Goal: Task Accomplishment & Management: Use online tool/utility

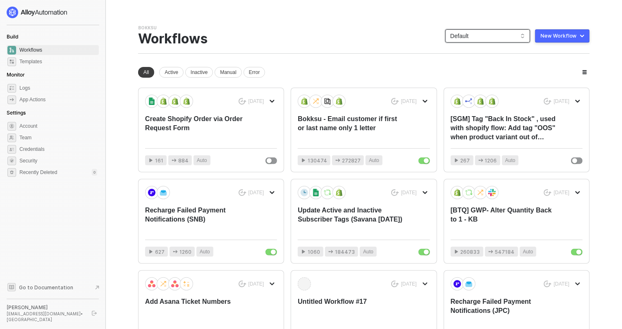
click at [477, 37] on span "Default" at bounding box center [487, 36] width 75 height 12
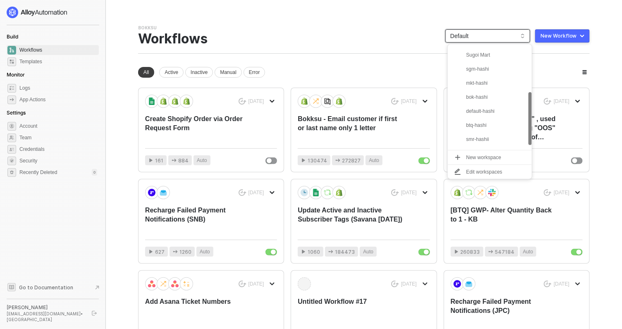
scroll to position [105, 0]
click at [481, 103] on div "default-hashi" at bounding box center [496, 101] width 61 height 10
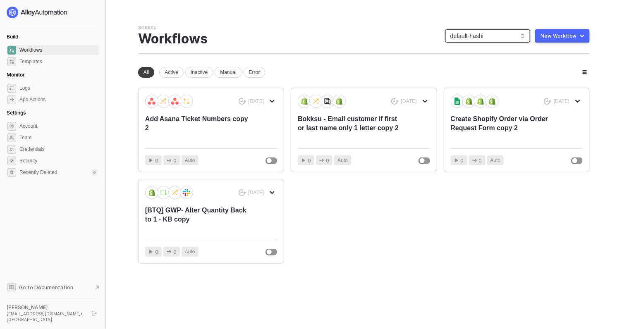
click at [466, 38] on span "default-hashi" at bounding box center [487, 36] width 75 height 12
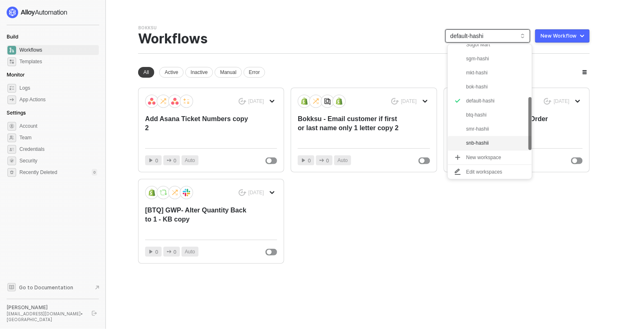
click at [475, 140] on div "snb-hashii" at bounding box center [496, 143] width 61 height 10
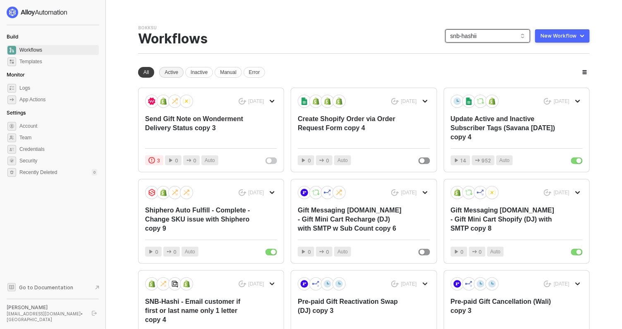
click at [170, 75] on div "Active" at bounding box center [171, 72] width 24 height 11
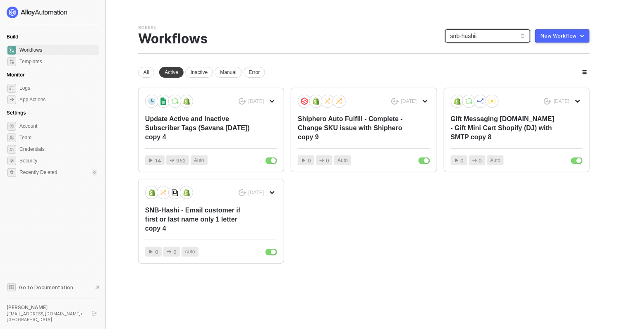
click at [471, 38] on span "snb-hashii" at bounding box center [487, 36] width 75 height 12
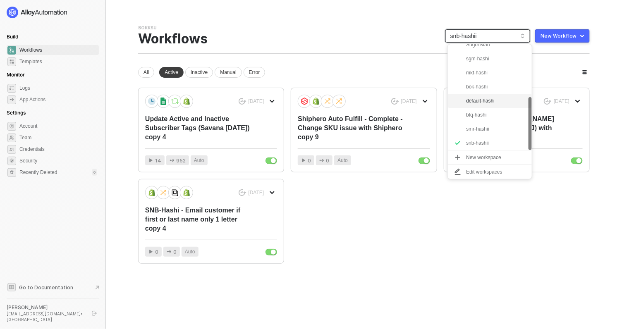
click at [475, 103] on div "default-hashi" at bounding box center [496, 101] width 61 height 10
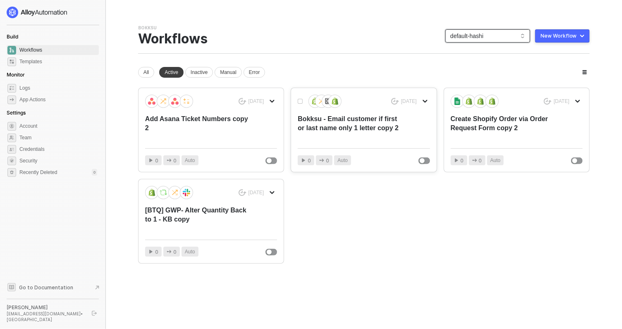
click at [370, 141] on div "Bokksu - Email customer if first or last name only 1 letter copy 2" at bounding box center [350, 128] width 105 height 27
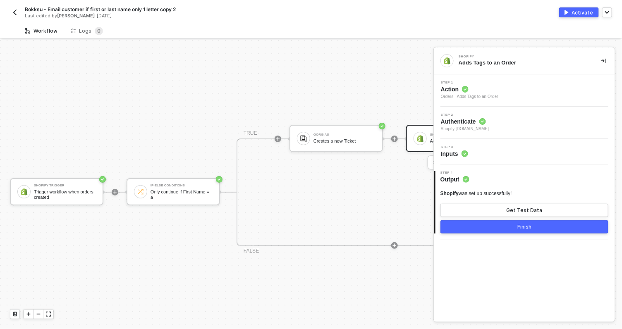
scroll to position [15, 0]
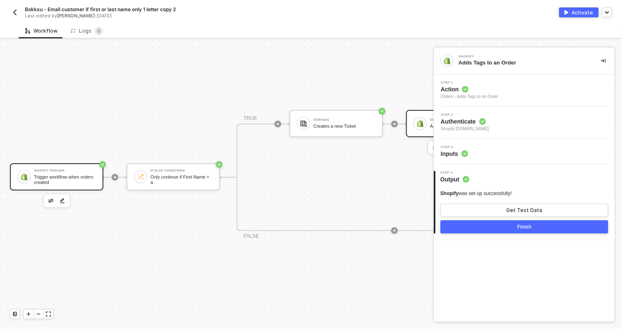
click at [55, 175] on div "Trigger workflow when orders created" at bounding box center [65, 180] width 62 height 10
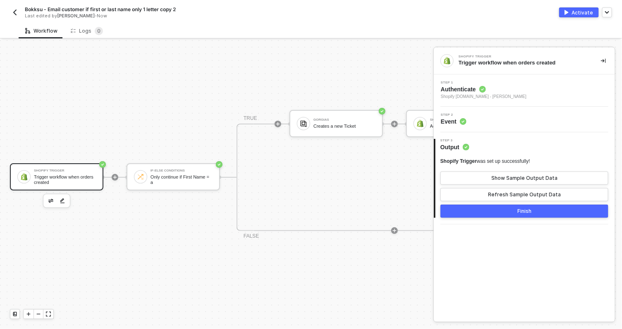
click at [14, 13] on img "button" at bounding box center [15, 12] width 7 height 7
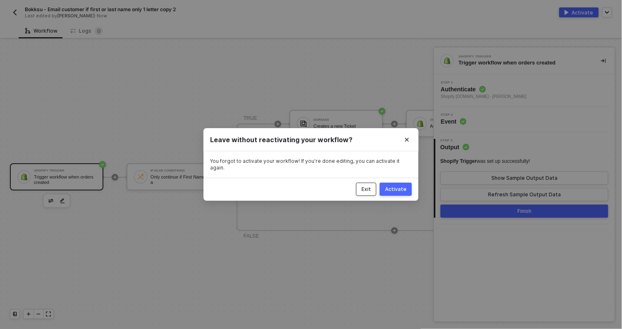
click at [367, 188] on div "Exit" at bounding box center [367, 189] width 10 height 7
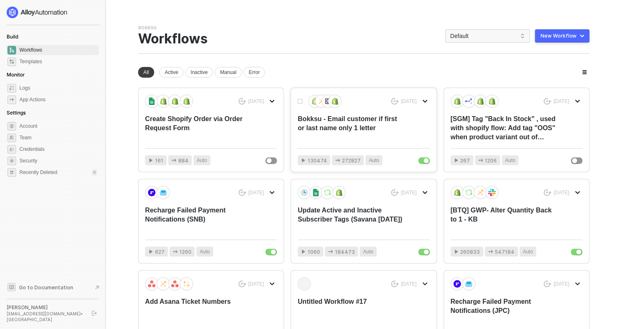
click at [352, 122] on div "Bokksu - Email customer if first or last name only 1 letter" at bounding box center [350, 128] width 105 height 27
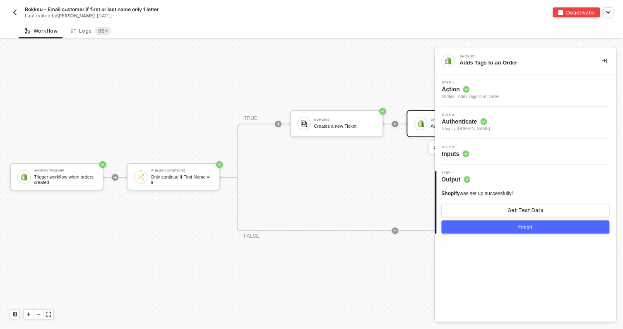
scroll to position [15, 0]
click at [64, 168] on div "Shopify Trigger Trigger workflow when orders created" at bounding box center [56, 176] width 93 height 27
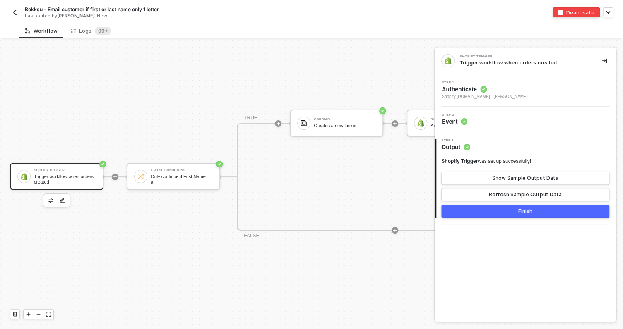
click at [483, 130] on div "Step 2 Event" at bounding box center [524, 120] width 181 height 26
click at [521, 93] on span "Shopify [DOMAIN_NAME] - [PERSON_NAME]" at bounding box center [484, 96] width 86 height 7
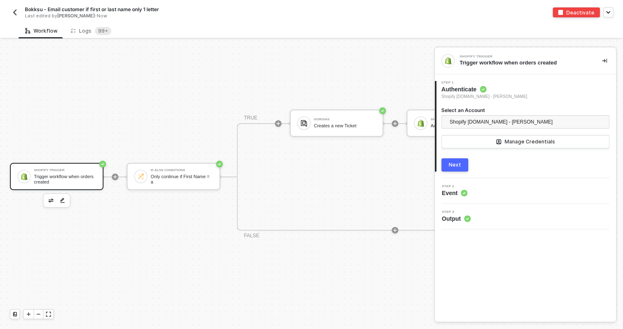
click at [456, 166] on div "Next" at bounding box center [454, 165] width 12 height 7
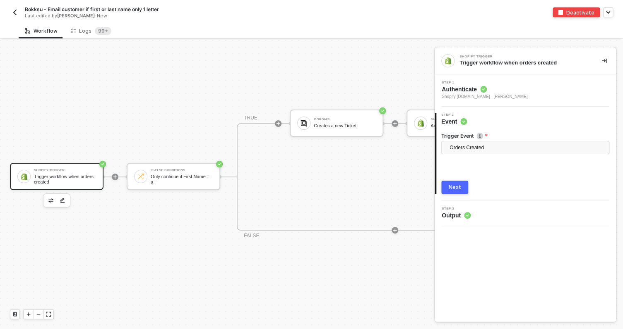
click at [459, 216] on span "Output" at bounding box center [455, 215] width 29 height 8
click at [137, 173] on img at bounding box center [140, 176] width 7 height 7
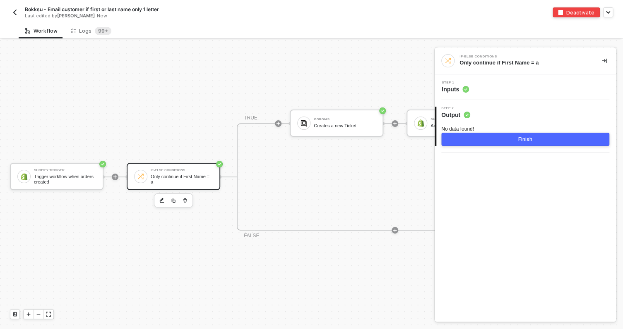
click at [489, 91] on div "Step 1 Inputs" at bounding box center [525, 87] width 179 height 12
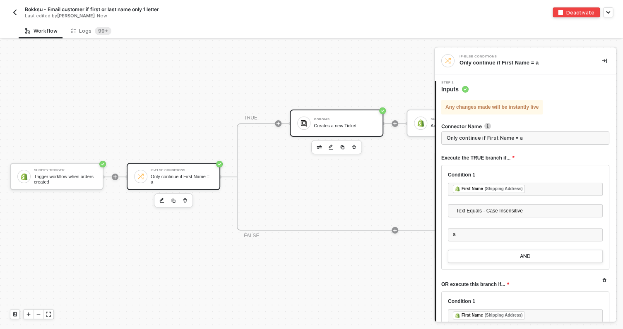
click at [340, 135] on div "Gorgias Creates a new Ticket" at bounding box center [336, 123] width 93 height 27
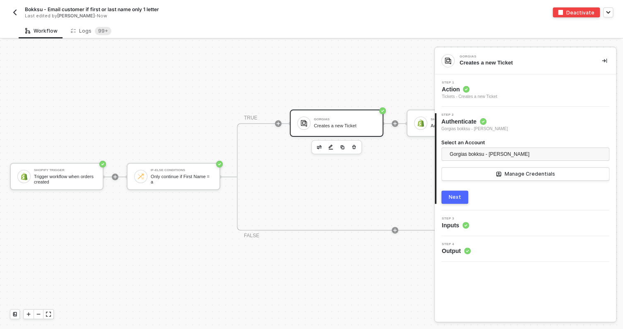
click at [462, 227] on icon at bounding box center [465, 225] width 7 height 7
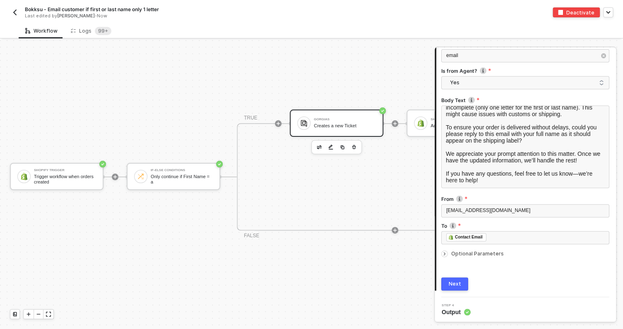
scroll to position [148, 0]
click at [422, 120] on img at bounding box center [420, 123] width 7 height 7
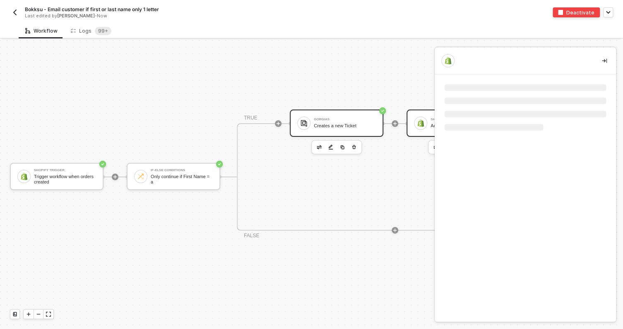
scroll to position [0, 0]
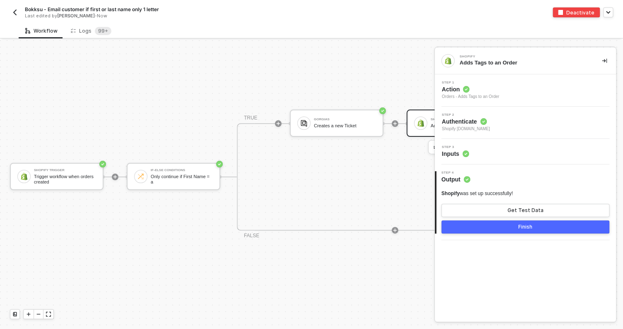
click at [517, 155] on div "Step 3 Inputs" at bounding box center [525, 152] width 179 height 12
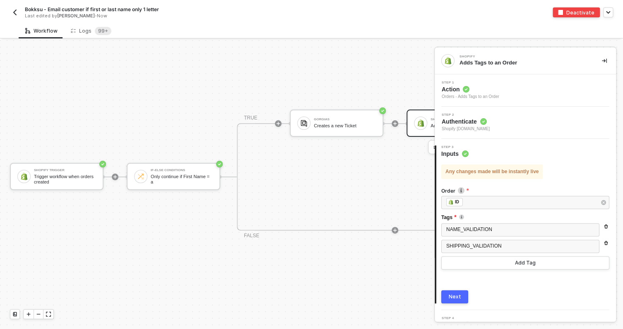
click at [517, 155] on div "Step 3 Inputs" at bounding box center [526, 152] width 180 height 12
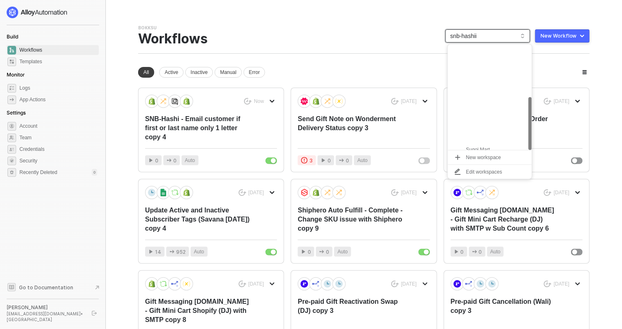
click at [480, 35] on span "snb-hashii" at bounding box center [487, 36] width 75 height 12
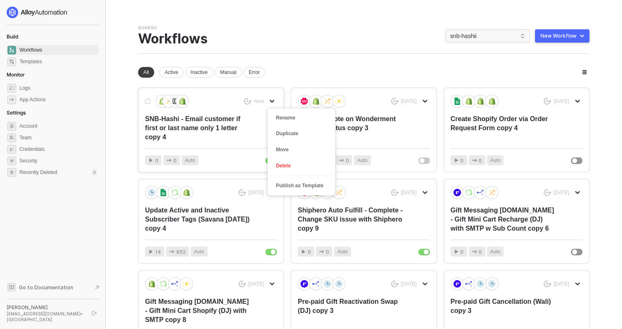
click at [271, 99] on icon "icon-arrow-down" at bounding box center [272, 101] width 5 height 5
click at [283, 130] on div "Duplicate" at bounding box center [301, 134] width 51 height 8
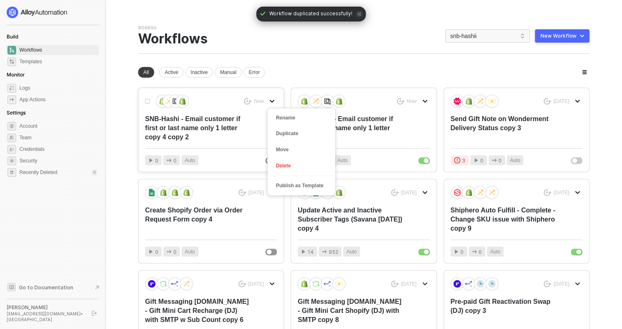
click at [274, 99] on icon "icon-arrow-down" at bounding box center [272, 101] width 5 height 5
click at [283, 150] on div "Move" at bounding box center [301, 150] width 51 height 8
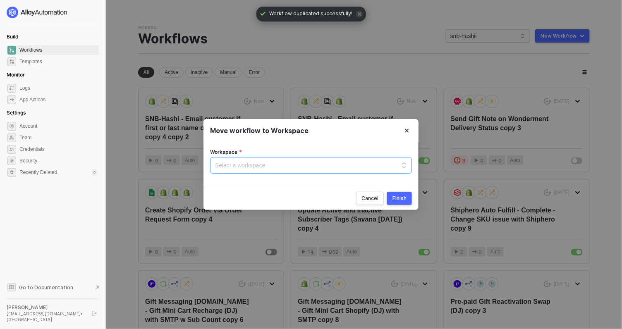
click at [317, 168] on input "Workspace" at bounding box center [311, 164] width 192 height 12
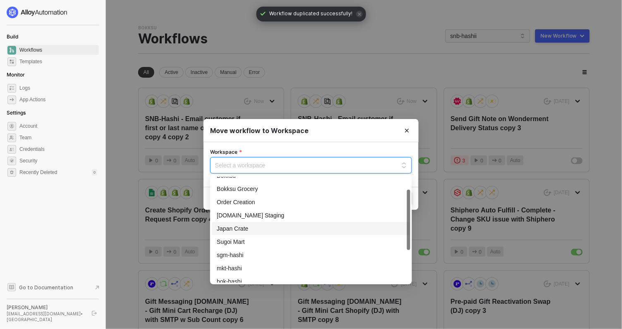
scroll to position [21, 0]
click at [237, 254] on div "sgm-hashi" at bounding box center [311, 255] width 189 height 9
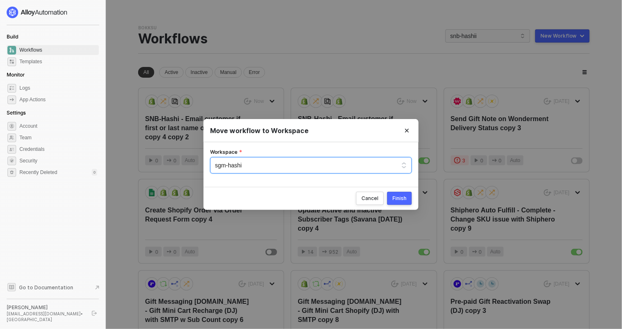
click at [401, 199] on div "Finish" at bounding box center [400, 198] width 14 height 7
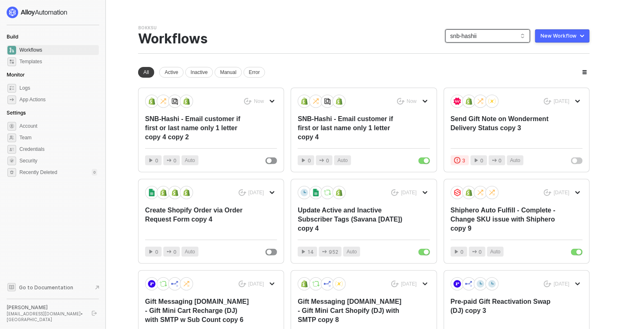
click at [498, 38] on span "snb-hashii" at bounding box center [487, 36] width 75 height 12
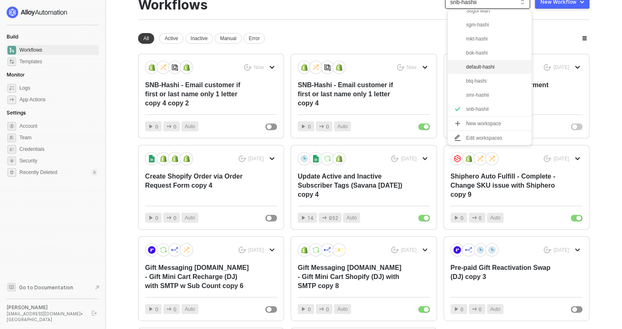
scroll to position [35, 0]
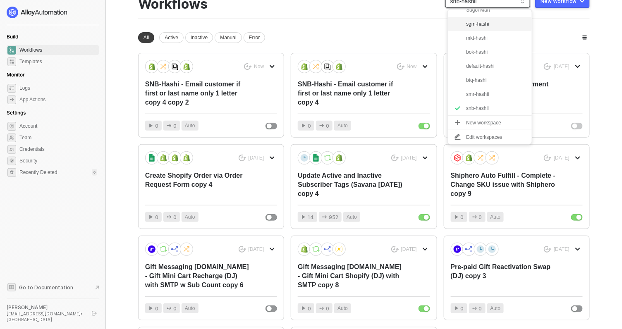
click at [487, 27] on div "sgm-hashi" at bounding box center [496, 24] width 61 height 10
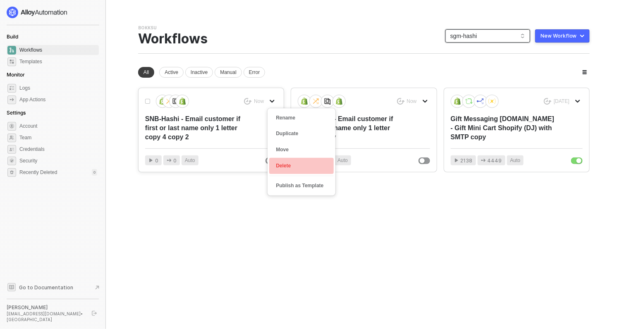
click at [285, 163] on div "Delete" at bounding box center [301, 166] width 51 height 8
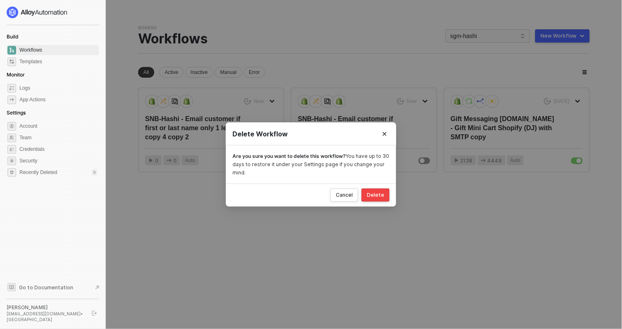
click at [374, 195] on div "Delete" at bounding box center [375, 195] width 17 height 7
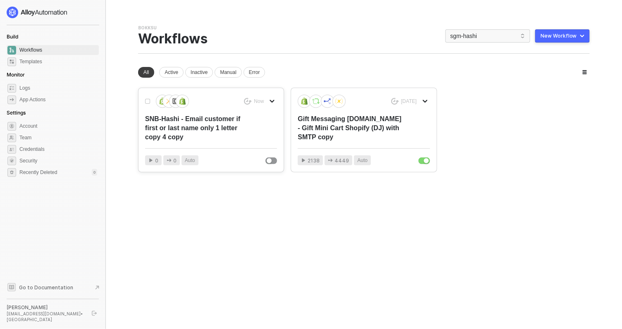
click at [198, 136] on div "SNB-Hashi - Email customer if first or last name only 1 letter copy 4 copy" at bounding box center [197, 128] width 105 height 27
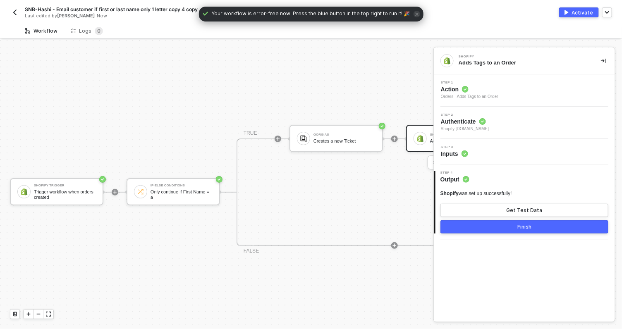
scroll to position [15, 0]
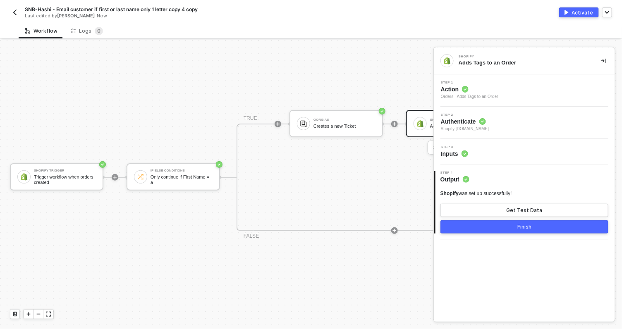
click at [527, 121] on div "Step 2 Authenticate Shopify [DOMAIN_NAME]" at bounding box center [525, 122] width 179 height 19
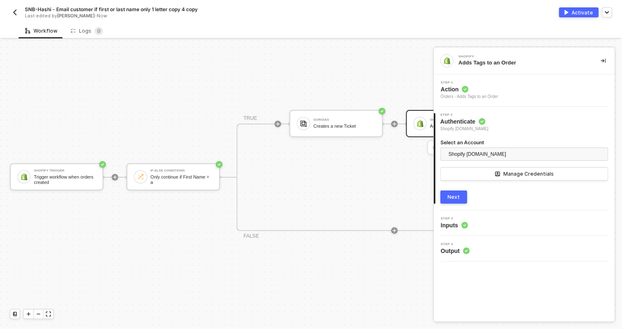
click at [14, 12] on img "button" at bounding box center [15, 12] width 7 height 7
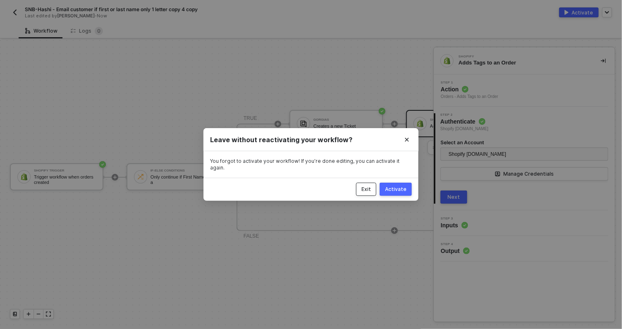
click at [371, 188] on div "Exit" at bounding box center [367, 189] width 10 height 7
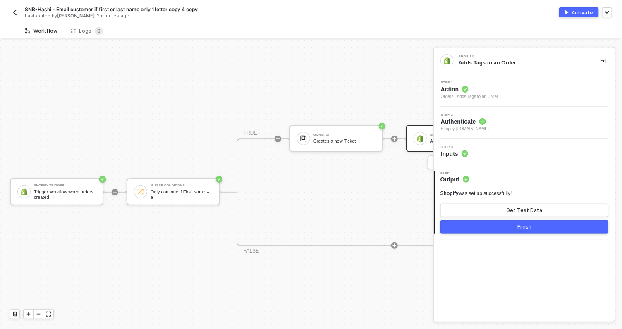
scroll to position [15, 0]
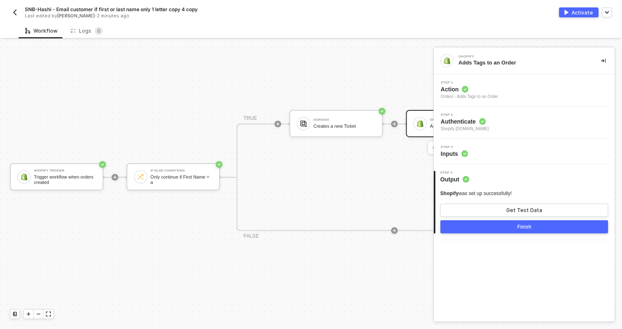
click at [30, 10] on span "SNB-Hashi - Email customer if first or last name only 1 letter copy 4 copy" at bounding box center [111, 9] width 173 height 7
click at [30, 8] on input "SNB-Hashi - Email customer if first or last name only 1 letter copy 4 copy" at bounding box center [95, 10] width 141 height 10
type input "SGM-Hashi - Email customer if first or last name only 1 letter copy 4 copy"
click at [481, 117] on span "Authenticate" at bounding box center [465, 121] width 48 height 8
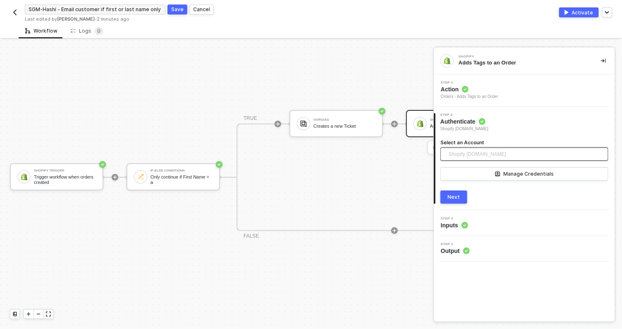
click at [489, 152] on span "Shopify [DOMAIN_NAME]" at bounding box center [477, 154] width 57 height 12
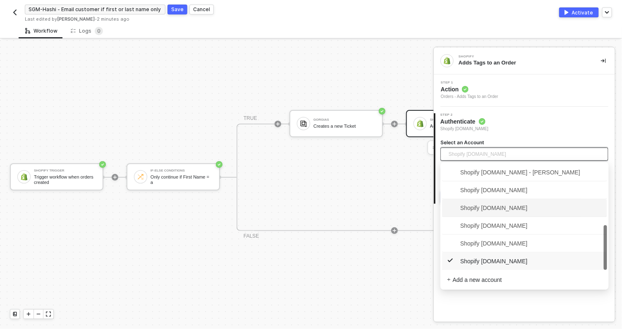
click at [503, 209] on span "Shopify [DOMAIN_NAME]" at bounding box center [487, 208] width 81 height 9
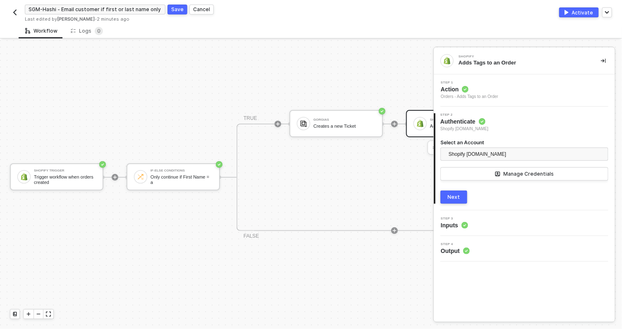
click at [450, 197] on div "Next" at bounding box center [454, 197] width 12 height 7
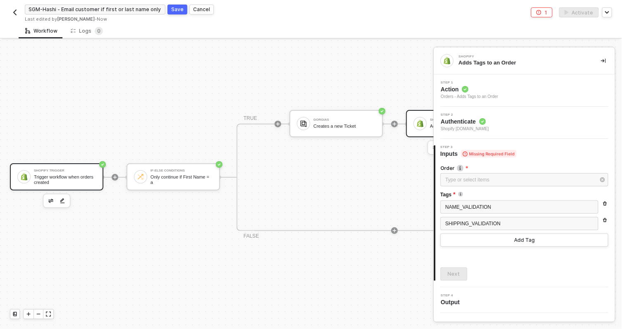
click at [69, 169] on div "Shopify Trigger" at bounding box center [65, 170] width 62 height 3
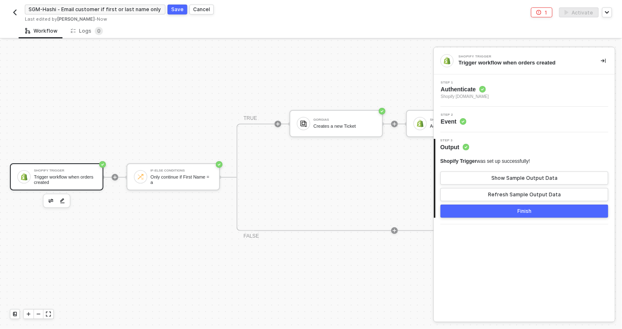
click at [489, 96] on span "Shopify snb-hashii.myshopify.com" at bounding box center [465, 96] width 48 height 7
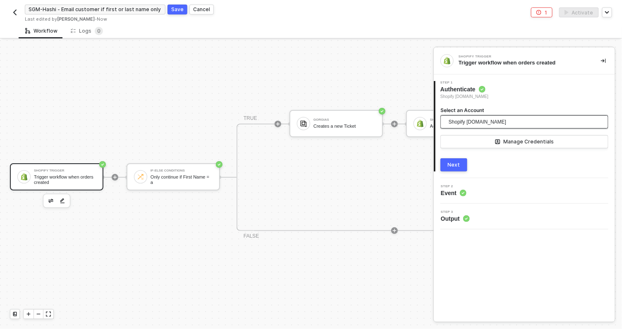
click at [476, 125] on span "Shopify snb-hashii.myshopify.com" at bounding box center [477, 122] width 57 height 12
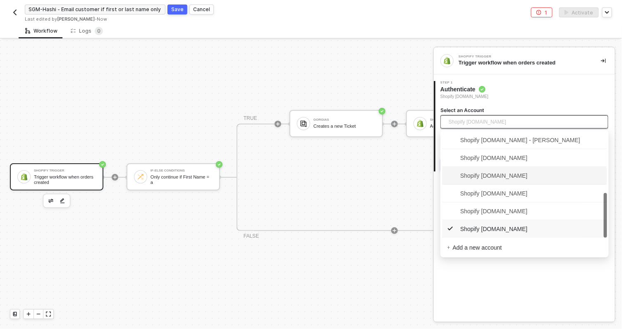
click at [505, 173] on span "Shopify [DOMAIN_NAME]" at bounding box center [487, 175] width 81 height 9
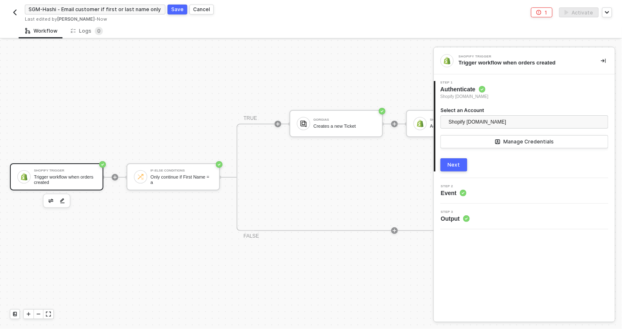
click at [452, 167] on div "Next" at bounding box center [454, 165] width 12 height 7
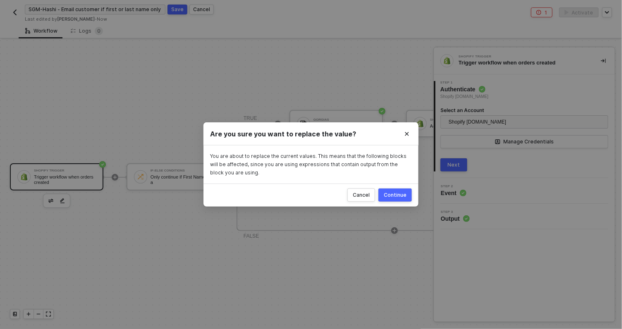
click at [396, 196] on div "Continue" at bounding box center [395, 195] width 23 height 7
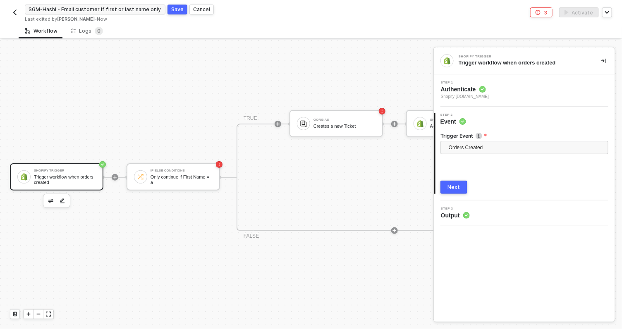
click at [451, 190] on div "Next" at bounding box center [454, 187] width 12 height 7
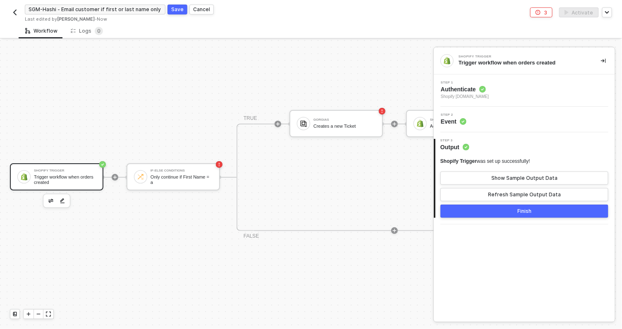
click at [529, 214] on div "Finish" at bounding box center [524, 211] width 14 height 7
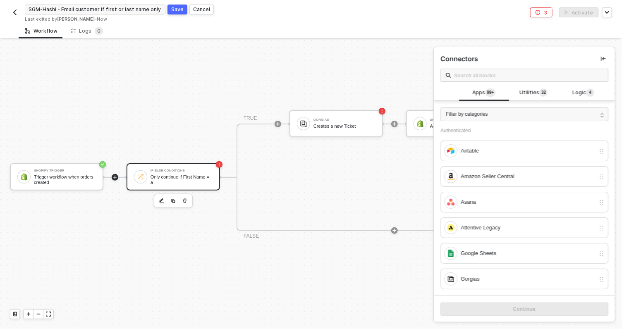
click at [192, 178] on div "Only continue if First Name = a" at bounding box center [182, 180] width 62 height 10
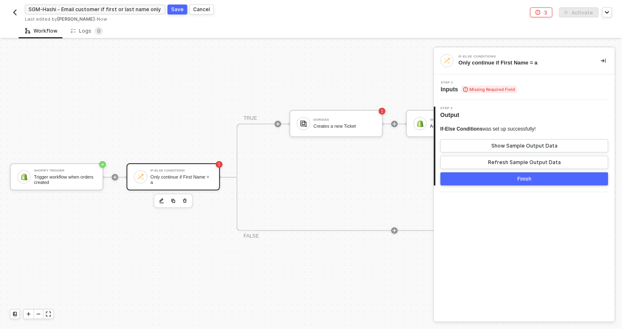
click at [528, 84] on div "Step 1 Inputs Missing Required Field" at bounding box center [525, 87] width 179 height 12
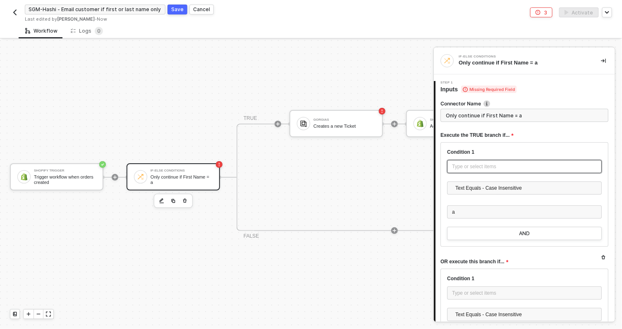
click at [472, 168] on div "Type or select items ﻿" at bounding box center [524, 167] width 145 height 8
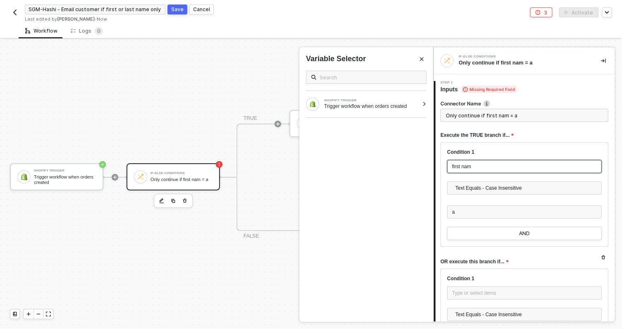
type input "Only continue if first name = a"
click at [423, 103] on div at bounding box center [424, 104] width 5 height 5
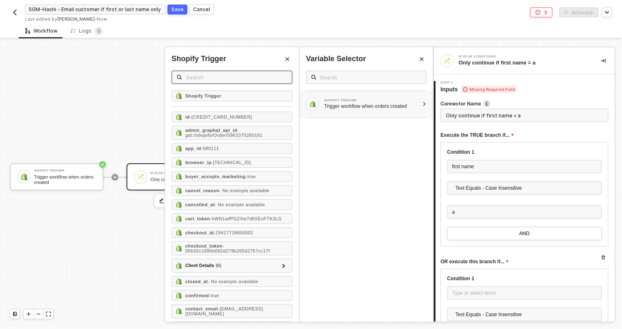
click at [227, 77] on input "text" at bounding box center [236, 77] width 101 height 9
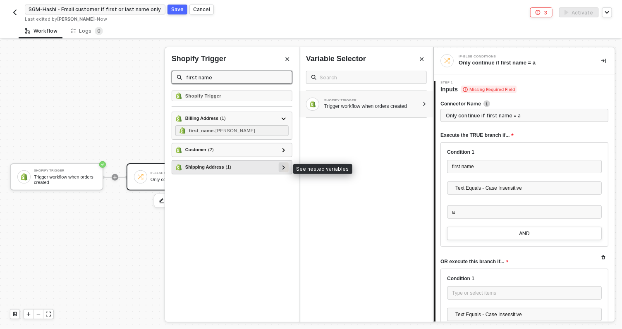
type input "first name"
click at [282, 164] on div at bounding box center [284, 167] width 4 height 9
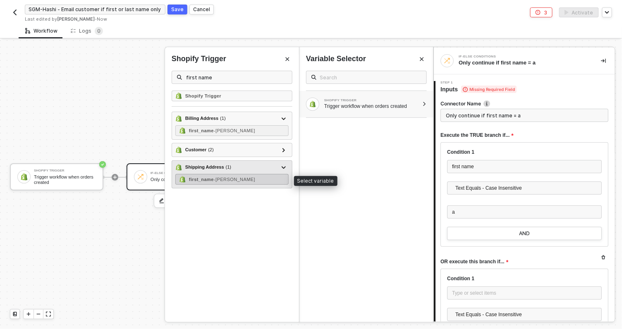
click at [234, 179] on span "- Herman" at bounding box center [234, 179] width 41 height 5
type input "Only continue if First Name = a"
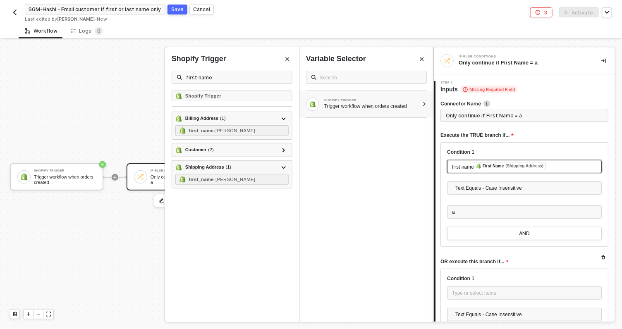
click at [472, 165] on span "first name" at bounding box center [463, 167] width 22 height 6
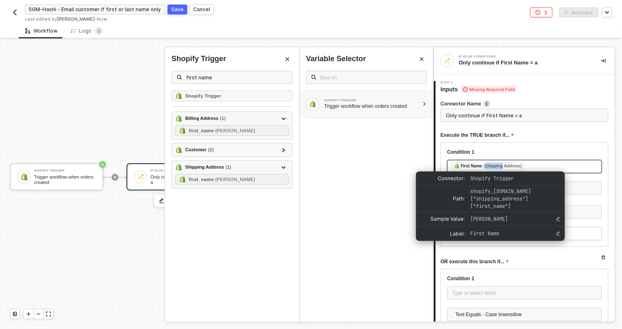
click at [480, 167] on div "First Name (Shipping Address)" at bounding box center [488, 166] width 72 height 8
drag, startPoint x: 502, startPoint y: 165, endPoint x: 480, endPoint y: 167, distance: 22.0
click at [480, 167] on div "First Name" at bounding box center [472, 166] width 22 height 7
click at [469, 165] on div "First Name" at bounding box center [472, 166] width 22 height 7
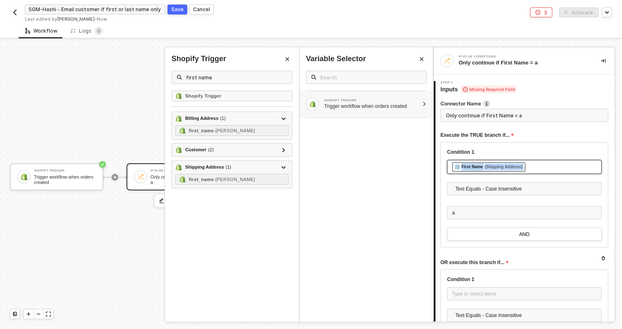
drag, startPoint x: 537, startPoint y: 165, endPoint x: 465, endPoint y: 173, distance: 72.5
click at [465, 173] on div "﻿ ﻿ First Name (Shipping Address) ﻿" at bounding box center [524, 167] width 155 height 14
copy div "﻿ ﻿ First Name (Shipping Address) ﻿"
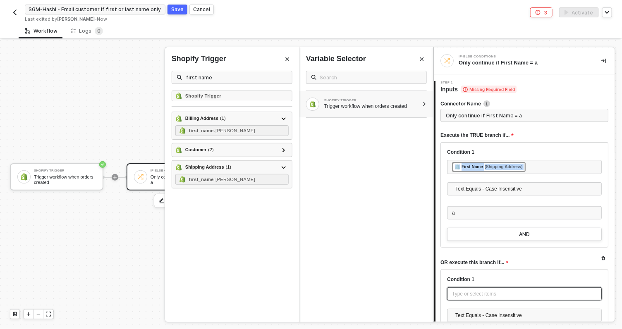
click at [471, 295] on div "Type or select items ﻿" at bounding box center [524, 294] width 145 height 8
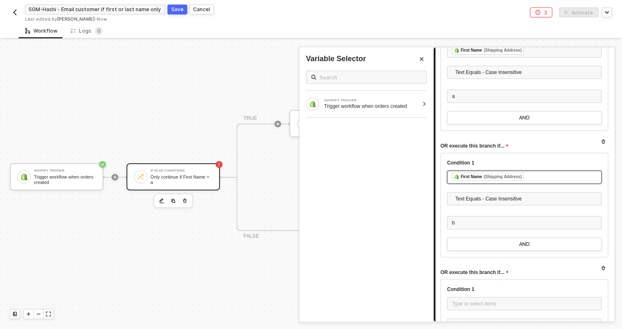
scroll to position [116, 0]
click at [461, 303] on div "Type or select items ﻿" at bounding box center [524, 304] width 145 height 8
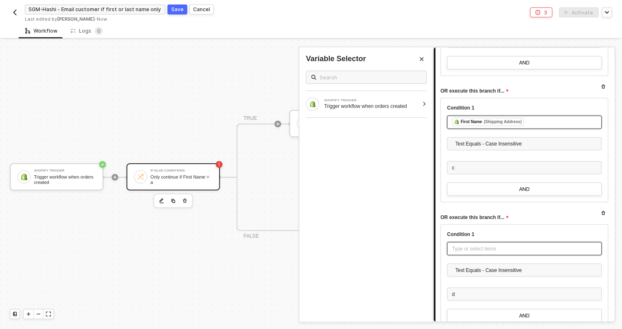
click at [471, 249] on div "Type or select items ﻿" at bounding box center [524, 249] width 145 height 8
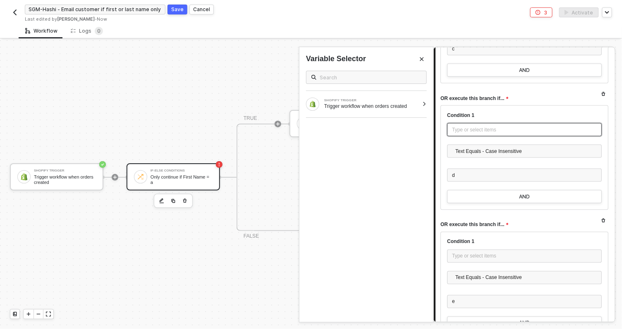
scroll to position [421, 0]
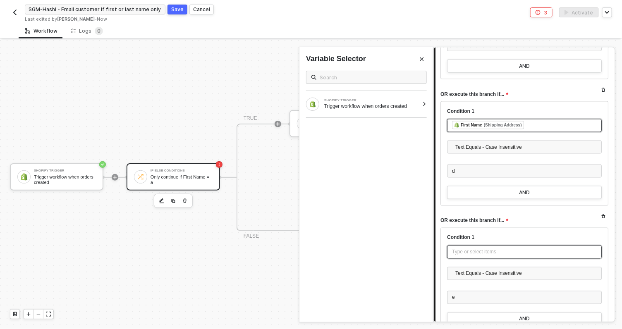
click at [469, 251] on div "Type or select items ﻿" at bounding box center [524, 253] width 145 height 8
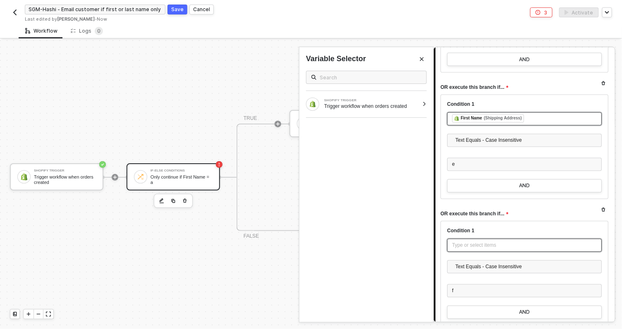
click at [470, 248] on div "Type or select items ﻿" at bounding box center [524, 246] width 145 height 8
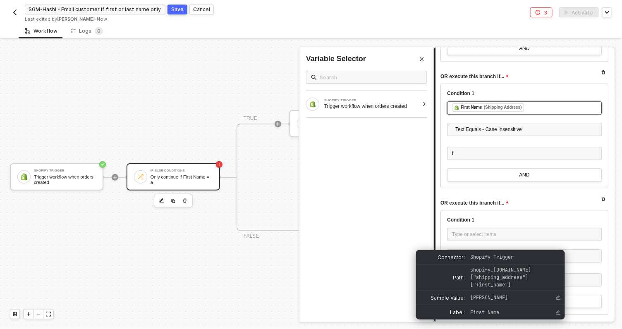
scroll to position [702, 0]
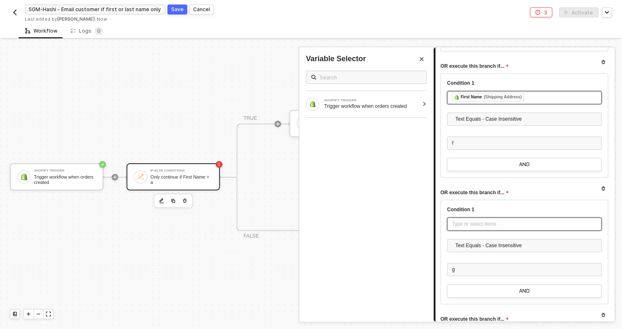
click at [471, 223] on div "Type or select items ﻿" at bounding box center [524, 224] width 145 height 8
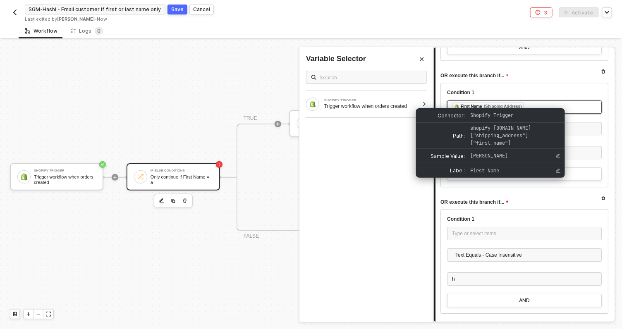
scroll to position [819, 0]
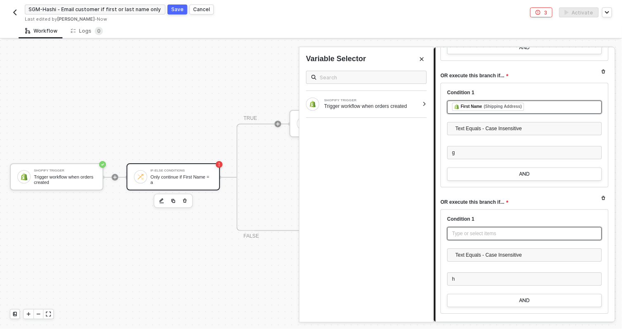
click at [482, 233] on div "Type or select items ﻿" at bounding box center [524, 234] width 145 height 8
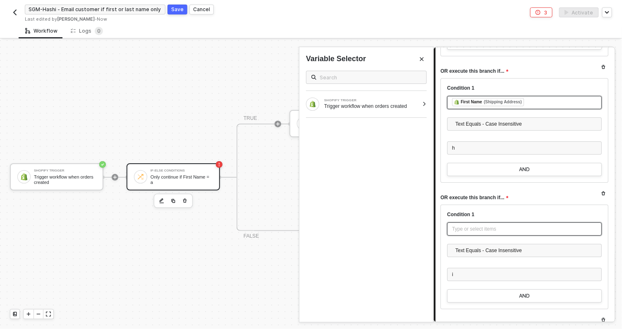
click at [480, 227] on div "Type or select items ﻿" at bounding box center [524, 229] width 145 height 8
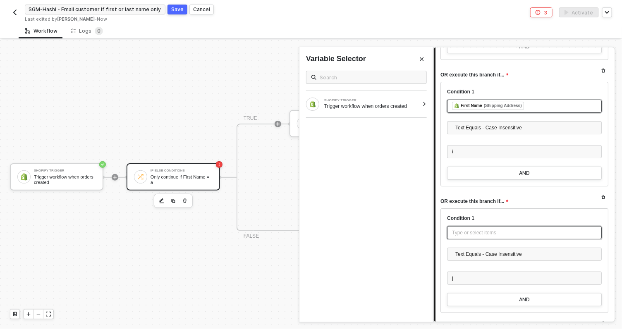
click at [482, 227] on div "Type or select items ﻿" at bounding box center [524, 232] width 155 height 13
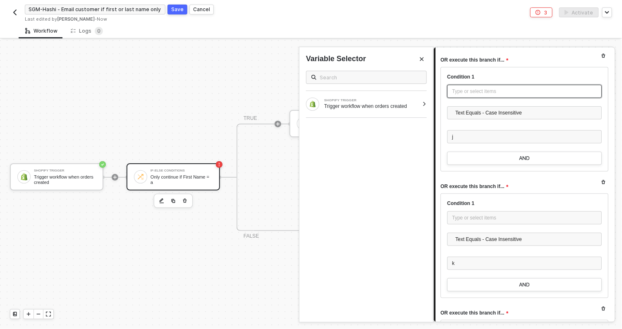
scroll to position [1213, 0]
click at [458, 220] on div "Type or select items ﻿" at bounding box center [524, 220] width 145 height 8
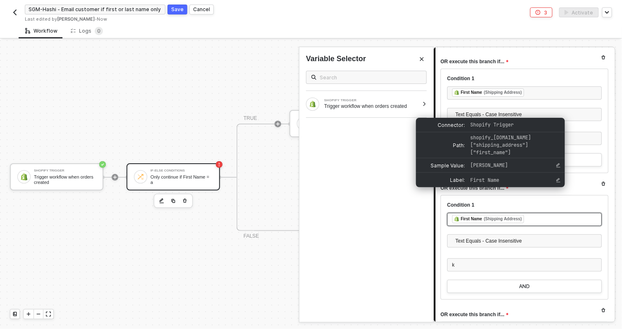
scroll to position [1324, 0]
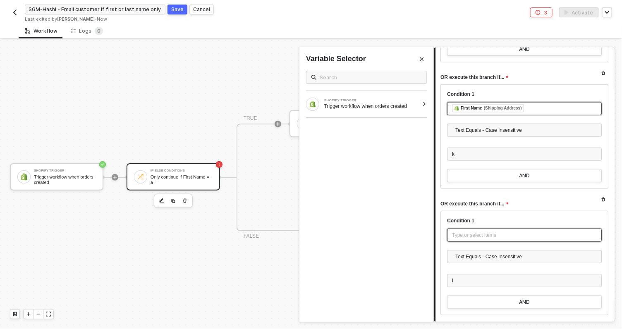
click at [493, 236] on div "Type or select items ﻿" at bounding box center [524, 236] width 145 height 8
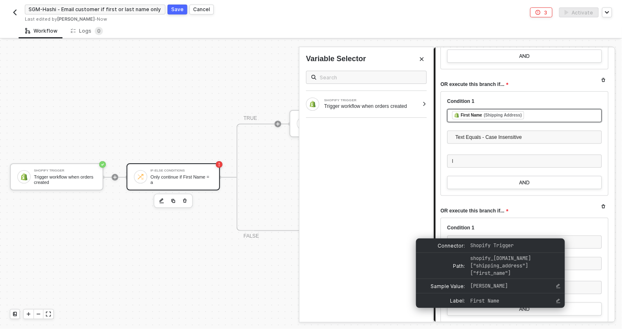
scroll to position [1442, 0]
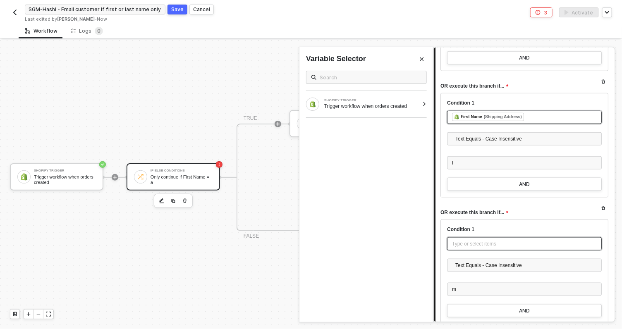
click at [506, 246] on div "Type or select items ﻿" at bounding box center [524, 244] width 145 height 8
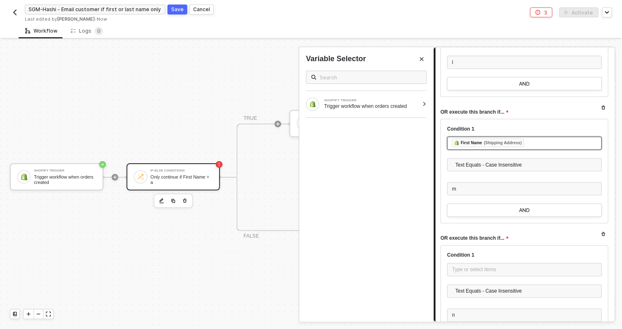
scroll to position [1541, 0]
click at [460, 278] on div "Type or select items ﻿" at bounding box center [524, 272] width 155 height 15
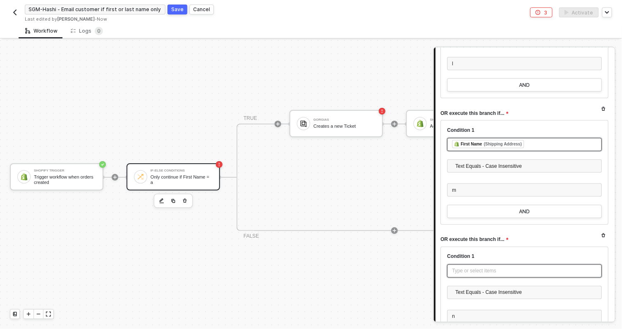
click at [453, 269] on div "Type or select items ﻿" at bounding box center [524, 272] width 145 height 8
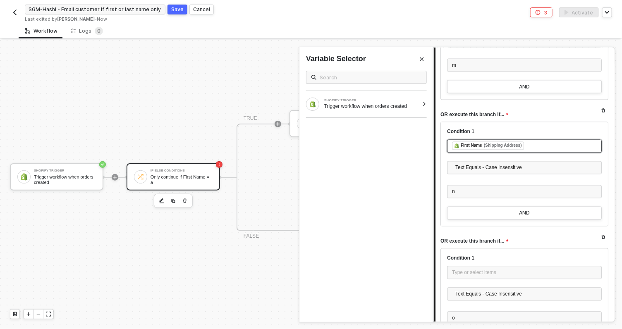
scroll to position [1666, 0]
click at [462, 273] on div "Type or select items ﻿" at bounding box center [524, 273] width 145 height 8
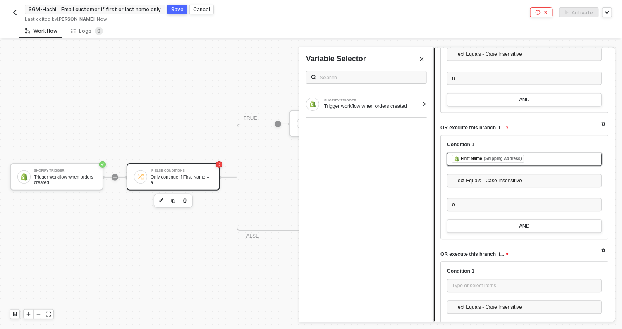
scroll to position [1782, 0]
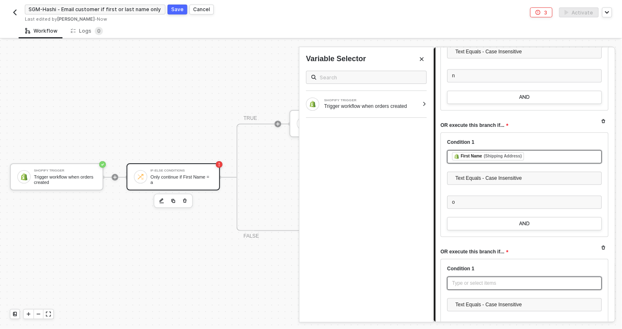
click at [467, 284] on div "Type or select items ﻿" at bounding box center [524, 284] width 145 height 8
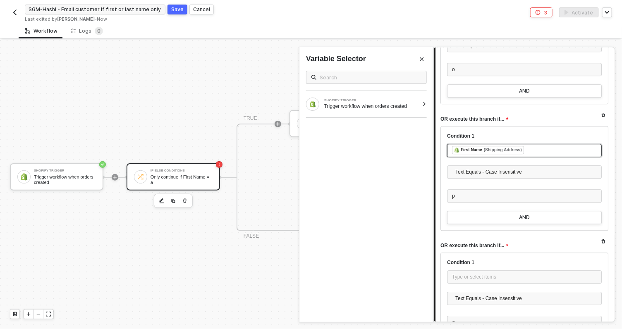
scroll to position [1914, 0]
click at [463, 276] on div "Type or select items ﻿" at bounding box center [524, 278] width 145 height 8
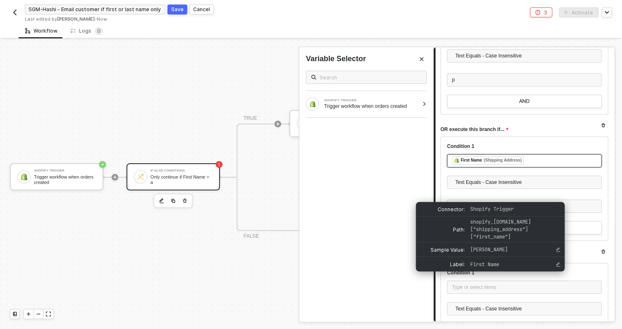
scroll to position [2038, 0]
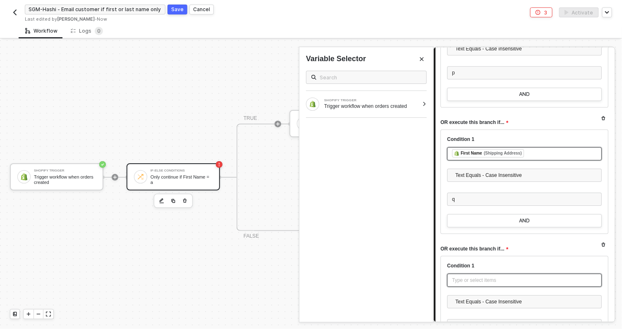
click at [473, 280] on div "Type or select items ﻿" at bounding box center [524, 281] width 145 height 8
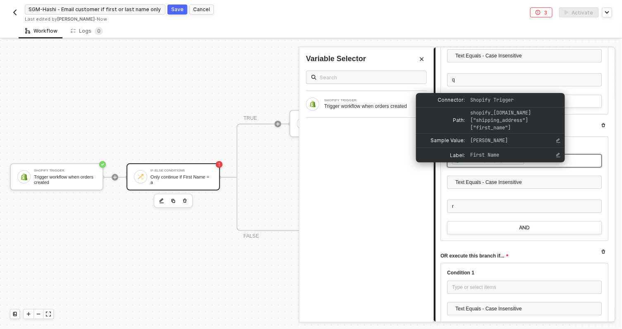
scroll to position [2160, 0]
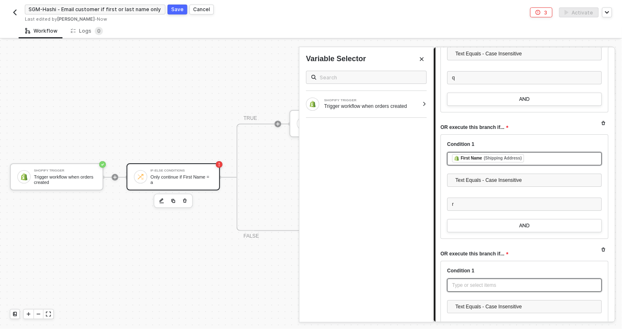
click at [472, 285] on div "Type or select items ﻿" at bounding box center [524, 286] width 145 height 8
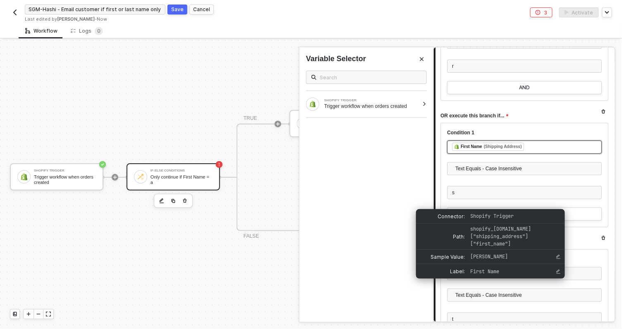
scroll to position [2303, 0]
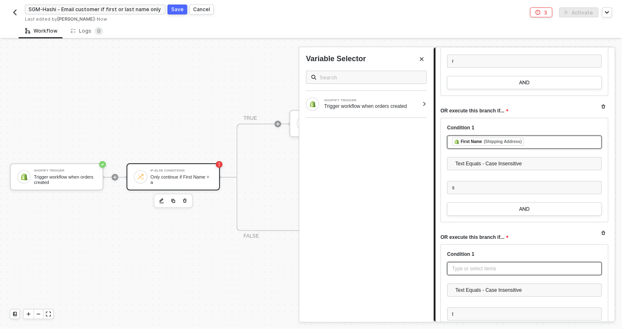
click at [469, 270] on div "Type or select items ﻿" at bounding box center [524, 269] width 145 height 8
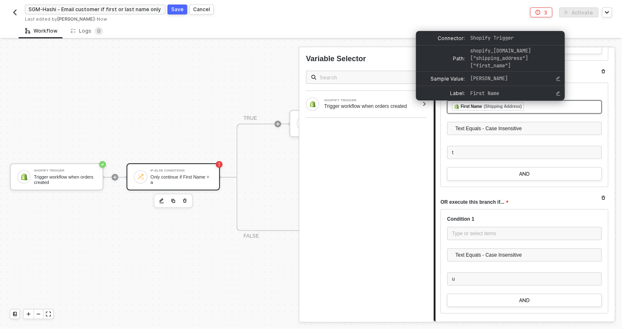
scroll to position [2464, 0]
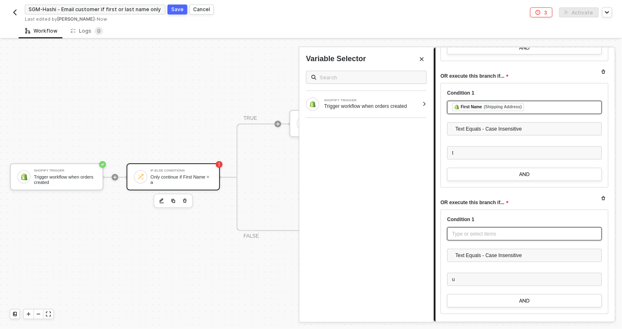
click at [469, 227] on div "Type or select items ﻿" at bounding box center [524, 233] width 155 height 13
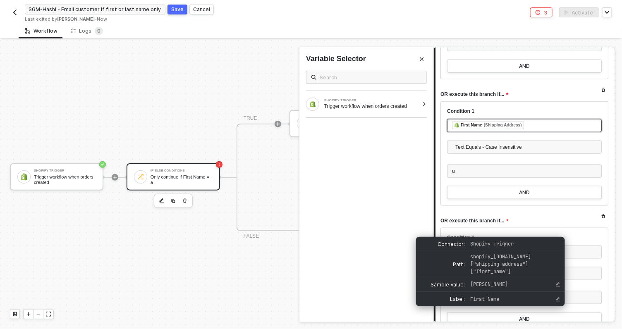
scroll to position [2574, 0]
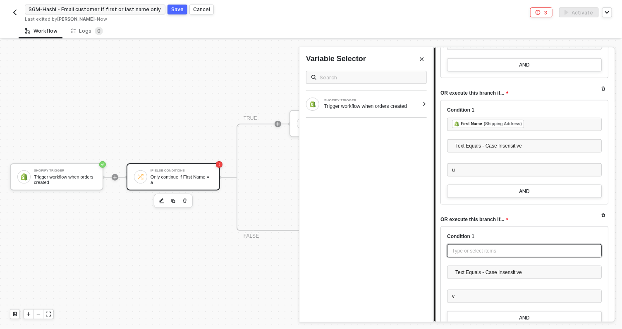
click at [484, 248] on div "Type or select items ﻿" at bounding box center [524, 251] width 145 height 8
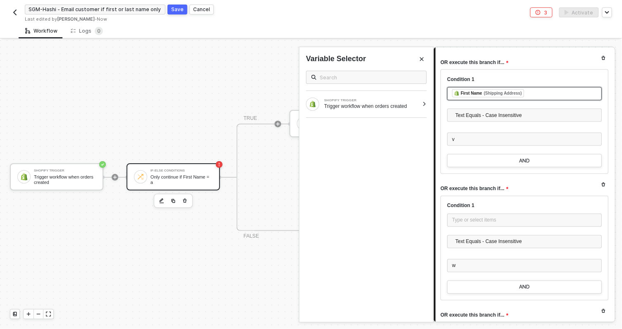
scroll to position [2730, 0]
click at [463, 221] on div "Type or select items ﻿" at bounding box center [524, 222] width 145 height 8
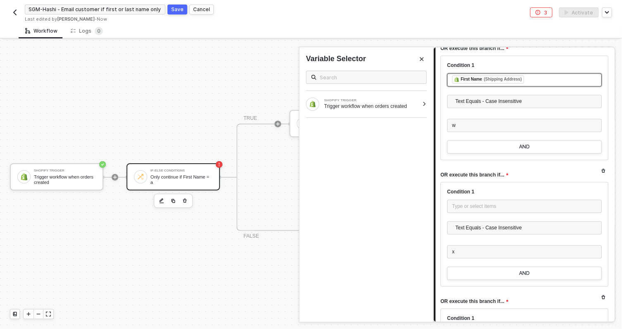
scroll to position [2873, 0]
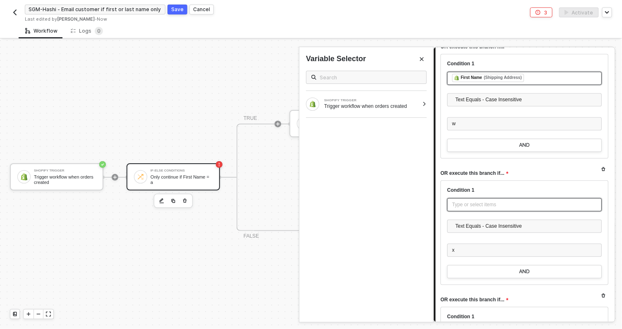
click at [474, 203] on div "Type or select items ﻿" at bounding box center [524, 205] width 145 height 8
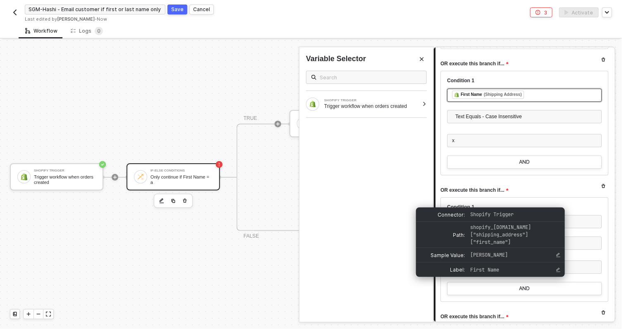
scroll to position [2987, 0]
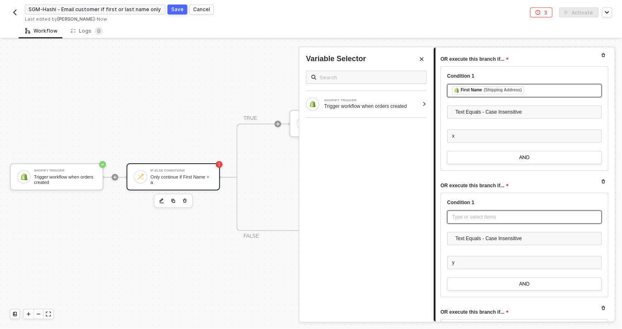
click at [486, 213] on div "Type or select items ﻿" at bounding box center [524, 217] width 145 height 8
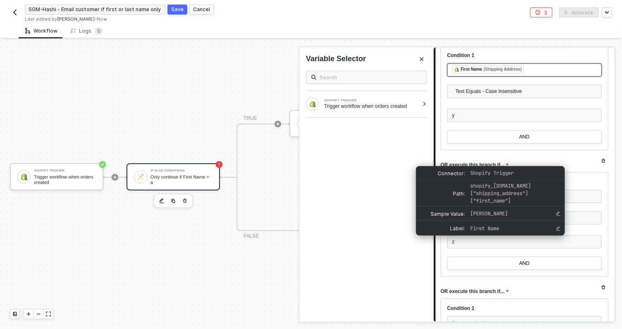
scroll to position [3135, 0]
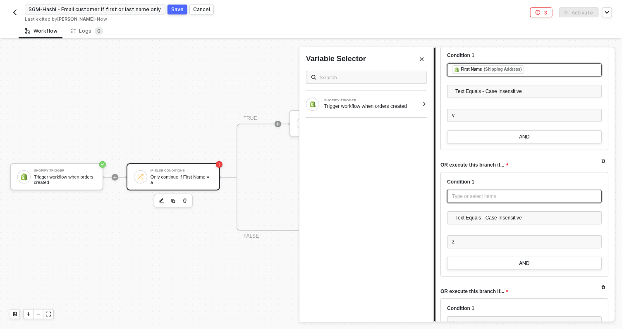
click at [461, 195] on div "Type or select items ﻿" at bounding box center [524, 197] width 145 height 8
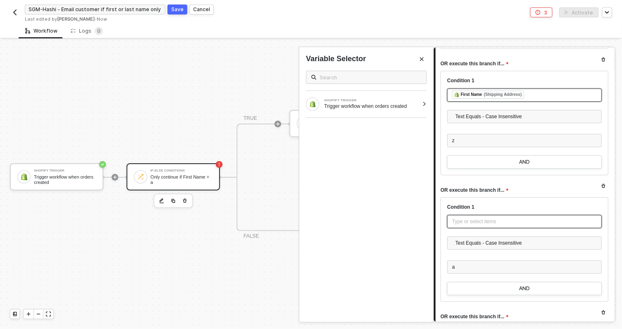
click at [470, 219] on div "Type or select items ﻿" at bounding box center [524, 222] width 145 height 8
click at [481, 219] on div "Type or select items ﻿" at bounding box center [524, 222] width 145 height 8
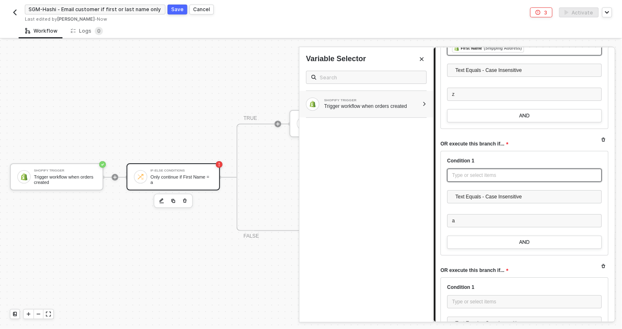
scroll to position [3283, 0]
click at [424, 103] on div at bounding box center [424, 104] width 5 height 5
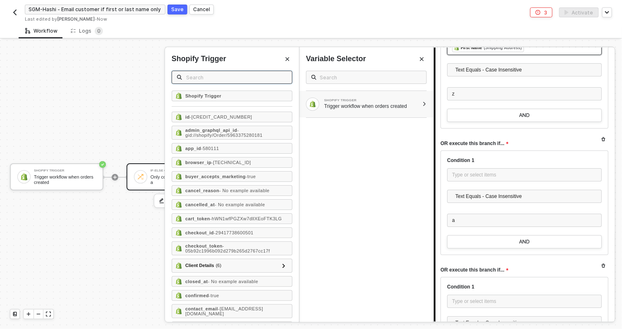
click at [244, 77] on input "text" at bounding box center [236, 77] width 101 height 9
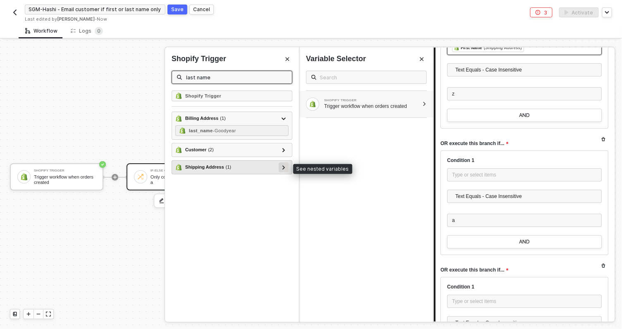
type input "last name"
click at [283, 168] on icon at bounding box center [284, 167] width 3 height 4
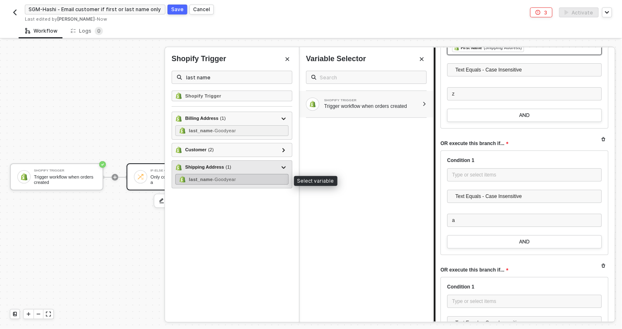
click at [231, 178] on span "- Goodyear" at bounding box center [224, 179] width 23 height 5
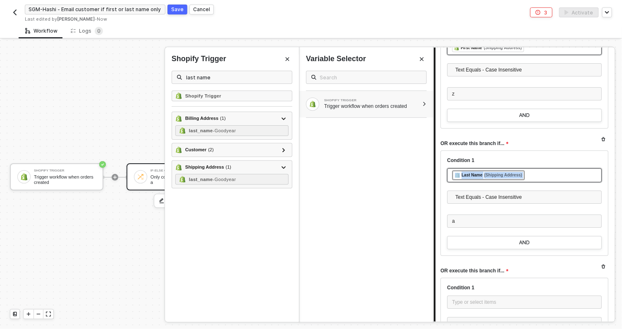
drag, startPoint x: 544, startPoint y: 171, endPoint x: 475, endPoint y: 186, distance: 71.0
click at [475, 186] on div "﻿ ﻿ Last Name (Shipping Address) ﻿" at bounding box center [524, 179] width 155 height 22
copy div "﻿ ﻿ Last Name (Shipping Address) ﻿"
click at [464, 304] on div "Type or select items ﻿" at bounding box center [524, 302] width 155 height 13
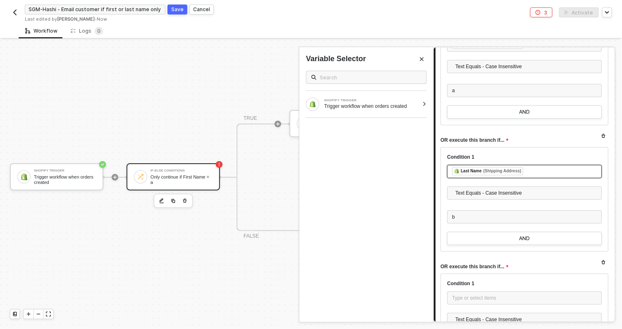
scroll to position [3412, 0]
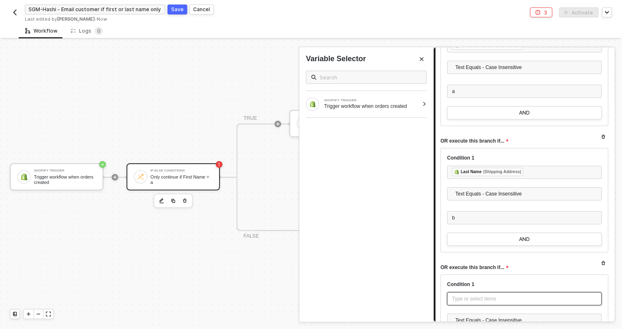
click at [467, 295] on div "Type or select items ﻿" at bounding box center [524, 299] width 145 height 8
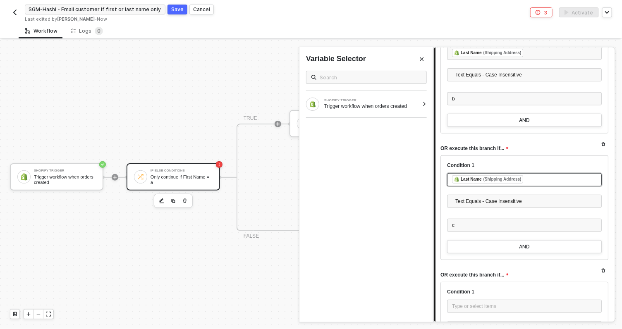
scroll to position [3530, 0]
click at [461, 307] on div "Type or select items ﻿" at bounding box center [524, 307] width 145 height 8
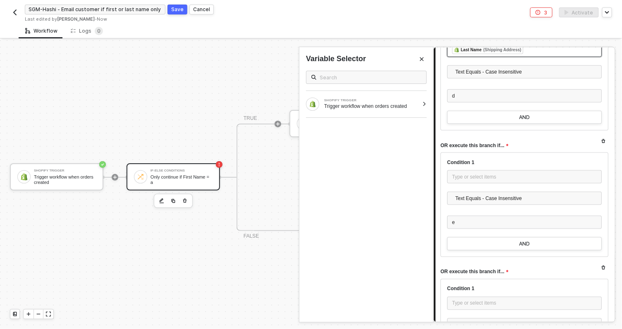
scroll to position [3788, 0]
click at [469, 172] on div "Type or select items ﻿" at bounding box center [524, 176] width 145 height 8
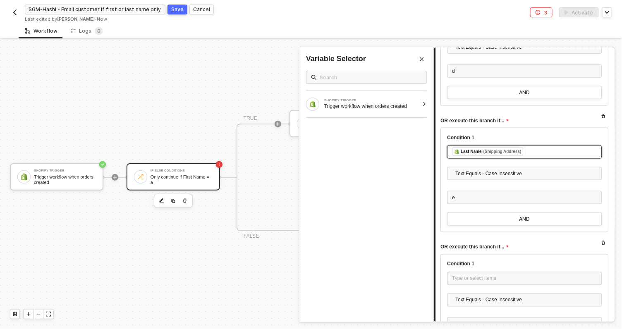
scroll to position [3815, 0]
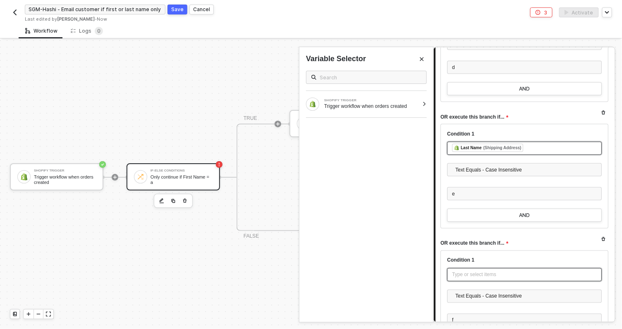
click at [472, 271] on div "Type or select items ﻿" at bounding box center [524, 275] width 145 height 8
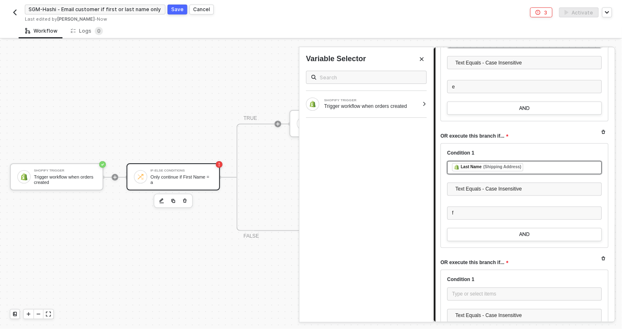
scroll to position [3922, 0]
click at [462, 292] on div "Type or select items ﻿" at bounding box center [524, 296] width 145 height 8
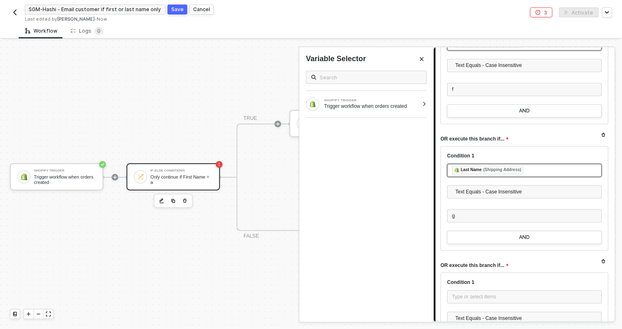
scroll to position [4046, 0]
click at [468, 294] on div "Type or select items ﻿" at bounding box center [524, 298] width 145 height 8
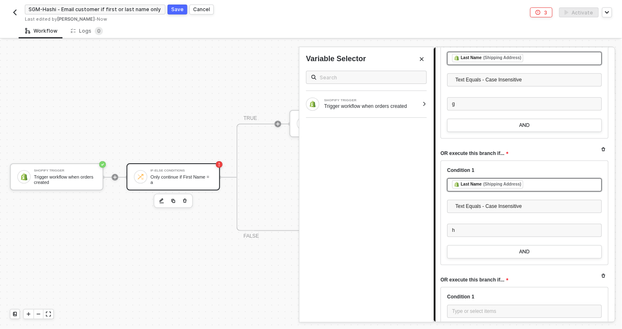
scroll to position [4157, 0]
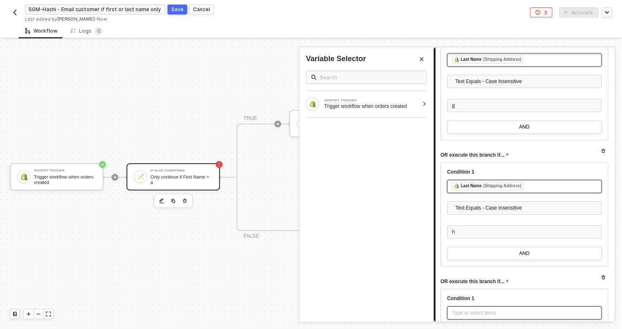
click at [463, 309] on div "Type or select items ﻿" at bounding box center [524, 313] width 145 height 8
click at [472, 309] on div "Type or select items ﻿" at bounding box center [524, 313] width 145 height 8
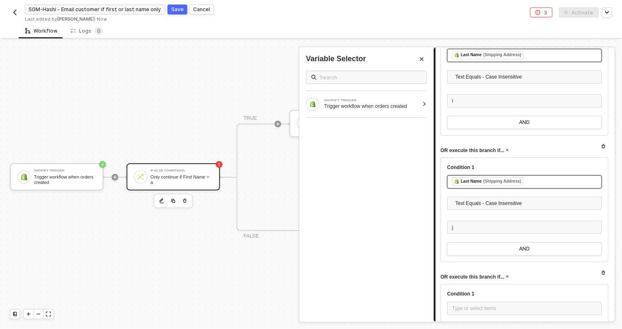
scroll to position [4414, 0]
click at [472, 307] on div "Type or select items ﻿" at bounding box center [524, 309] width 145 height 8
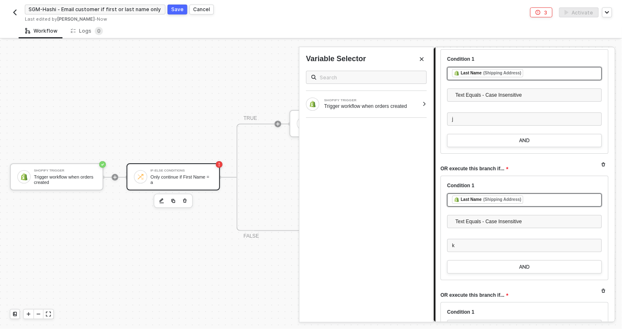
scroll to position [4529, 0]
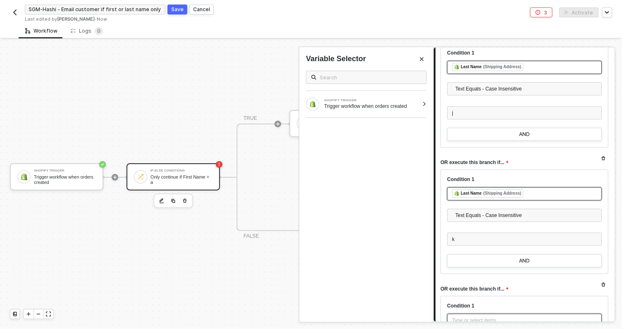
click at [463, 317] on div "Type or select items ﻿" at bounding box center [524, 321] width 145 height 8
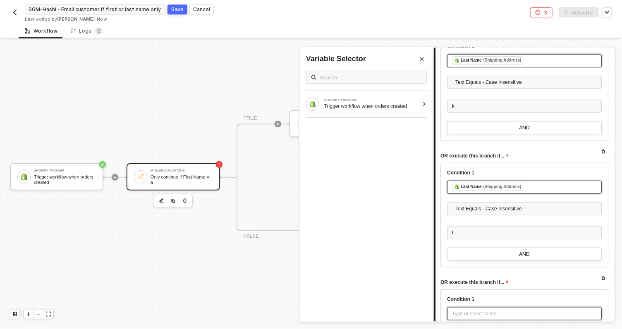
click at [477, 311] on div "Type or select items ﻿" at bounding box center [524, 314] width 145 height 8
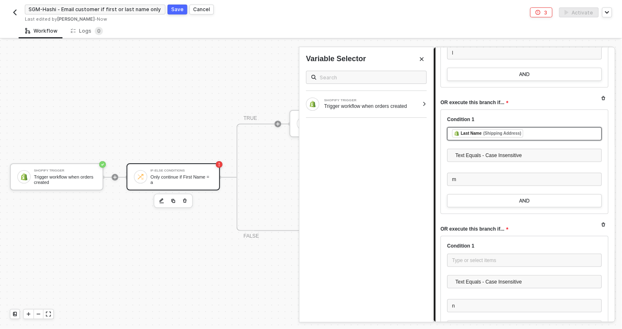
scroll to position [4850, 0]
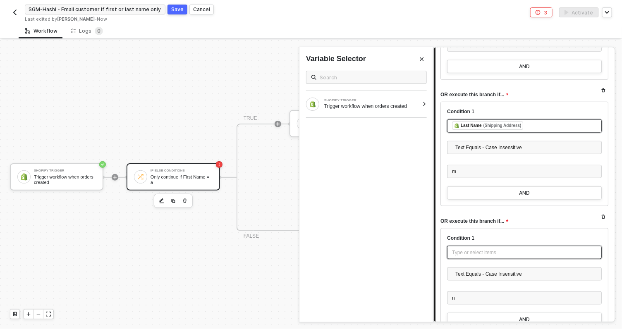
click at [462, 250] on div "Type or select items ﻿" at bounding box center [524, 253] width 145 height 8
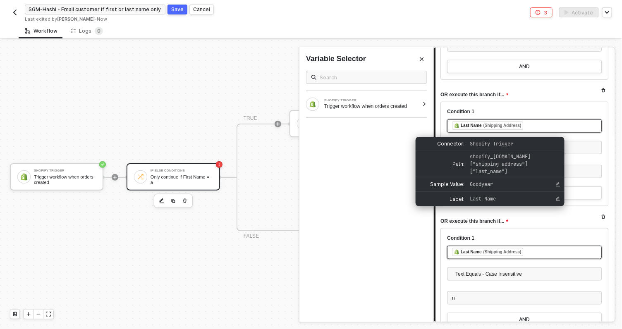
scroll to position [4965, 0]
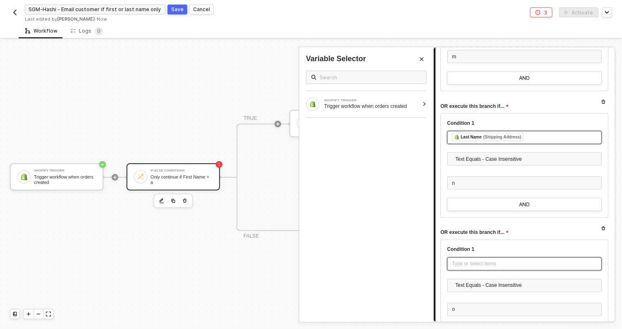
click at [503, 261] on div "Type or select items ﻿" at bounding box center [524, 265] width 145 height 8
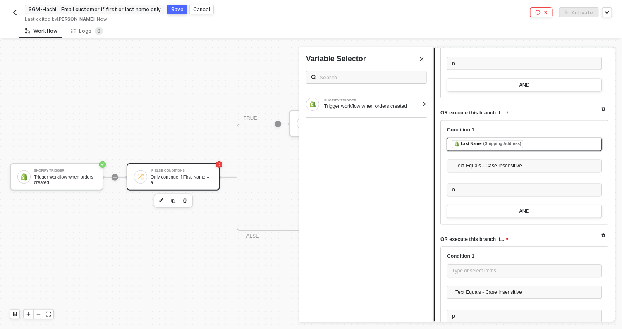
scroll to position [5082, 0]
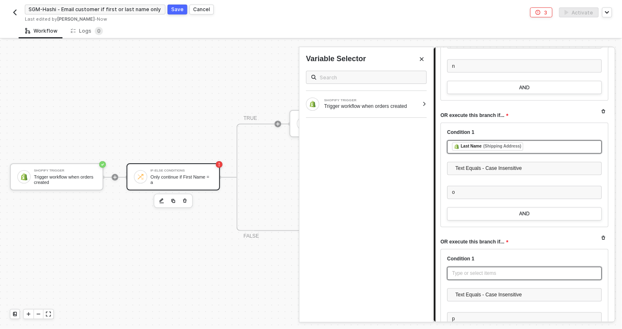
click at [475, 276] on div "Type or select items ﻿" at bounding box center [524, 273] width 155 height 13
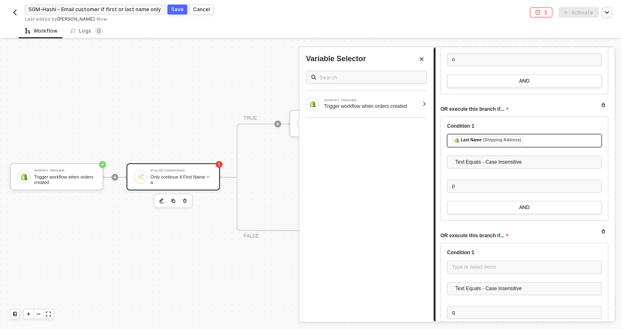
scroll to position [5217, 0]
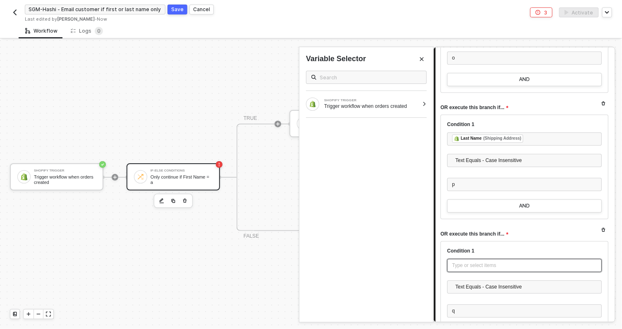
click at [473, 264] on div "Type or select items ﻿" at bounding box center [524, 266] width 145 height 8
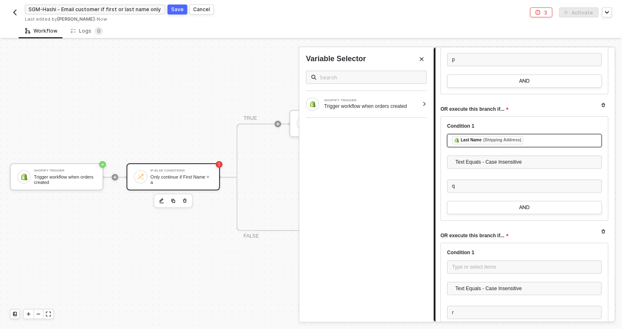
scroll to position [5341, 0]
click at [485, 265] on div "Type or select items ﻿" at bounding box center [524, 269] width 145 height 8
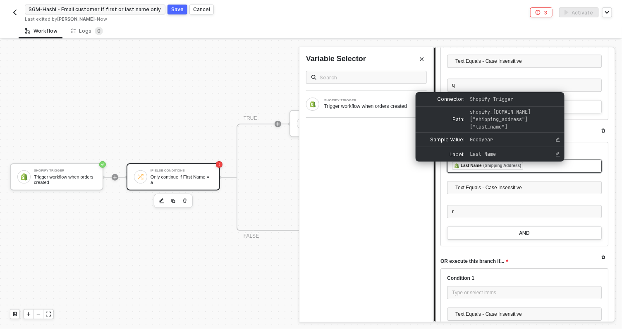
scroll to position [5446, 0]
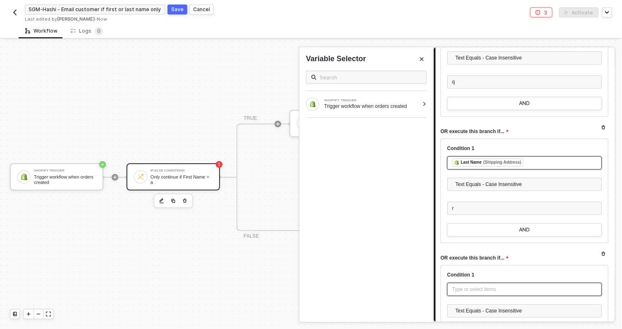
click at [459, 286] on div "Type or select items ﻿" at bounding box center [524, 290] width 145 height 8
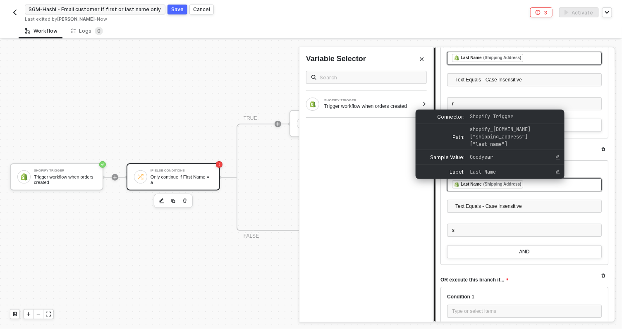
scroll to position [5554, 0]
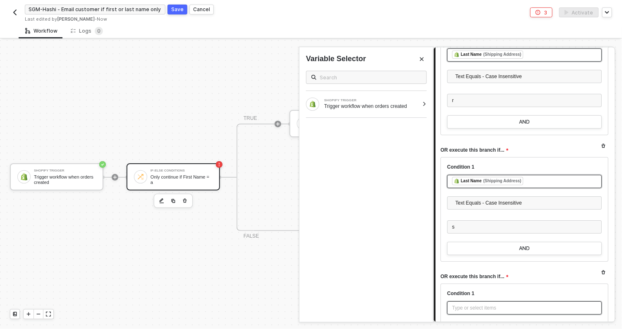
click at [490, 304] on div "Type or select items ﻿" at bounding box center [524, 308] width 145 height 8
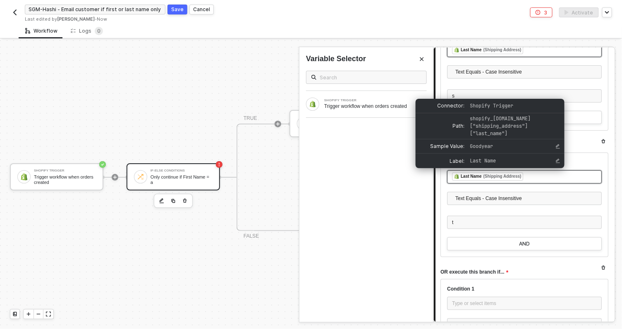
scroll to position [5685, 0]
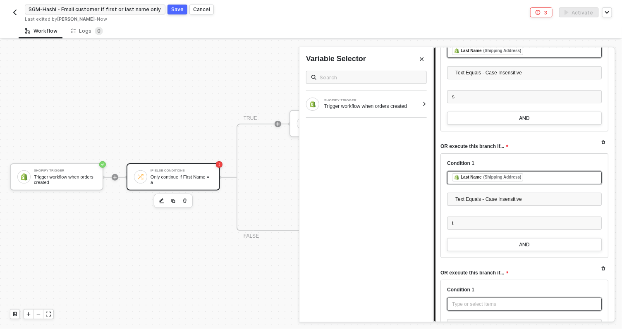
click at [478, 306] on div "Type or select items ﻿" at bounding box center [524, 304] width 155 height 13
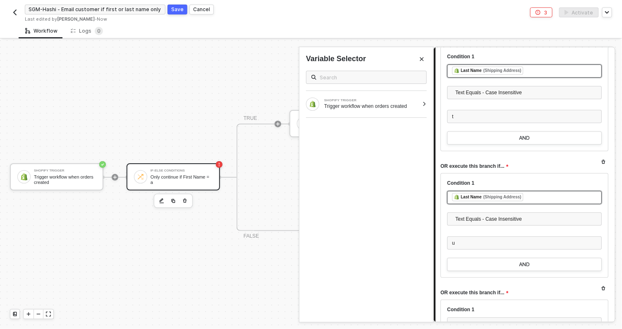
scroll to position [5795, 0]
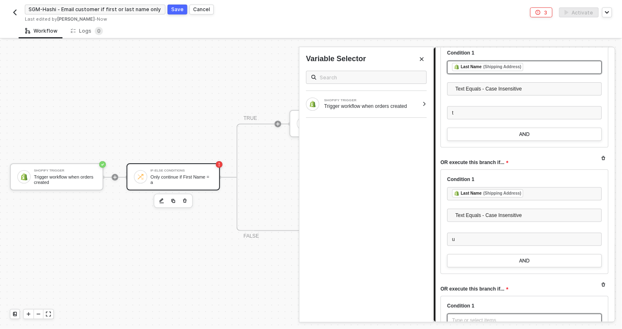
click at [455, 321] on div "Type or select items ﻿" at bounding box center [524, 320] width 155 height 13
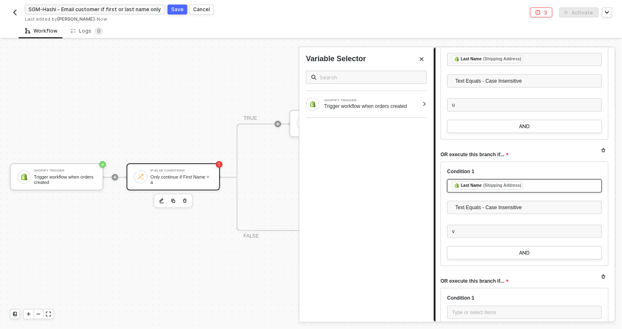
scroll to position [5928, 0]
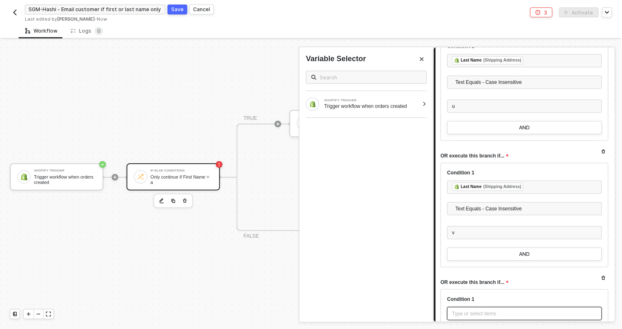
click at [488, 310] on div "Type or select items ﻿" at bounding box center [524, 314] width 145 height 8
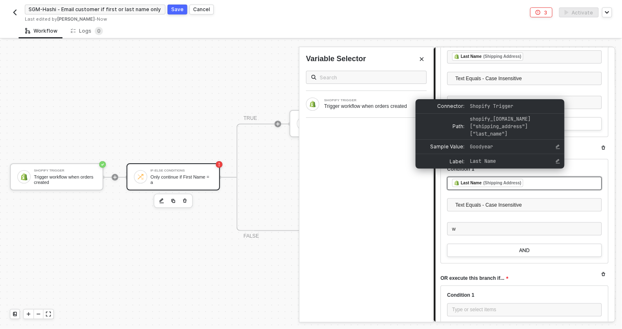
scroll to position [6063, 0]
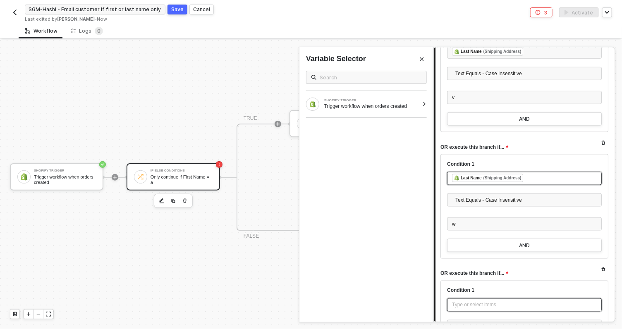
click at [478, 303] on div "Type or select items ﻿" at bounding box center [524, 306] width 145 height 8
click at [471, 303] on div "Type or select items ﻿" at bounding box center [524, 304] width 145 height 8
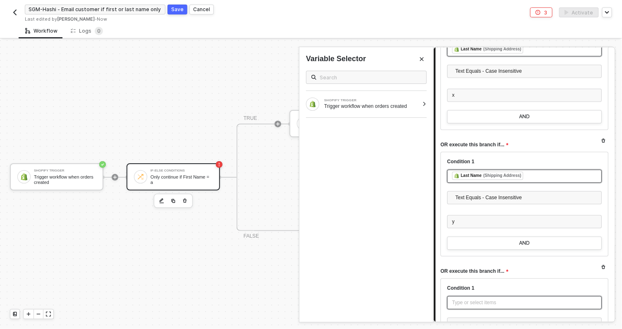
click at [464, 299] on div "Type or select items ﻿" at bounding box center [524, 303] width 145 height 8
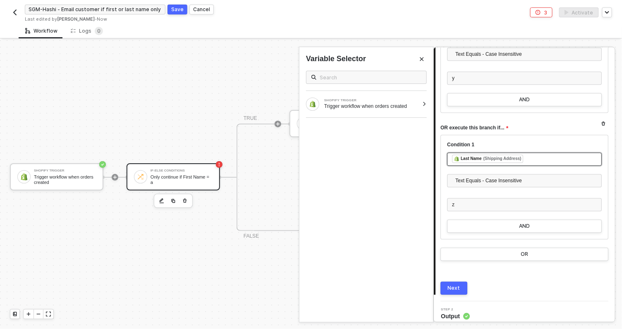
scroll to position [6462, 0]
click at [456, 285] on div "Next" at bounding box center [454, 288] width 12 height 7
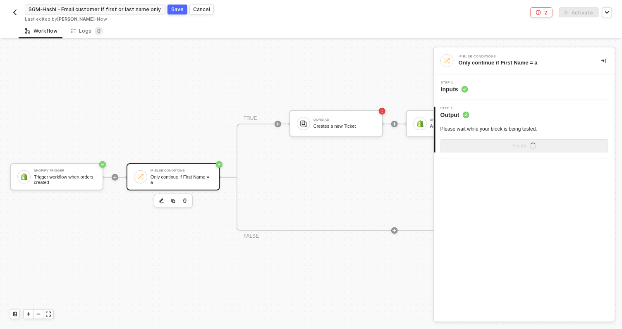
scroll to position [0, 0]
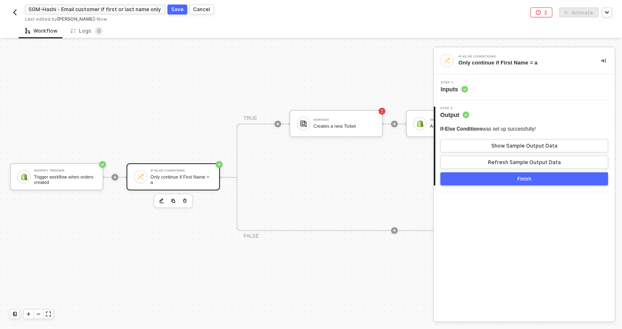
click at [527, 180] on div "Finish" at bounding box center [524, 179] width 14 height 7
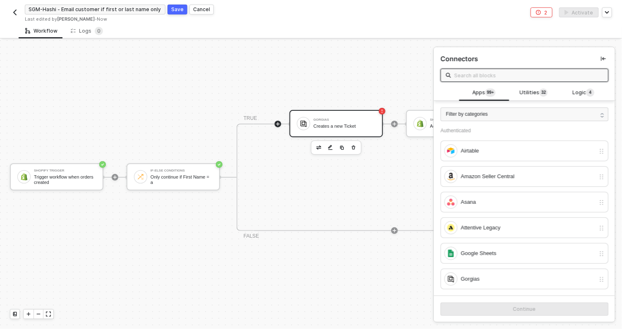
click at [348, 125] on div "Creates a new Ticket" at bounding box center [345, 126] width 62 height 5
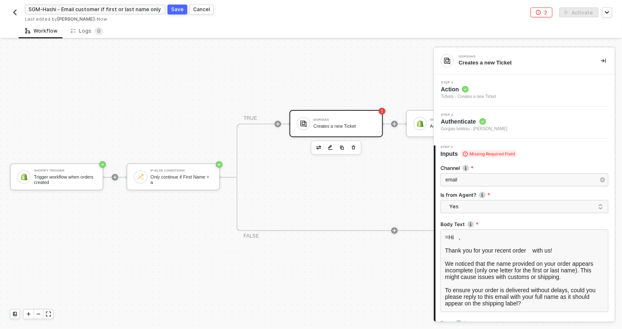
click at [480, 93] on div "Tickets - Creates a new Ticket" at bounding box center [468, 96] width 55 height 7
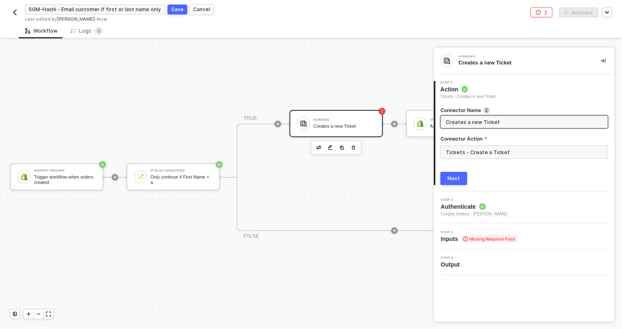
click at [503, 212] on span "Gorgias bokksu - [PERSON_NAME]" at bounding box center [474, 214] width 67 height 7
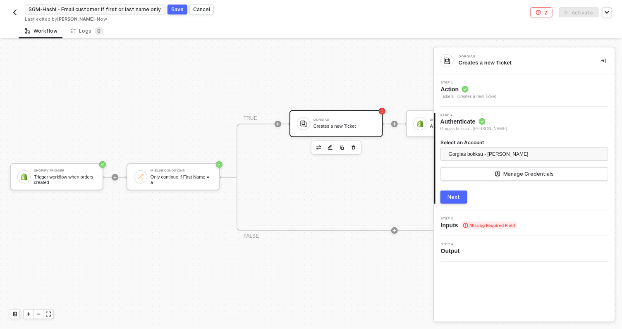
click at [498, 235] on div "3 Step 3 Inputs Missing Required Field" at bounding box center [524, 224] width 181 height 26
click at [486, 225] on span "Missing Required Field" at bounding box center [489, 225] width 55 height 7
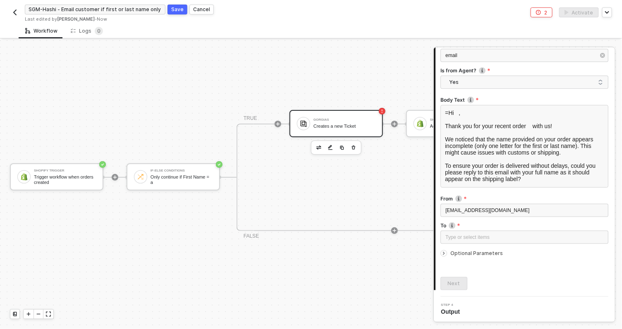
scroll to position [124, 0]
click at [471, 237] on div "Type or select items ﻿" at bounding box center [524, 238] width 158 height 8
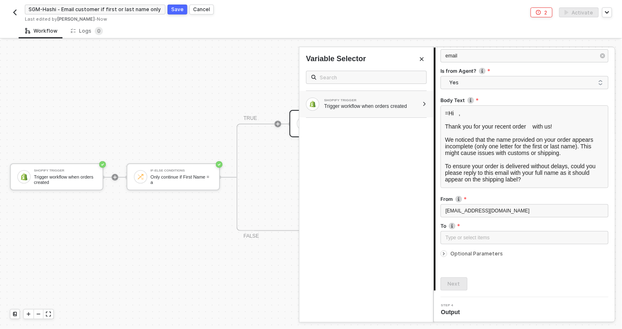
click at [423, 105] on div at bounding box center [424, 104] width 5 height 5
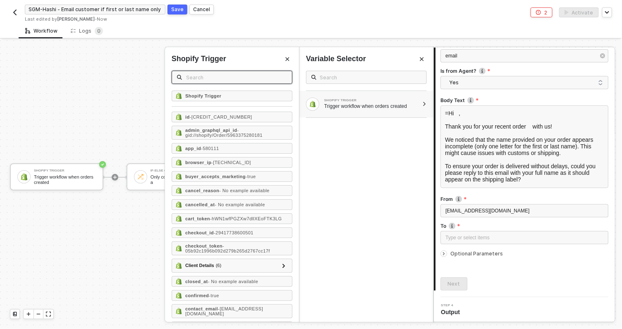
click at [215, 77] on input "text" at bounding box center [236, 77] width 101 height 9
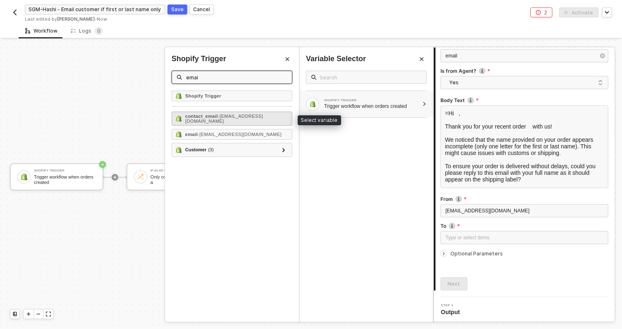
type input "emai"
click at [235, 119] on span "- hermangoodyear@gmail.com" at bounding box center [224, 119] width 78 height 10
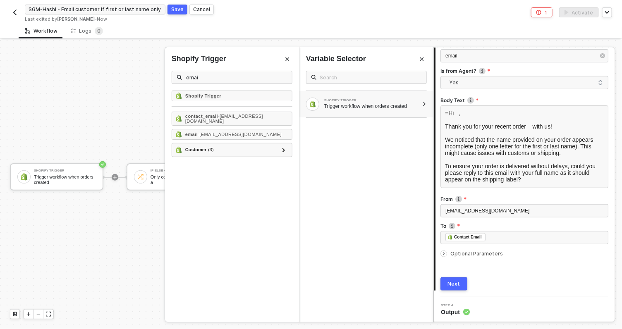
click at [450, 279] on button "Next" at bounding box center [454, 284] width 27 height 13
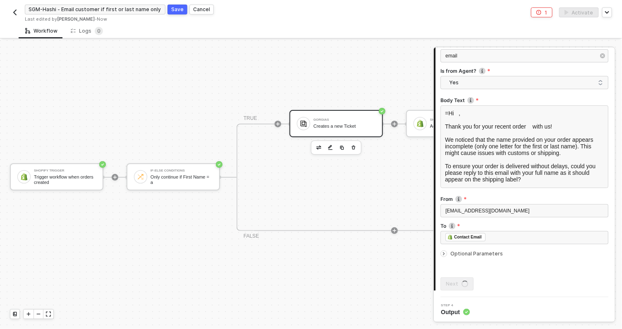
scroll to position [0, 0]
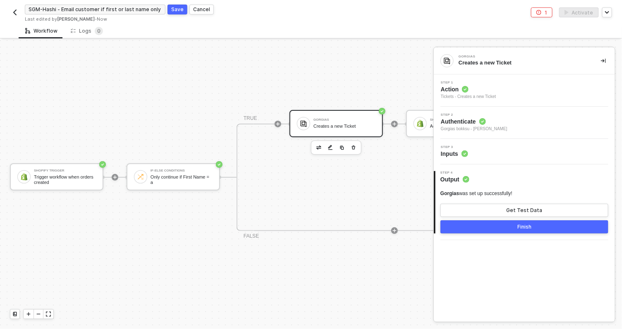
click at [533, 228] on button "Finish" at bounding box center [525, 226] width 168 height 13
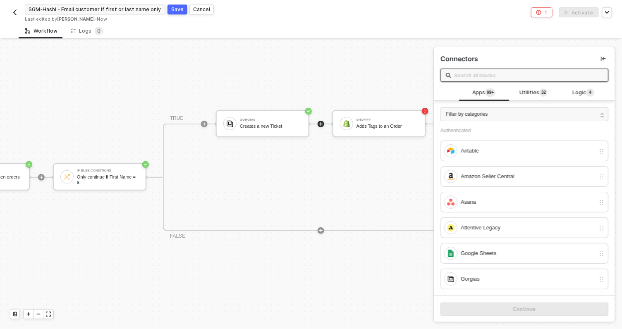
scroll to position [15, 130]
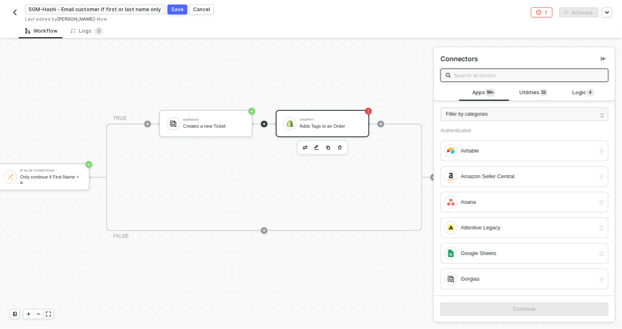
click at [326, 120] on div "Shopify" at bounding box center [331, 119] width 62 height 3
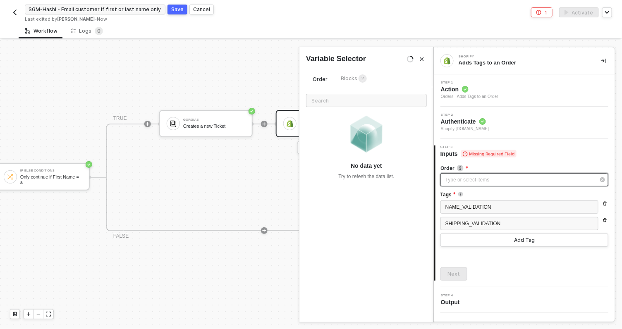
click at [460, 179] on div "Type or select items ﻿" at bounding box center [520, 180] width 150 height 8
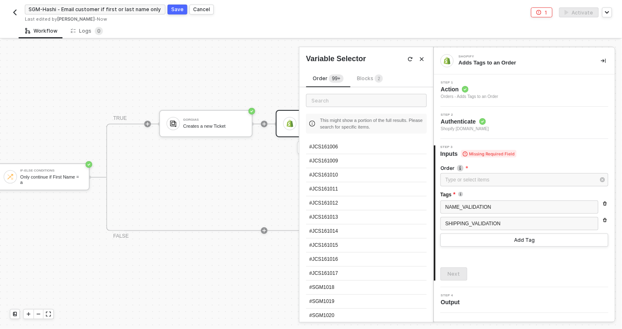
click at [371, 79] on span "Blocks 2" at bounding box center [370, 78] width 26 height 6
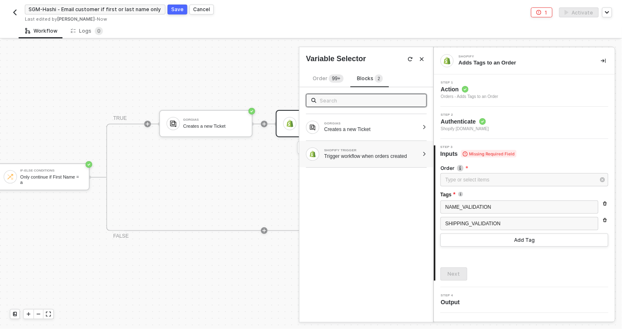
click at [426, 154] on div at bounding box center [424, 154] width 5 height 5
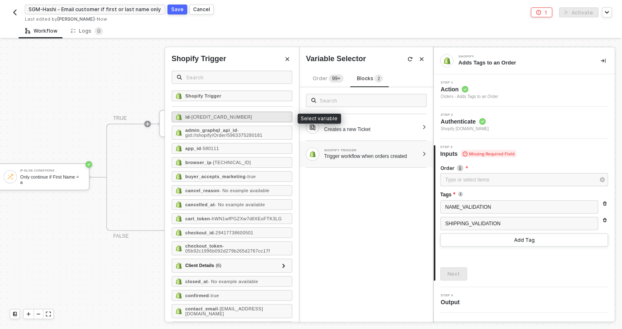
click at [223, 117] on span "- 5963375280181" at bounding box center [221, 117] width 62 height 5
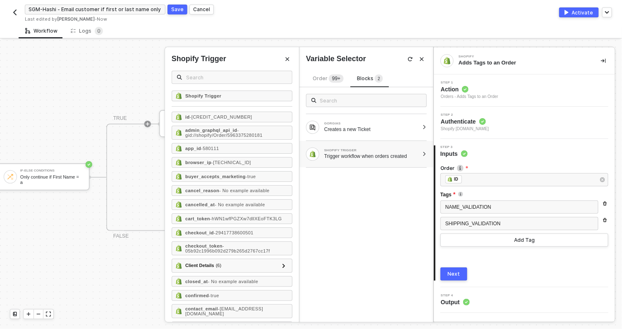
click at [455, 272] on div "Next" at bounding box center [454, 274] width 12 height 7
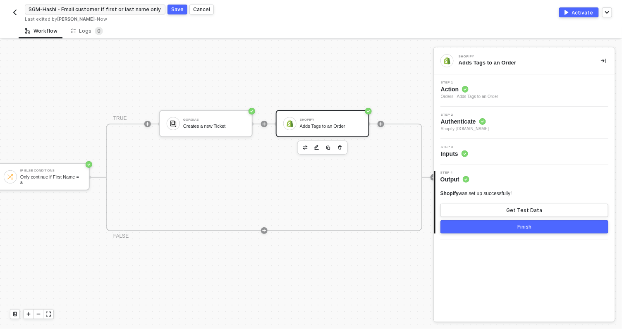
click at [518, 227] on div "Finish" at bounding box center [524, 227] width 14 height 7
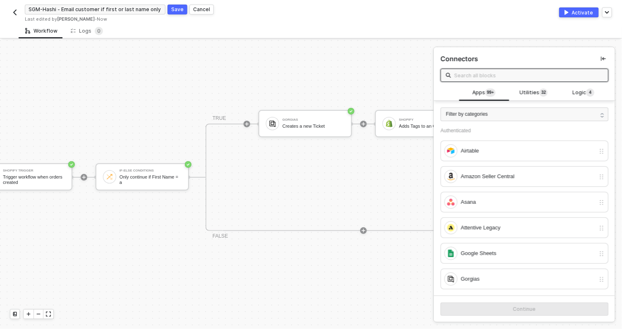
scroll to position [15, 0]
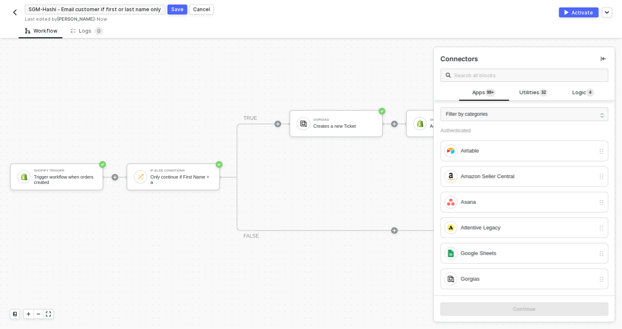
click at [175, 9] on div "Save" at bounding box center [177, 9] width 12 height 7
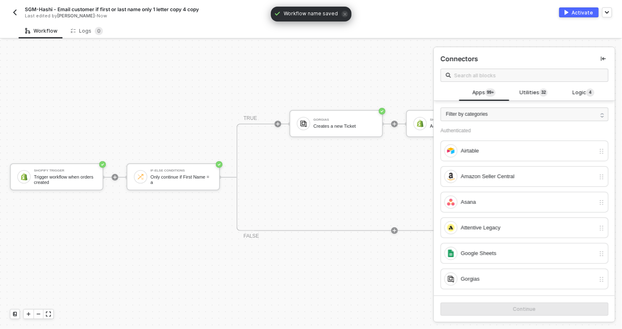
click at [577, 11] on div "Activate" at bounding box center [583, 12] width 22 height 7
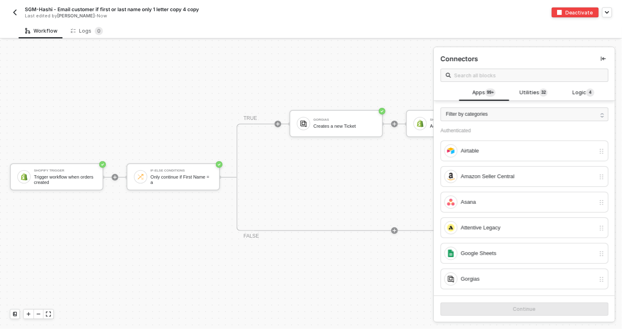
click at [12, 11] on img "button" at bounding box center [15, 12] width 7 height 7
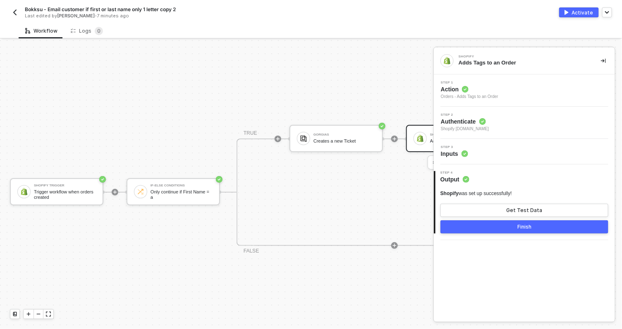
scroll to position [15, 0]
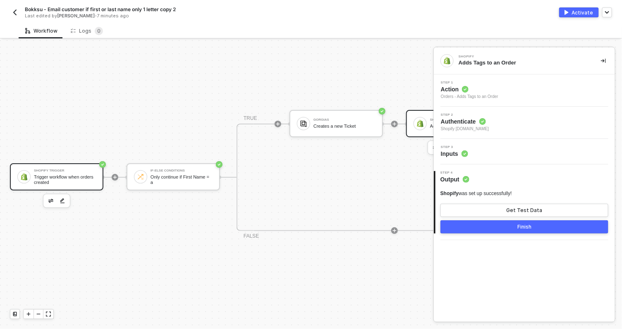
click at [58, 178] on div "Trigger workflow when orders created" at bounding box center [65, 180] width 62 height 10
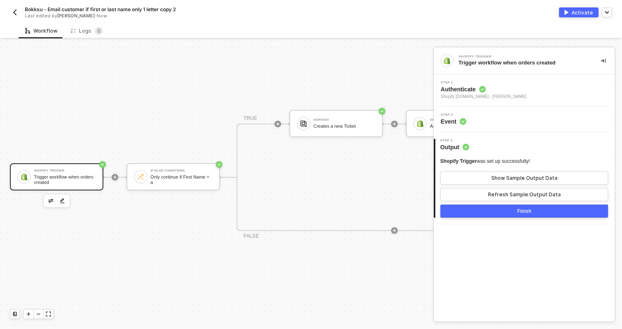
click at [512, 96] on span "Shopify [DOMAIN_NAME] - [PERSON_NAME]" at bounding box center [484, 96] width 86 height 7
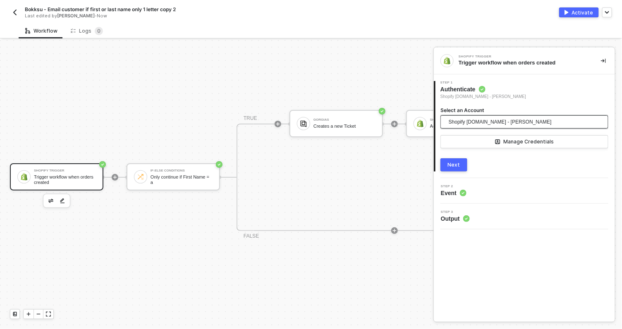
click at [486, 118] on span "Shopify [DOMAIN_NAME] - [PERSON_NAME]" at bounding box center [500, 122] width 103 height 12
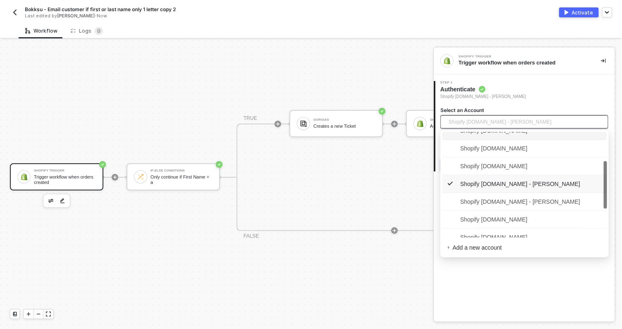
scroll to position [95, 0]
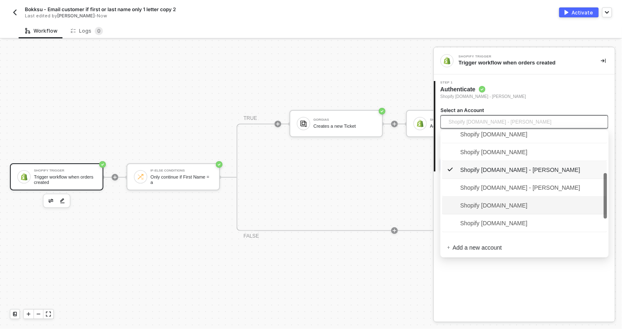
click at [520, 203] on span "Shopify [DOMAIN_NAME]" at bounding box center [487, 205] width 81 height 9
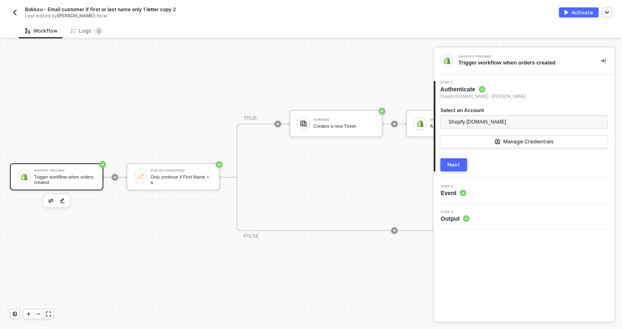
click at [457, 165] on div "Next" at bounding box center [454, 165] width 12 height 7
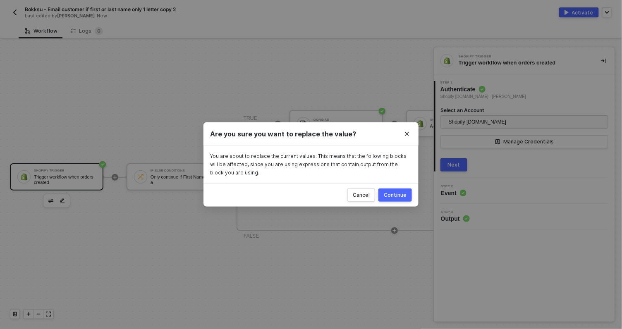
click at [398, 197] on div "Continue" at bounding box center [395, 195] width 23 height 7
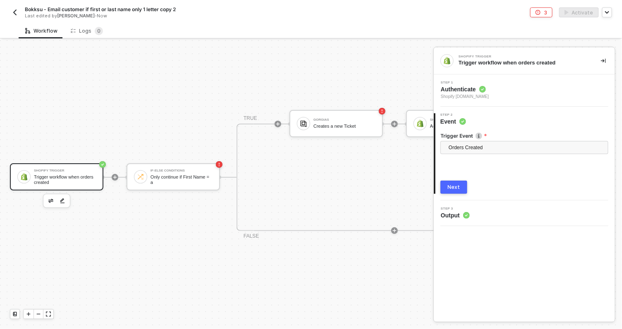
click at [451, 189] on div "Next" at bounding box center [454, 187] width 12 height 7
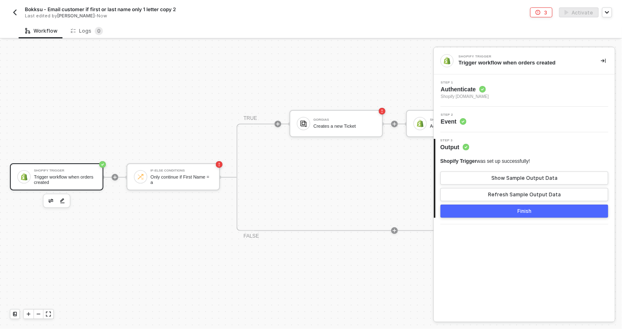
click at [534, 212] on button "Finish" at bounding box center [525, 211] width 168 height 13
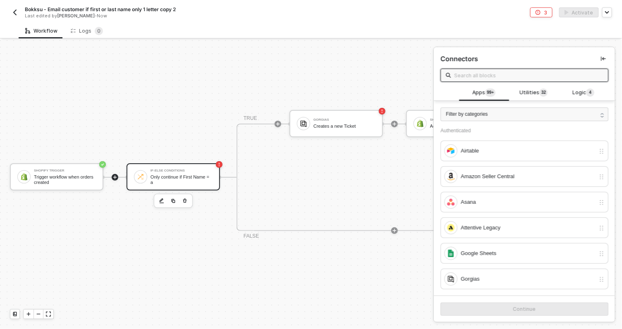
click at [178, 181] on div "Only continue if First Name = a" at bounding box center [182, 180] width 62 height 10
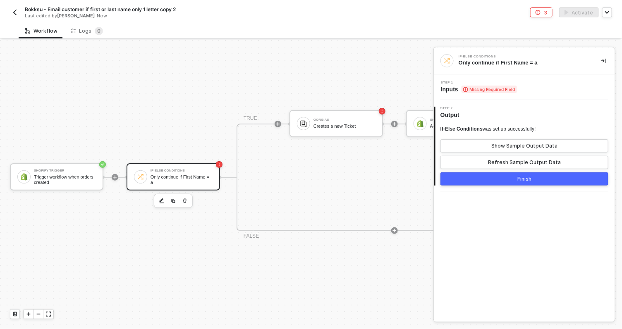
click at [489, 87] on span "Missing Required Field" at bounding box center [489, 89] width 55 height 7
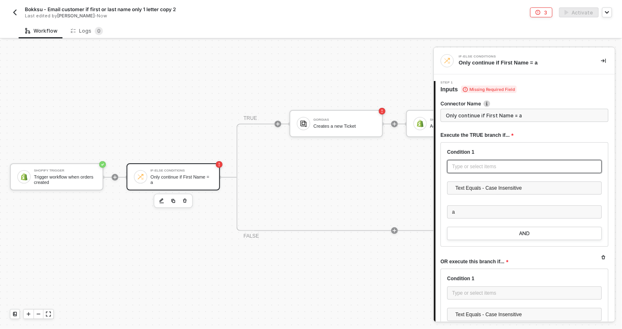
click at [465, 168] on div "Type or select items ﻿" at bounding box center [524, 167] width 145 height 8
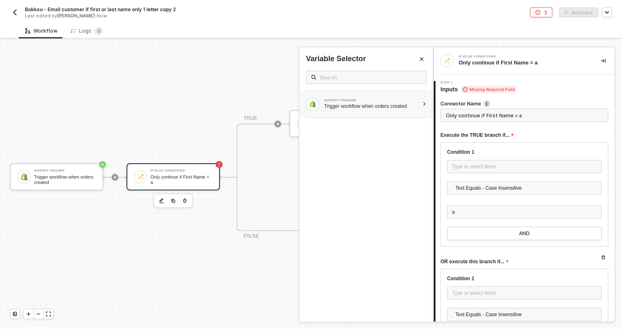
click at [424, 101] on div "SHOPIFY TRIGGER Trigger workflow when orders created" at bounding box center [366, 104] width 134 height 26
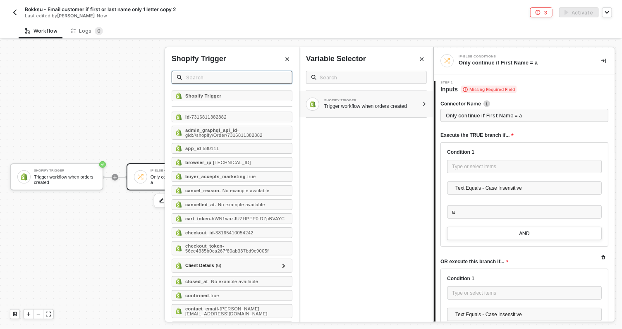
click at [234, 78] on input "text" at bounding box center [236, 77] width 101 height 9
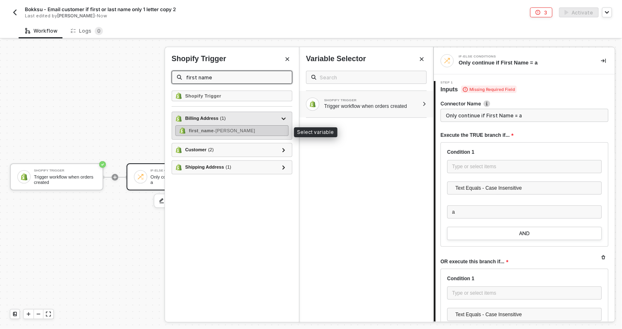
type input "first name"
click at [222, 131] on span "- Geoffrey" at bounding box center [234, 130] width 41 height 5
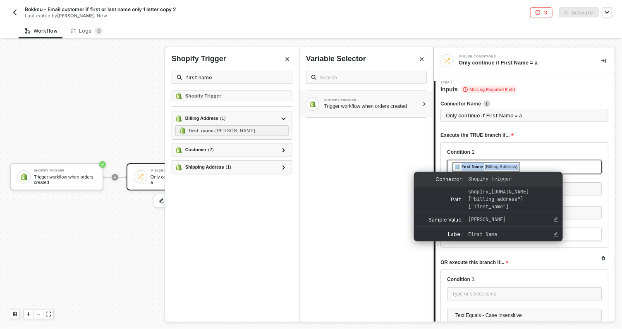
drag, startPoint x: 541, startPoint y: 168, endPoint x: 462, endPoint y: 174, distance: 78.8
click at [462, 174] on body "Alloy Bokksu - Email customer if first or last name only 1 letter copy 2 Last e…" at bounding box center [311, 164] width 622 height 329
copy div "﻿ ﻿ First Name (Billing Address) ﻿"
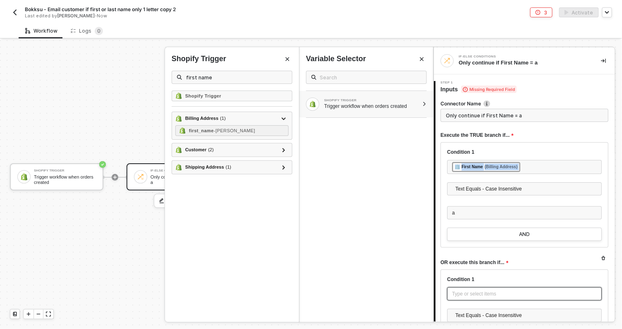
click at [480, 297] on div "Type or select items ﻿" at bounding box center [524, 294] width 145 height 8
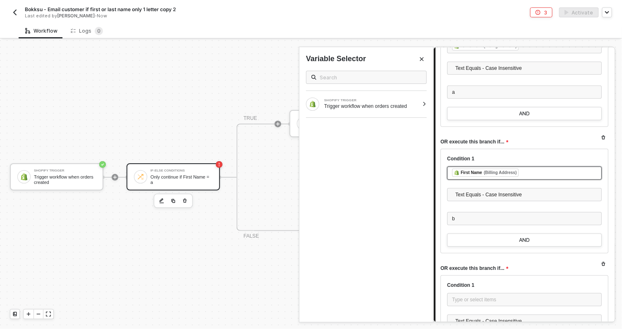
scroll to position [130, 0]
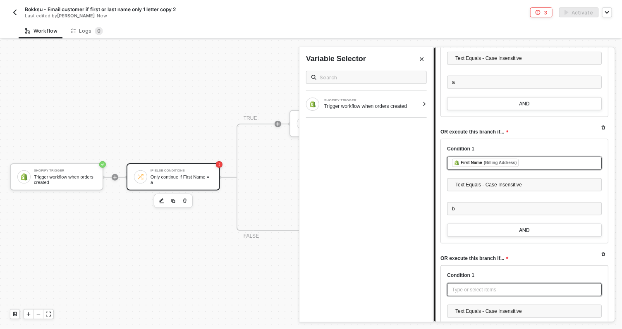
click at [463, 286] on div "Type or select items ﻿" at bounding box center [524, 290] width 145 height 8
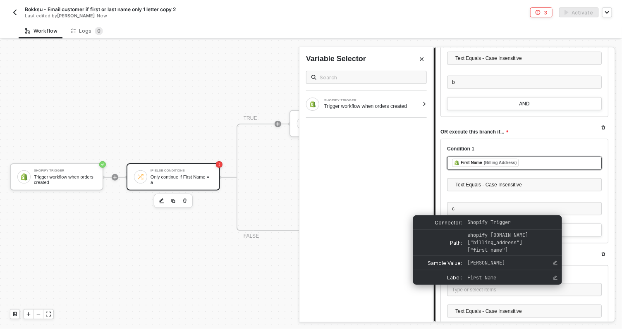
scroll to position [263, 0]
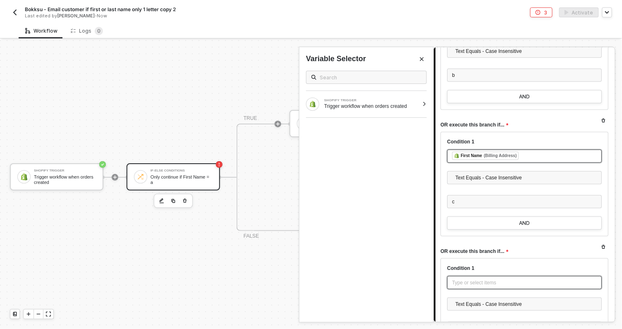
click at [469, 285] on div "Type or select items ﻿" at bounding box center [524, 283] width 145 height 8
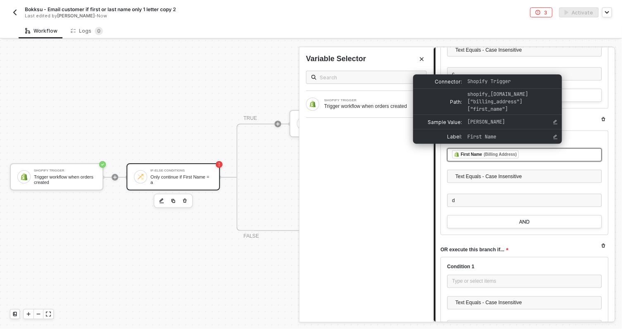
scroll to position [397, 0]
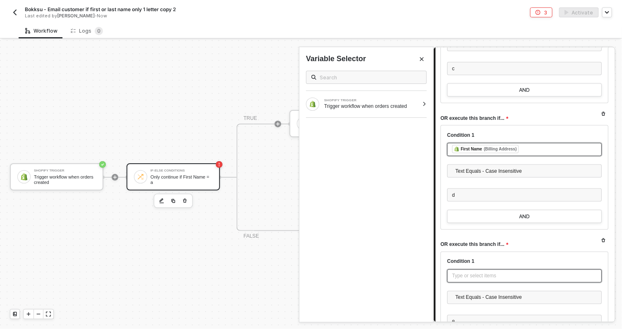
click at [460, 273] on div "Type or select items ﻿" at bounding box center [524, 277] width 145 height 8
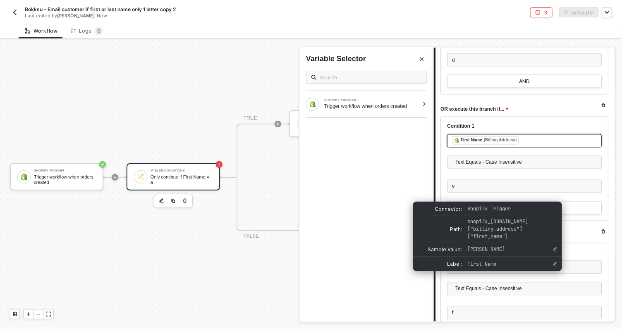
scroll to position [533, 0]
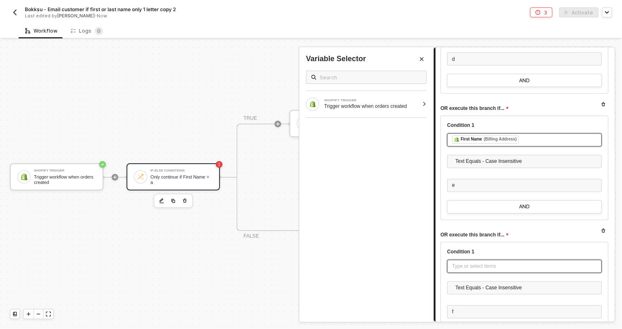
click at [475, 265] on div "Type or select items ﻿" at bounding box center [524, 267] width 145 height 8
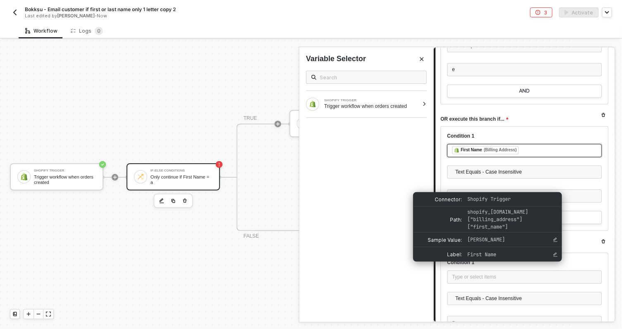
scroll to position [651, 0]
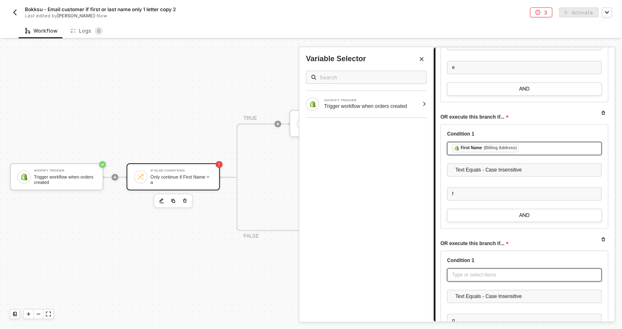
click at [483, 276] on div "Type or select items ﻿" at bounding box center [524, 275] width 145 height 8
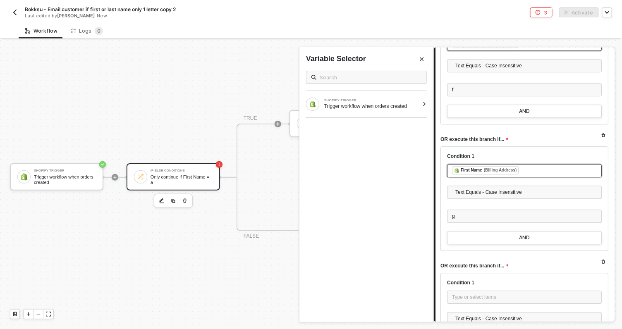
scroll to position [754, 0]
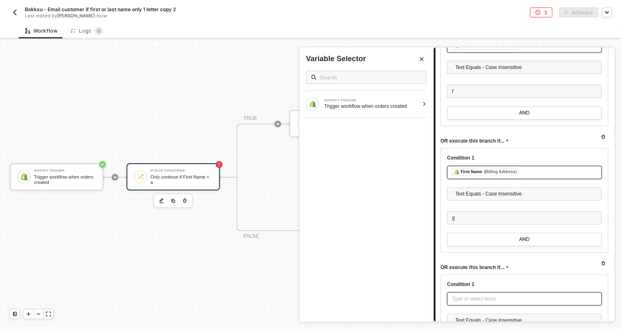
click at [465, 302] on div "Type or select items ﻿" at bounding box center [524, 298] width 155 height 13
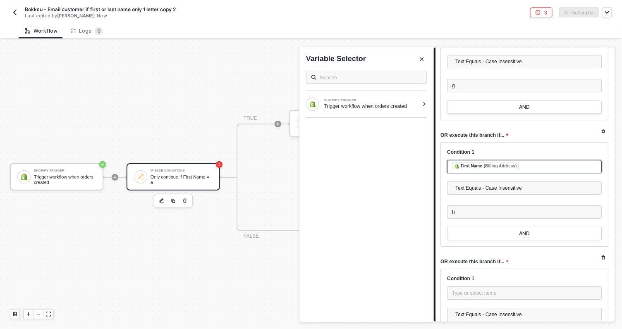
scroll to position [922, 0]
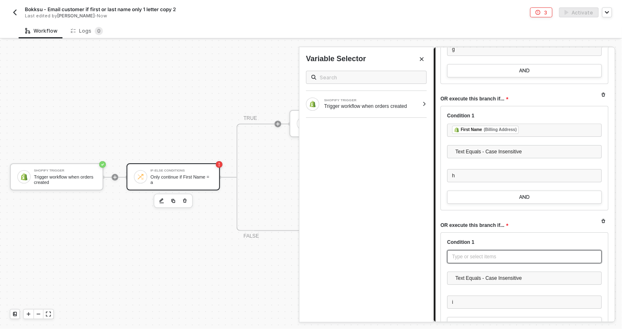
click at [468, 256] on div "Type or select items ﻿" at bounding box center [524, 257] width 145 height 8
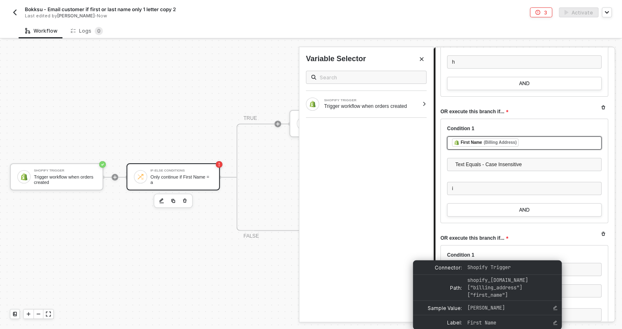
scroll to position [1040, 0]
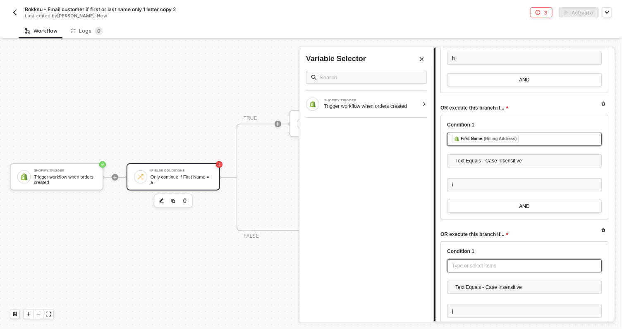
click at [484, 267] on div "Type or select items ﻿" at bounding box center [524, 266] width 145 height 8
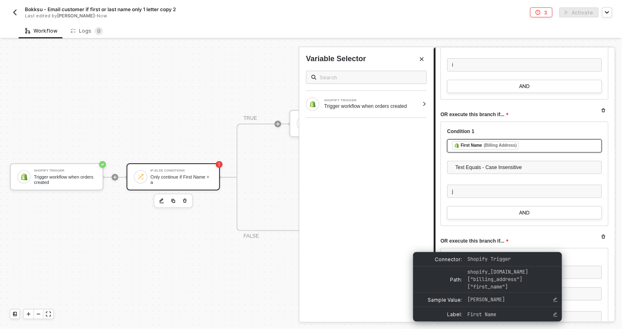
scroll to position [1159, 0]
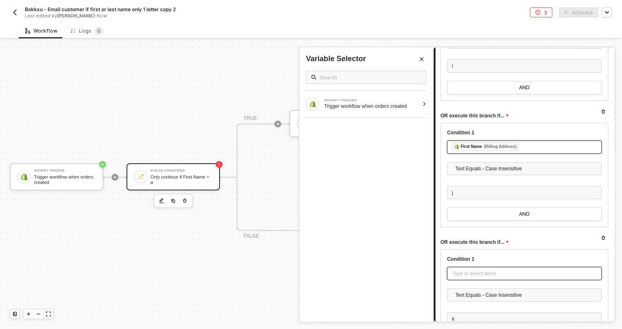
click at [467, 273] on div "Type or select items ﻿" at bounding box center [524, 274] width 145 height 8
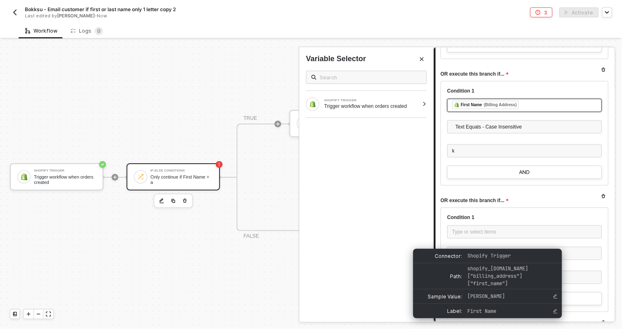
scroll to position [1326, 0]
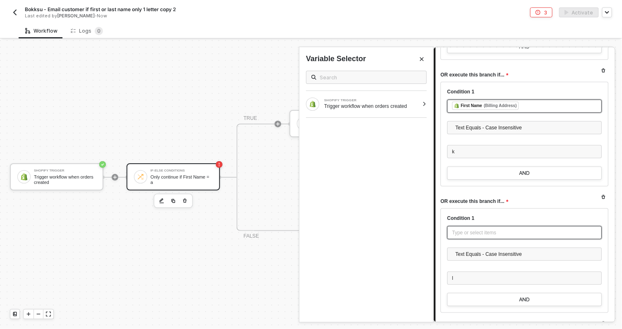
click at [460, 231] on div "Type or select items ﻿" at bounding box center [524, 233] width 145 height 8
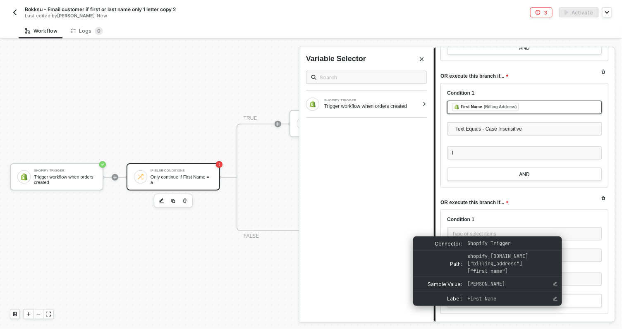
scroll to position [1456, 0]
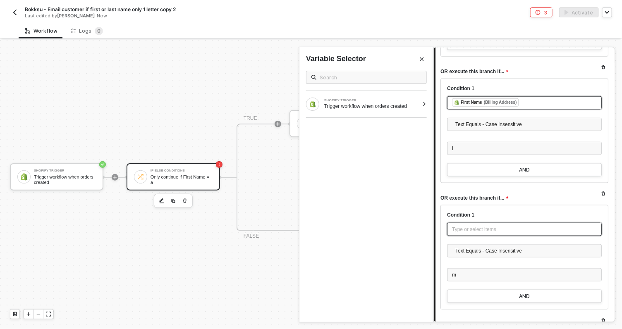
click at [480, 229] on div "Type or select items ﻿" at bounding box center [524, 230] width 145 height 8
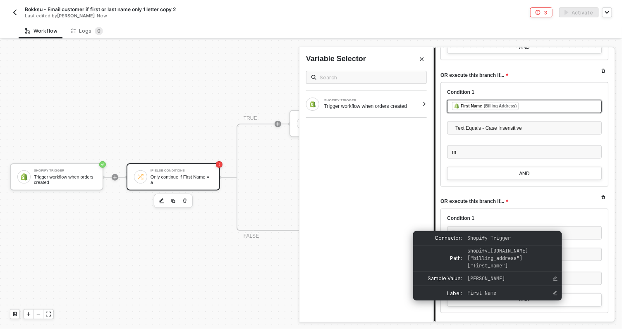
scroll to position [1593, 0]
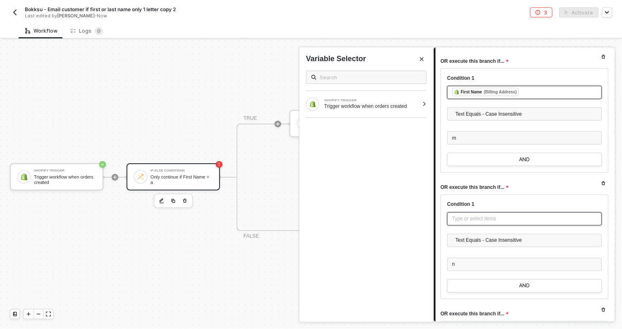
click at [479, 216] on div "Type or select items ﻿" at bounding box center [524, 220] width 145 height 8
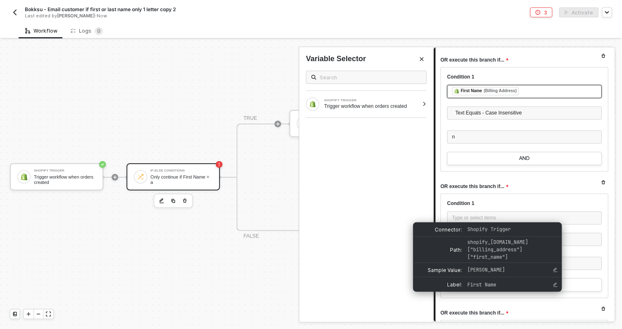
scroll to position [1725, 0]
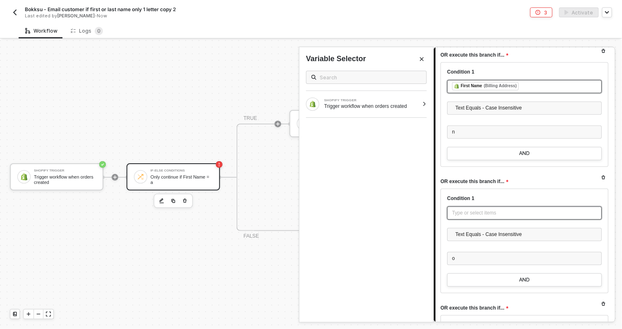
click at [489, 210] on div "Type or select items ﻿" at bounding box center [524, 214] width 145 height 8
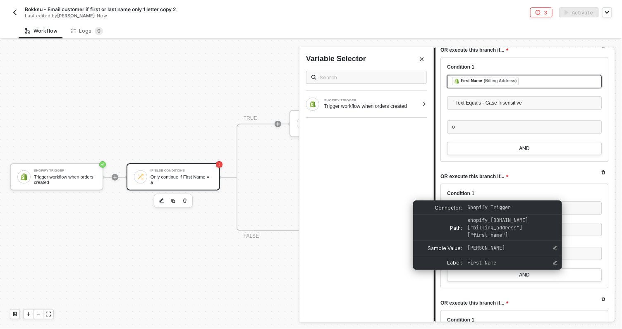
scroll to position [1856, 0]
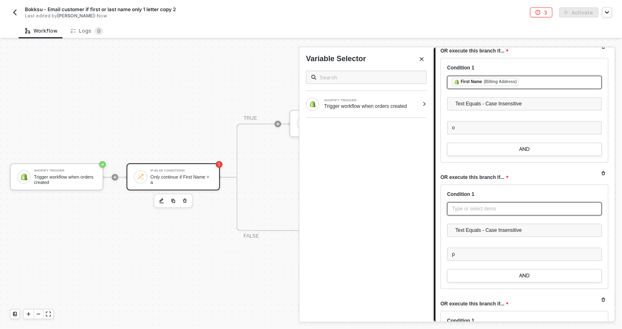
click at [474, 207] on div "Type or select items ﻿" at bounding box center [524, 209] width 145 height 8
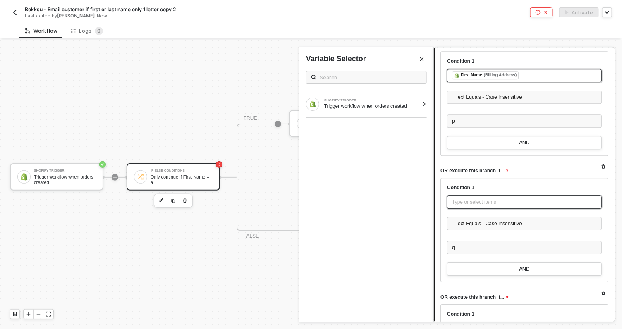
click at [469, 201] on div "Type or select items ﻿" at bounding box center [524, 203] width 145 height 8
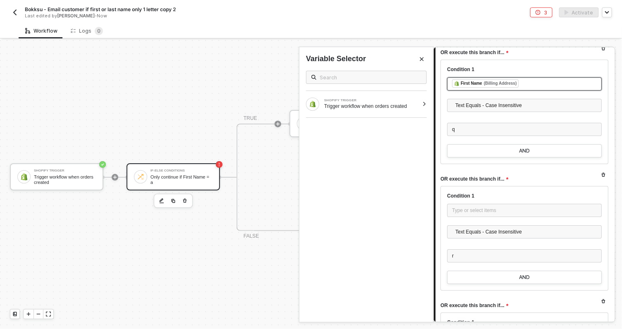
scroll to position [2107, 0]
click at [467, 212] on div "Type or select items ﻿" at bounding box center [524, 212] width 145 height 8
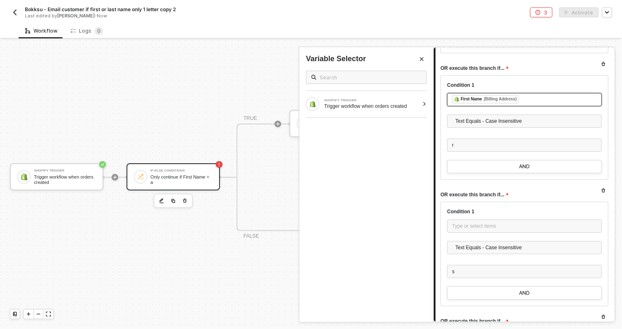
scroll to position [2217, 0]
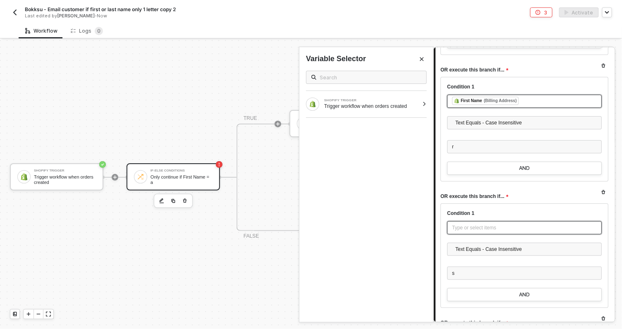
click at [469, 227] on div "Type or select items ﻿" at bounding box center [524, 228] width 145 height 8
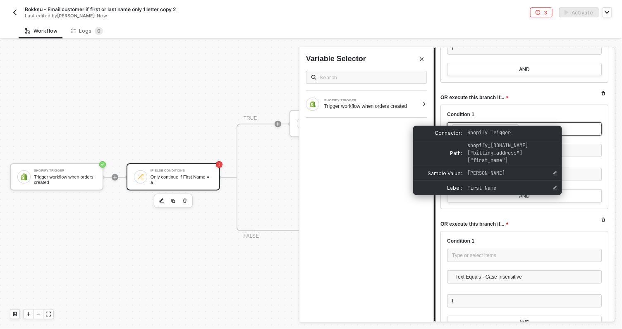
scroll to position [2320, 0]
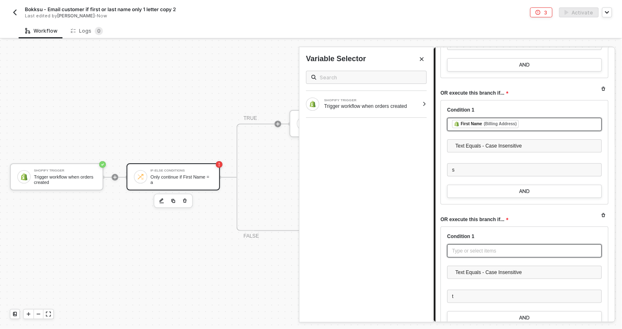
click at [473, 251] on div "Type or select items ﻿" at bounding box center [524, 251] width 145 height 8
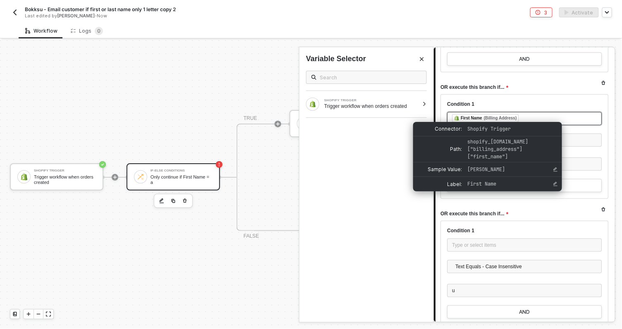
scroll to position [2455, 0]
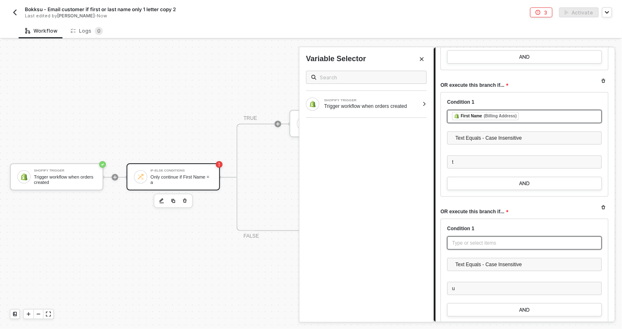
click at [458, 241] on div "Type or select items ﻿" at bounding box center [524, 243] width 145 height 8
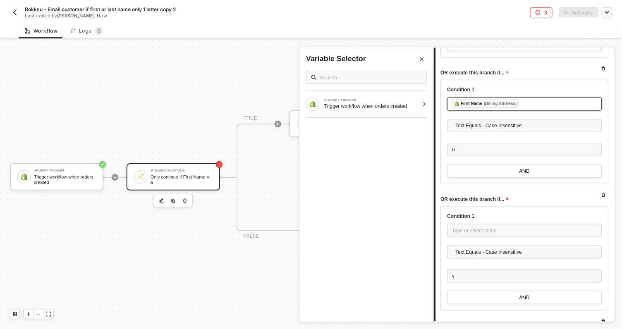
scroll to position [2593, 0]
click at [473, 228] on div "Type or select items ﻿" at bounding box center [524, 231] width 145 height 8
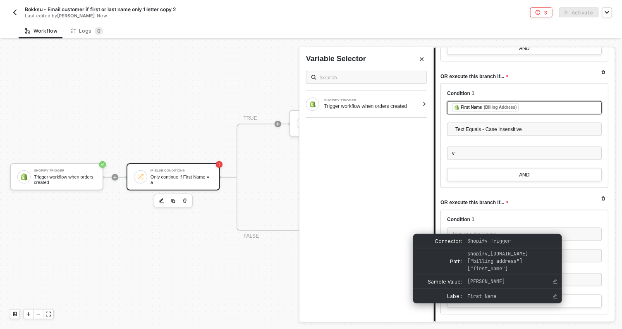
scroll to position [2730, 0]
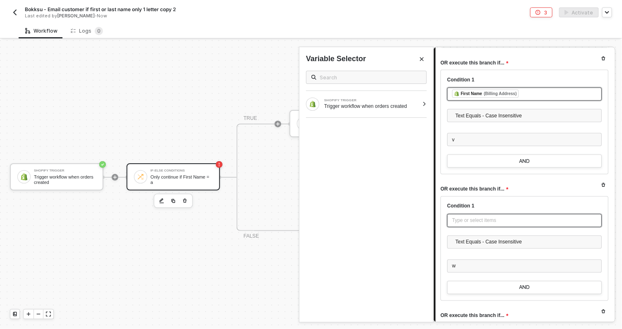
click at [472, 220] on div "Type or select items ﻿" at bounding box center [524, 221] width 145 height 8
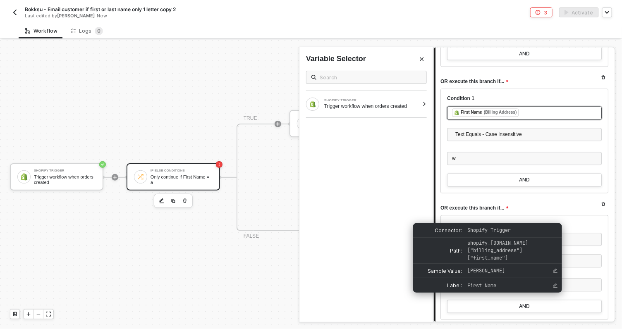
scroll to position [2849, 0]
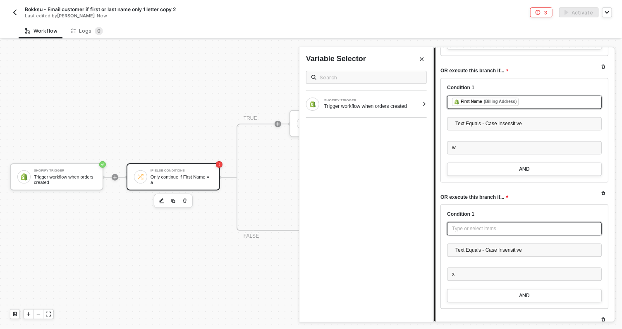
click at [474, 225] on div "Type or select items ﻿" at bounding box center [524, 229] width 145 height 8
click at [475, 226] on div "Type or select items ﻿" at bounding box center [524, 227] width 145 height 8
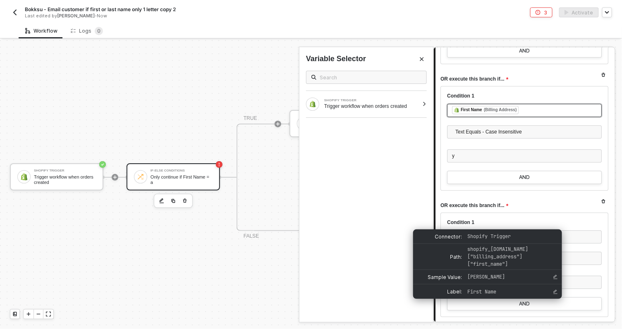
scroll to position [3101, 0]
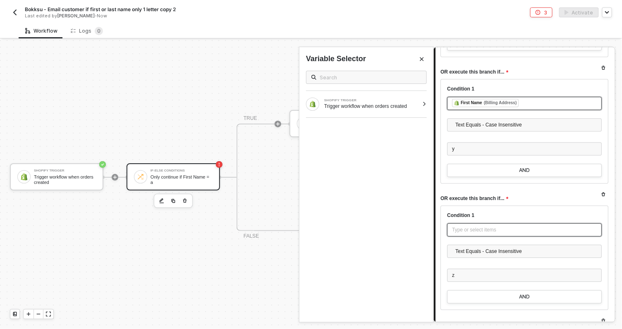
click at [476, 229] on div "Type or select items ﻿" at bounding box center [524, 230] width 145 height 8
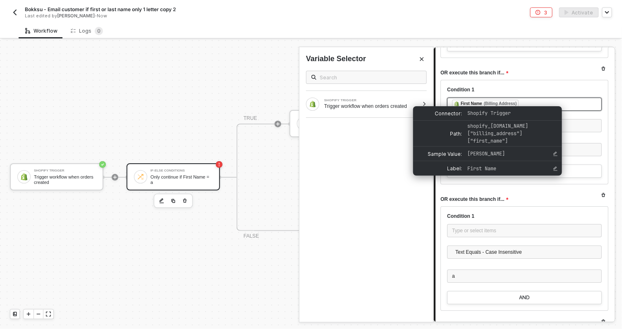
scroll to position [3240, 0]
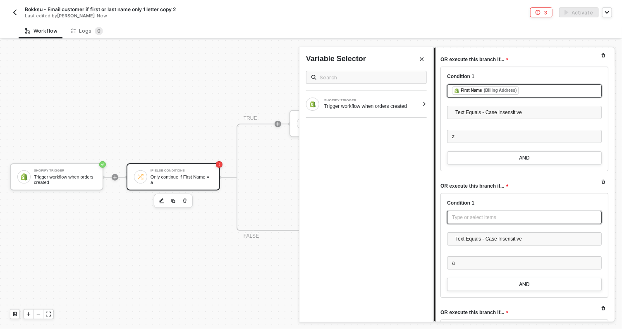
click at [461, 217] on div "Type or select items ﻿" at bounding box center [524, 218] width 145 height 8
click at [425, 104] on div at bounding box center [424, 104] width 5 height 5
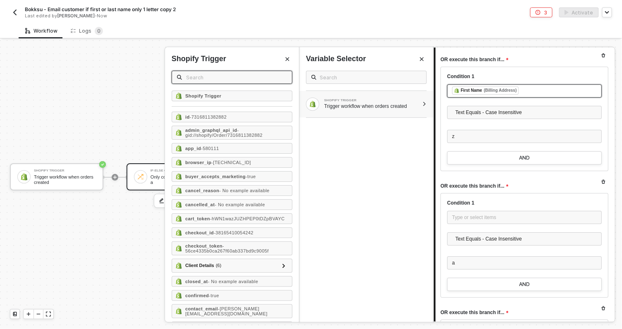
click at [207, 79] on input "text" at bounding box center [236, 77] width 101 height 9
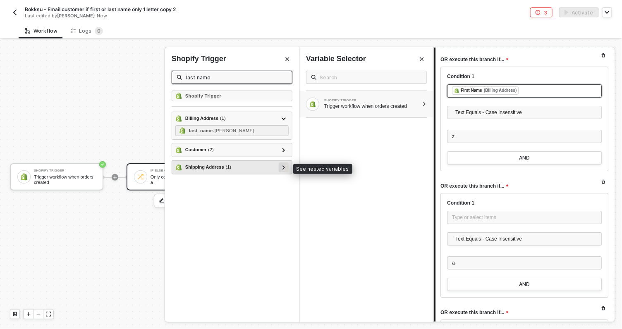
type input "last name"
click at [283, 166] on icon at bounding box center [284, 167] width 2 height 4
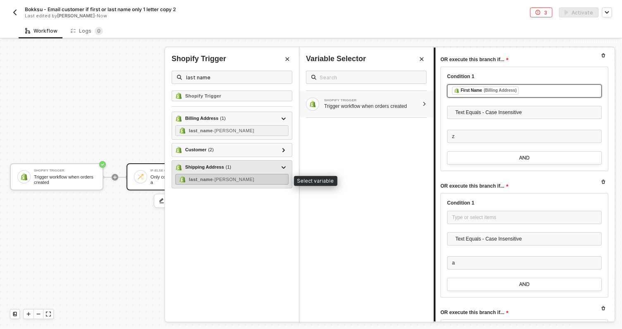
click at [236, 179] on div "last_name - Obrien" at bounding box center [231, 179] width 113 height 11
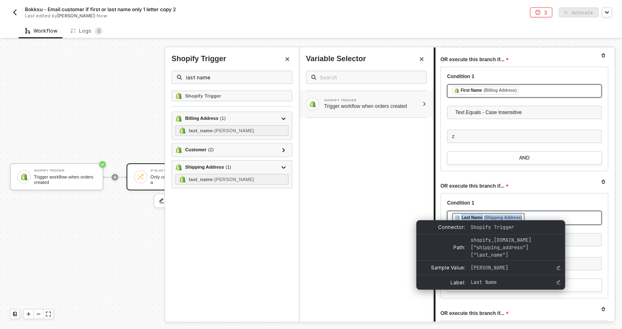
drag, startPoint x: 544, startPoint y: 215, endPoint x: 529, endPoint y: 214, distance: 14.9
click at [529, 214] on div "﻿ ﻿ Last Name (Shipping Address) ﻿" at bounding box center [524, 218] width 145 height 10
copy div "﻿ ﻿ Last Name (Shipping Address)"
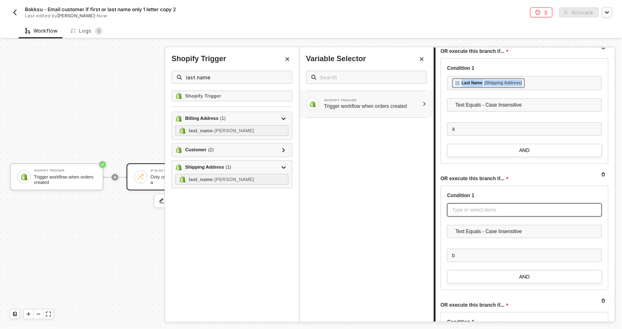
click at [486, 208] on div "Type or select items ﻿" at bounding box center [524, 210] width 145 height 8
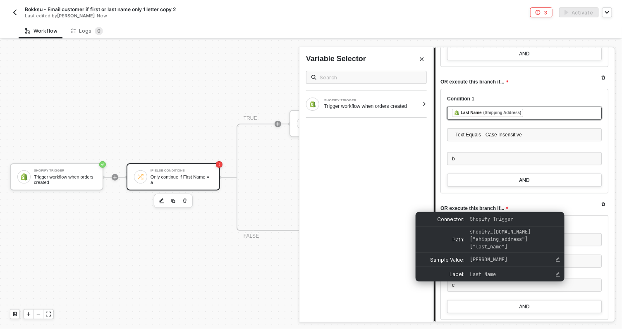
scroll to position [3472, 0]
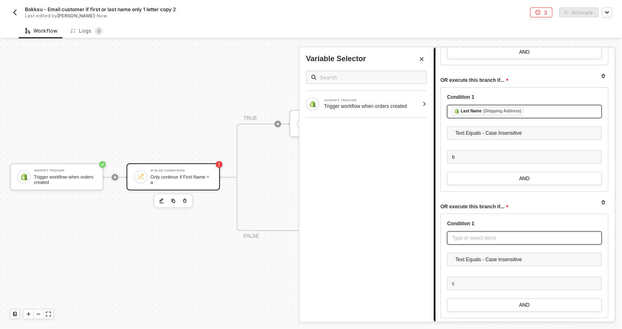
click at [460, 235] on div "Type or select items ﻿" at bounding box center [524, 239] width 145 height 8
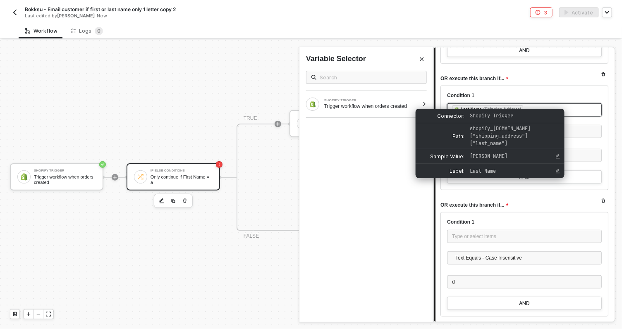
scroll to position [3603, 0]
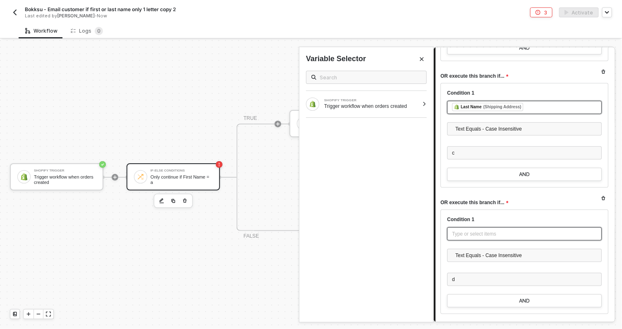
click at [465, 235] on div "Type or select items ﻿" at bounding box center [524, 234] width 145 height 8
click at [465, 235] on div "Type or select items ﻿" at bounding box center [524, 233] width 155 height 13
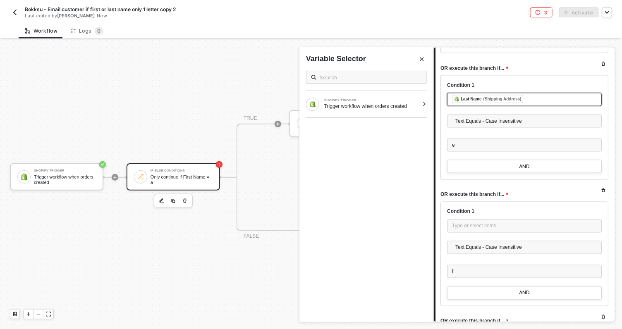
scroll to position [3864, 0]
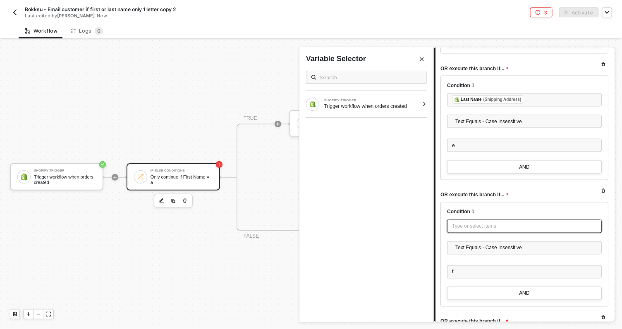
click at [459, 225] on div "Type or select items ﻿" at bounding box center [524, 227] width 145 height 8
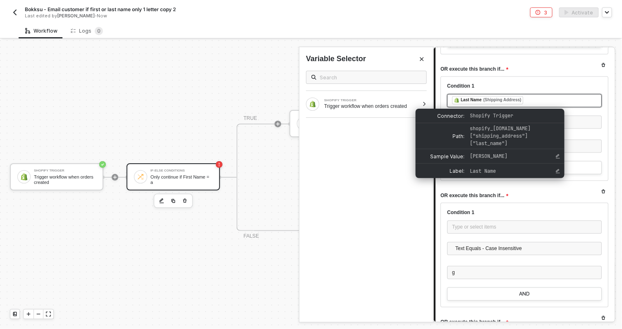
scroll to position [3991, 0]
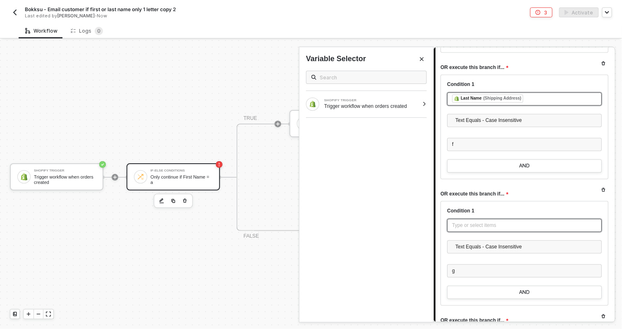
click at [470, 224] on div "Type or select items ﻿" at bounding box center [524, 226] width 145 height 8
click at [464, 223] on div "Type or select items ﻿" at bounding box center [524, 226] width 145 height 8
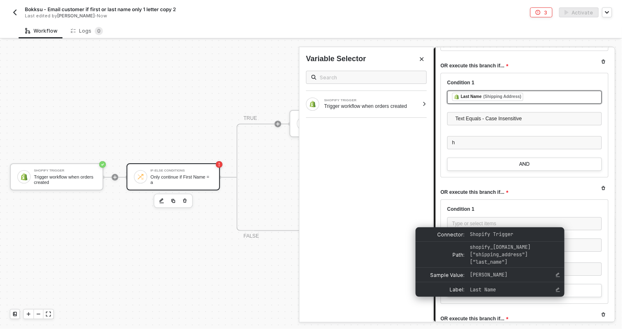
scroll to position [4250, 0]
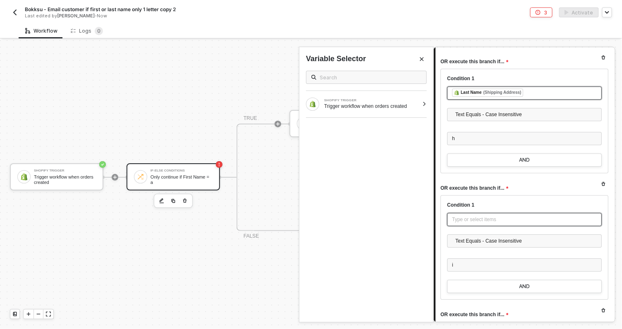
click at [477, 221] on div "Type or select items ﻿" at bounding box center [524, 219] width 155 height 13
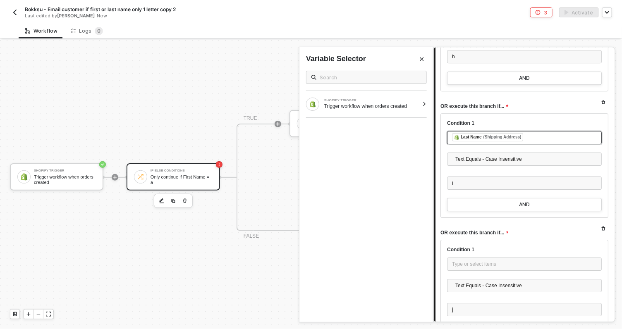
scroll to position [4334, 0]
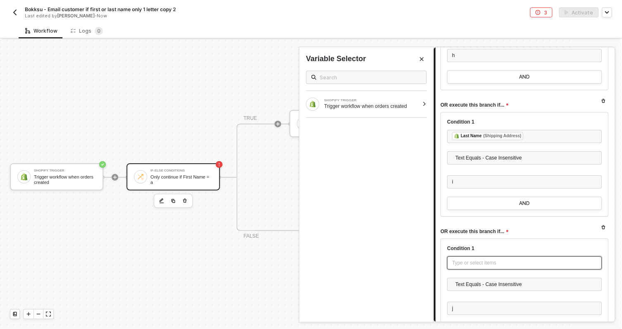
click at [469, 260] on div "Type or select items ﻿" at bounding box center [524, 263] width 145 height 8
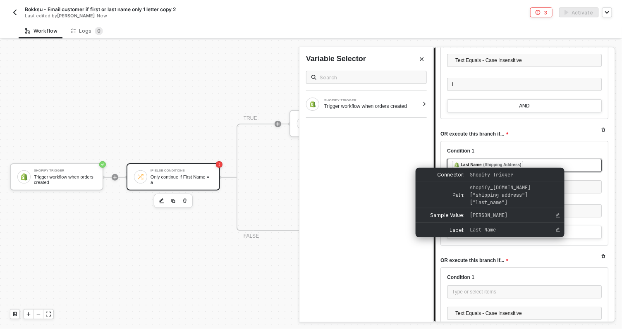
scroll to position [4430, 0]
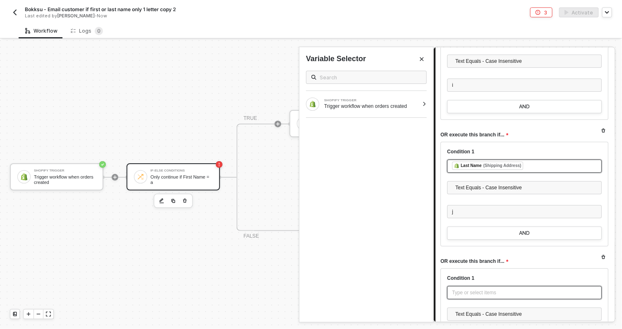
click at [476, 292] on div "Type or select items ﻿" at bounding box center [524, 293] width 145 height 8
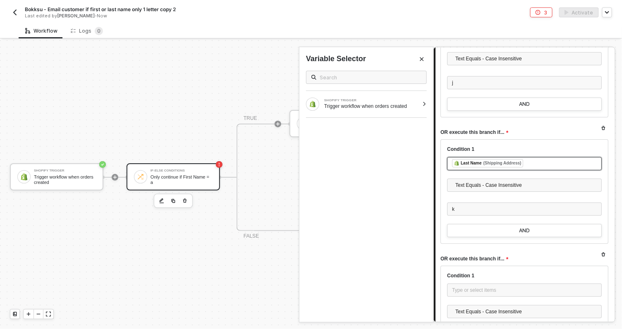
scroll to position [4559, 0]
click at [462, 288] on div "Type or select items ﻿" at bounding box center [524, 291] width 145 height 8
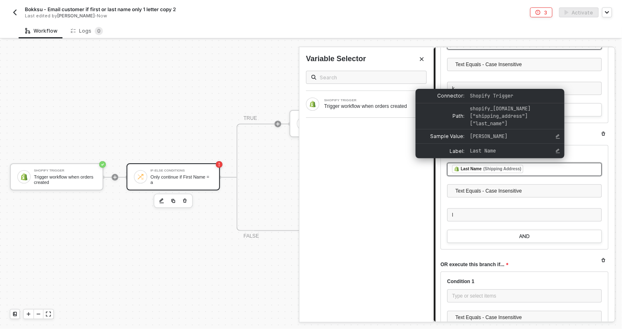
scroll to position [4683, 0]
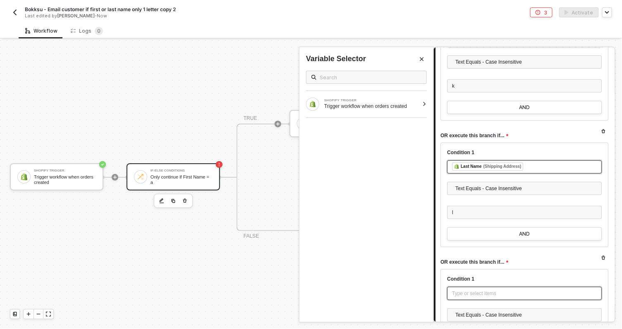
click at [479, 290] on div "Type or select items ﻿" at bounding box center [524, 294] width 145 height 8
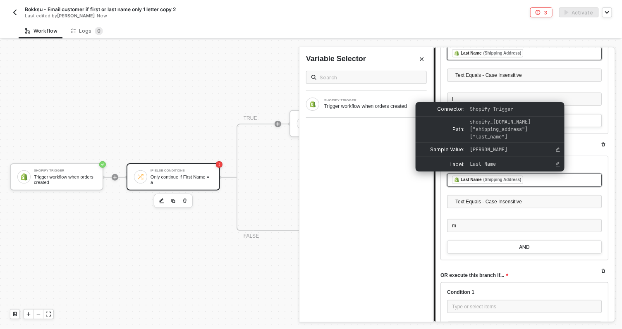
scroll to position [4796, 0]
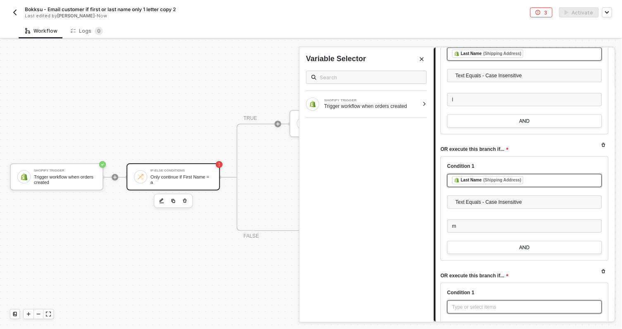
click at [479, 304] on div "Type or select items ﻿" at bounding box center [524, 308] width 145 height 8
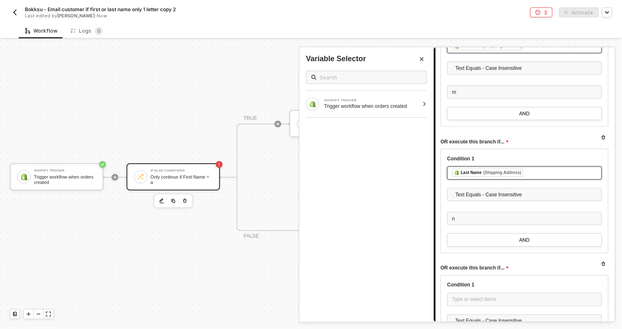
scroll to position [4928, 0]
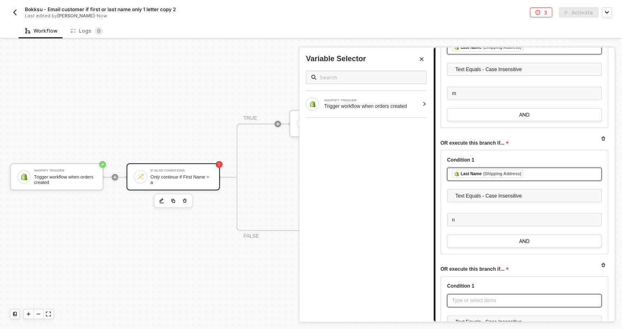
click at [468, 299] on div "Type or select items ﻿" at bounding box center [524, 301] width 145 height 8
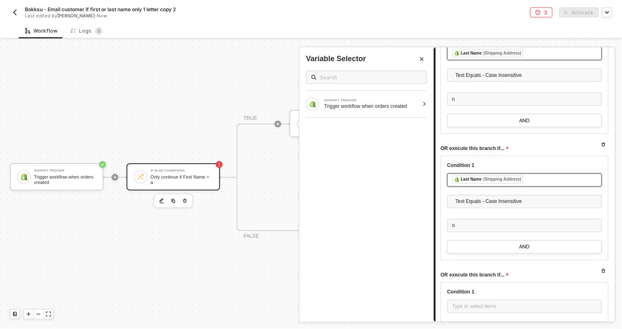
scroll to position [5048, 0]
click at [498, 301] on div "Type or select items ﻿" at bounding box center [524, 307] width 155 height 13
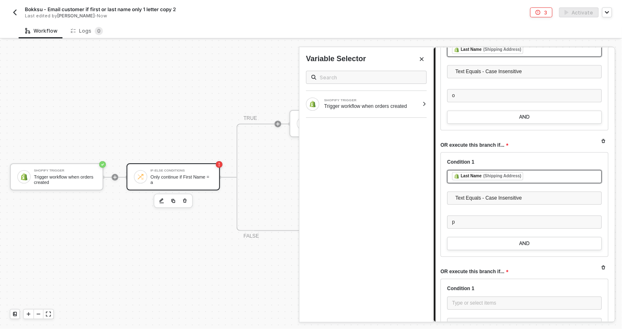
scroll to position [5179, 0]
click at [465, 300] on div "Type or select items ﻿" at bounding box center [524, 304] width 145 height 8
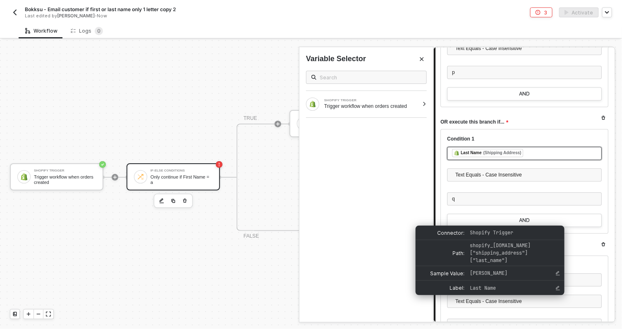
scroll to position [5336, 0]
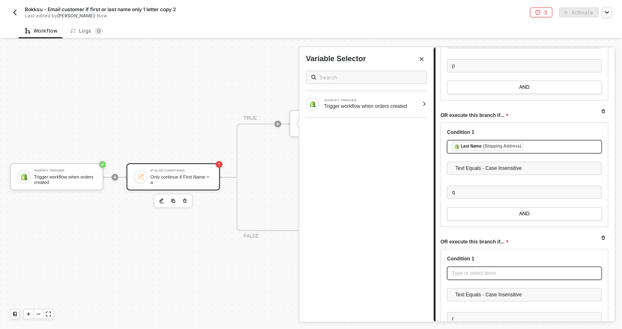
click at [491, 270] on div "Type or select items ﻿" at bounding box center [524, 274] width 145 height 8
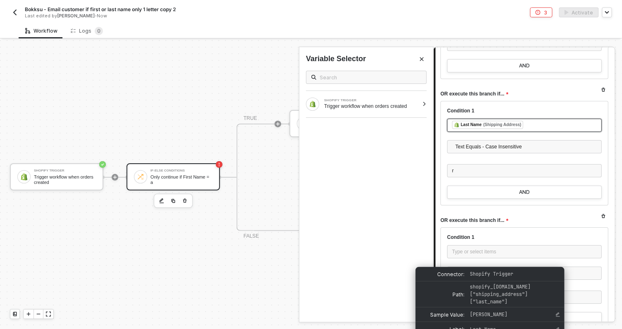
scroll to position [5483, 0]
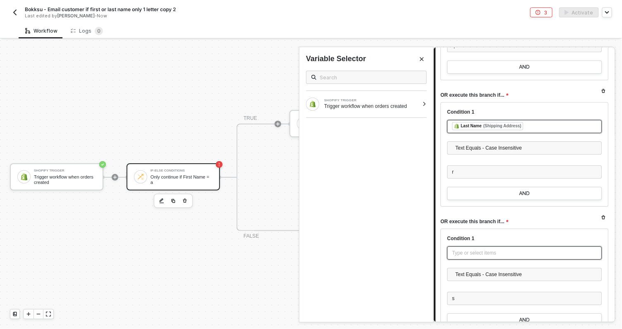
click at [460, 252] on div "Type or select items ﻿" at bounding box center [524, 253] width 145 height 8
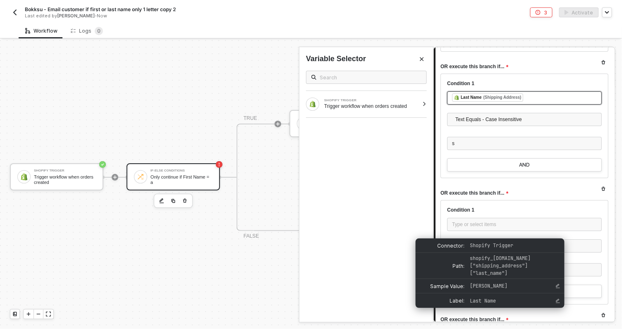
scroll to position [5637, 0]
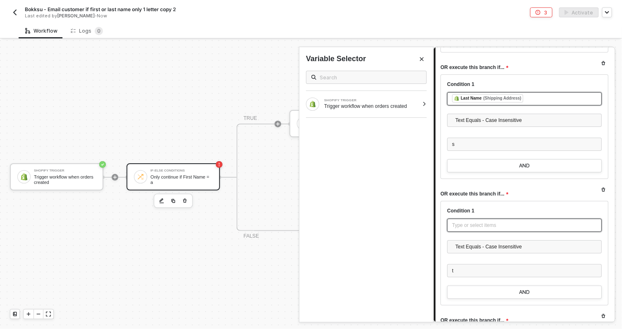
click at [467, 222] on div "Type or select items ﻿" at bounding box center [524, 226] width 145 height 8
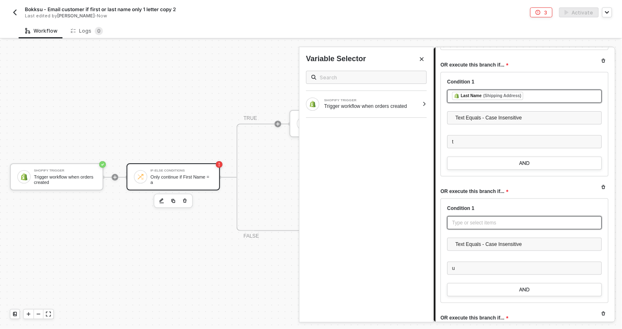
click at [479, 220] on div "Type or select items ﻿" at bounding box center [524, 223] width 145 height 8
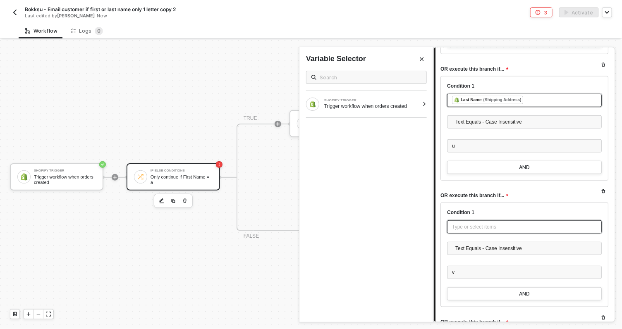
click at [469, 223] on div "Type or select items ﻿" at bounding box center [524, 227] width 145 height 8
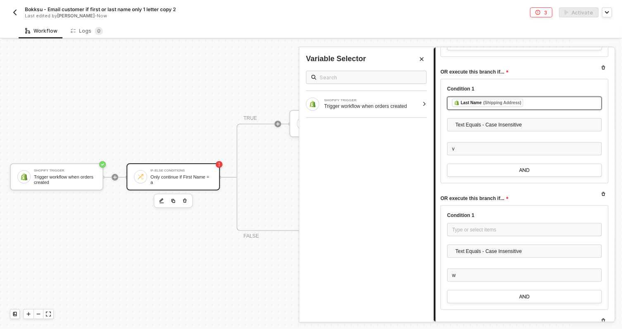
scroll to position [6017, 0]
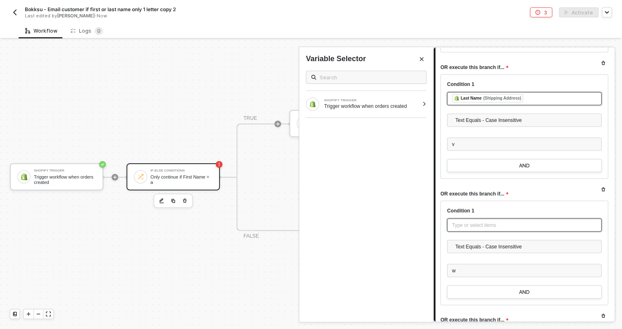
click at [480, 225] on div "Type or select items ﻿" at bounding box center [524, 225] width 155 height 13
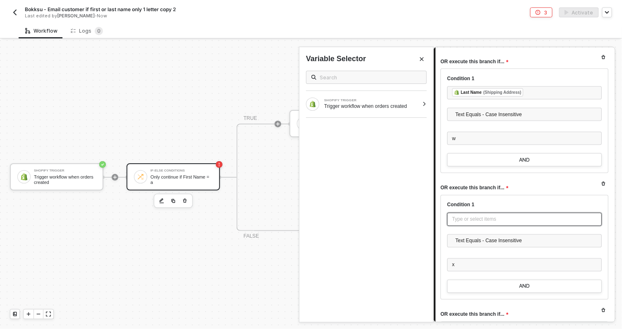
click at [489, 218] on div "Type or select items ﻿" at bounding box center [524, 220] width 145 height 8
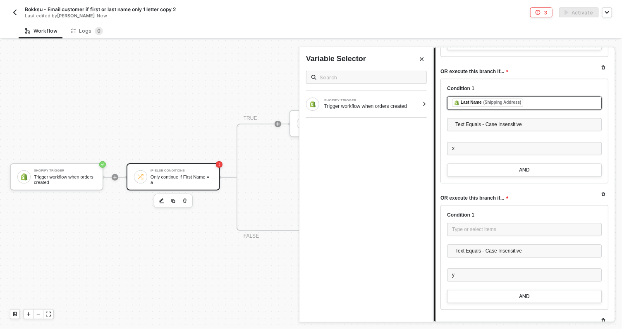
scroll to position [6264, 0]
click at [494, 228] on div "Type or select items ﻿" at bounding box center [524, 231] width 145 height 8
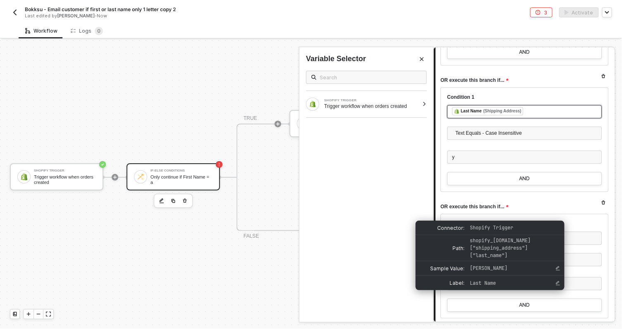
scroll to position [6383, 0]
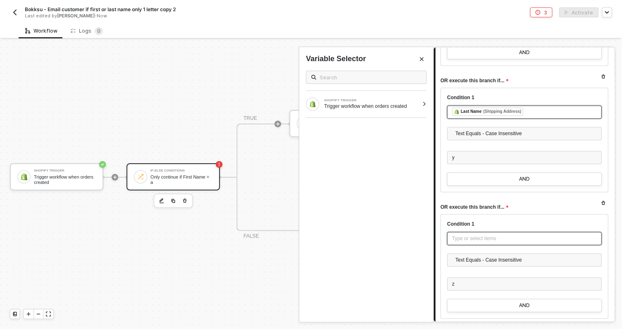
click at [469, 237] on div "Type or select items ﻿" at bounding box center [524, 239] width 145 height 8
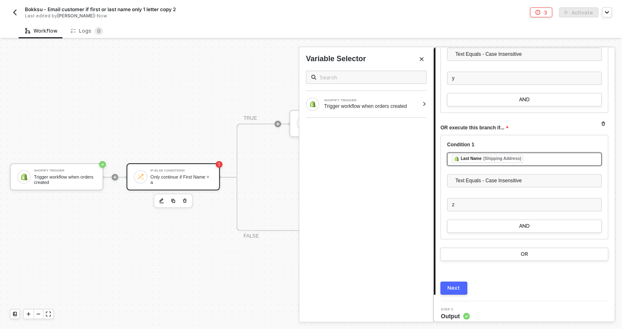
click at [452, 287] on button "Next" at bounding box center [454, 288] width 27 height 13
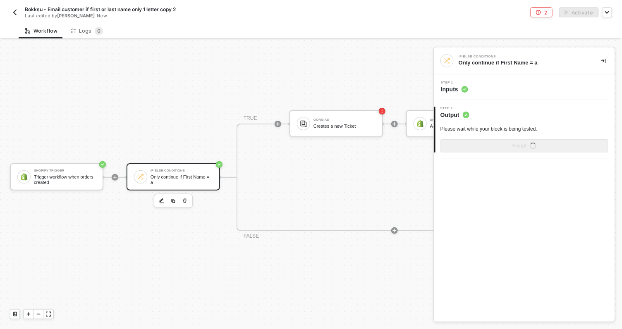
scroll to position [0, 0]
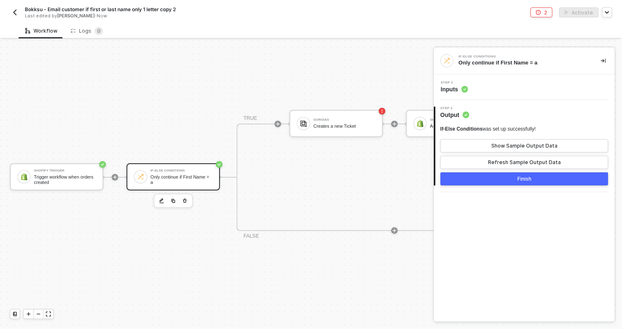
click at [531, 176] on div "Finish" at bounding box center [524, 179] width 14 height 7
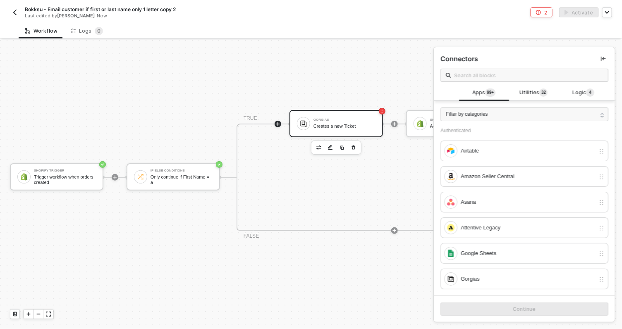
click at [341, 124] on div "Creates a new Ticket" at bounding box center [345, 126] width 62 height 5
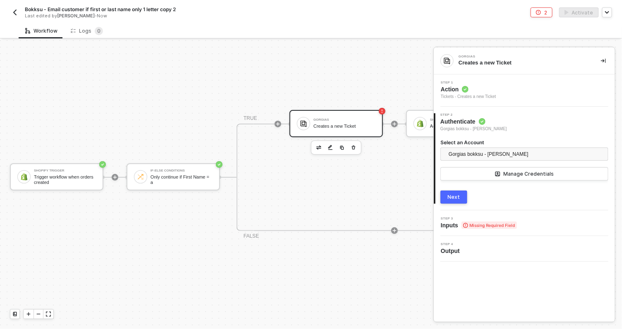
click at [451, 230] on div "3 Step 3 Inputs Missing Required Field" at bounding box center [524, 224] width 181 height 26
click at [508, 215] on div "3 Step 3 Inputs Missing Required Field" at bounding box center [524, 224] width 181 height 26
click at [452, 195] on div "Next" at bounding box center [454, 197] width 12 height 7
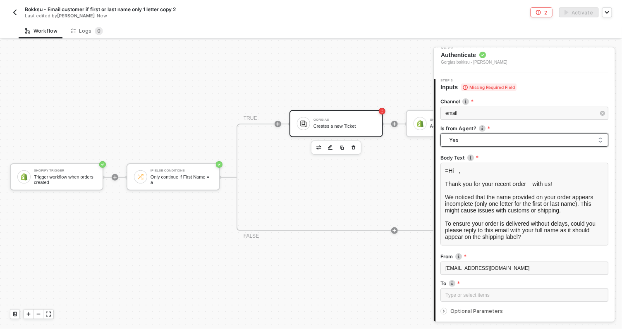
scroll to position [125, 0]
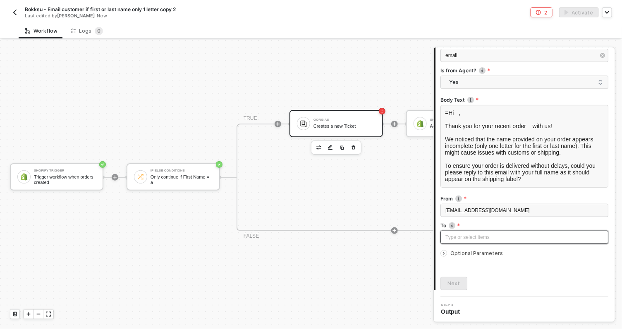
click at [469, 240] on div "Type or select items ﻿" at bounding box center [524, 238] width 158 height 8
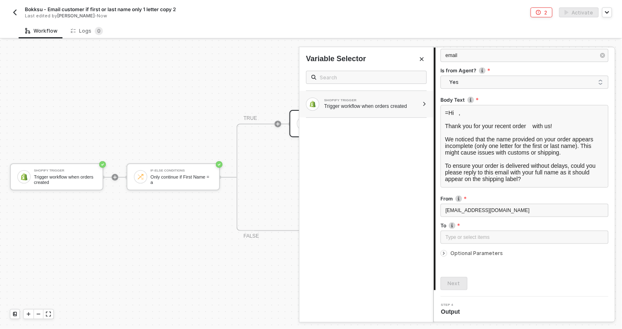
click at [424, 103] on div at bounding box center [424, 104] width 5 height 5
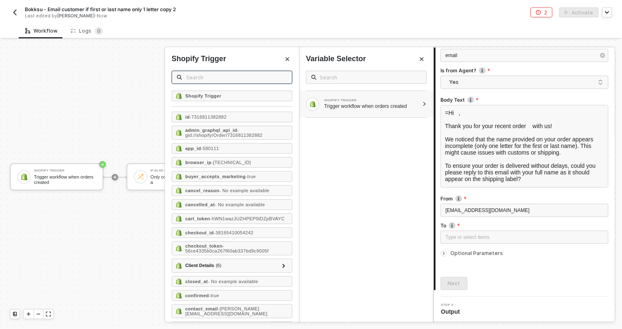
click at [201, 78] on input "text" at bounding box center [236, 77] width 101 height 9
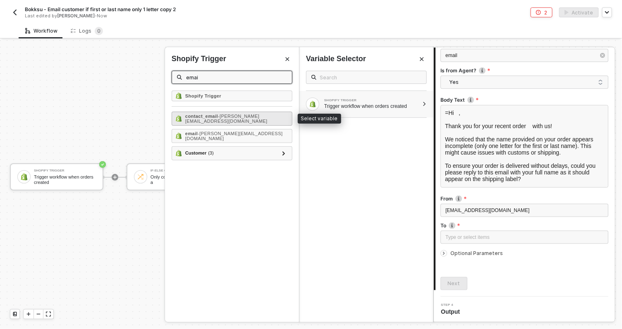
type input "emai"
click at [244, 117] on span "- hannah.zeavin@gmail.com" at bounding box center [226, 119] width 82 height 10
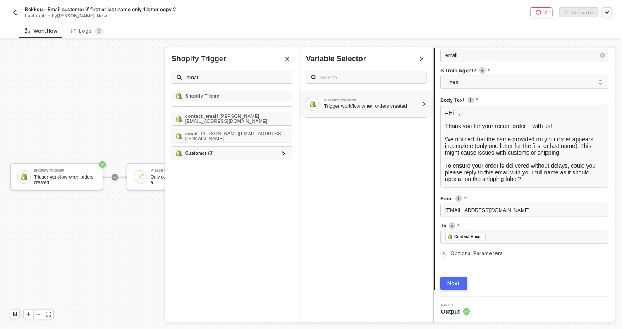
click at [461, 280] on button "Next" at bounding box center [454, 283] width 27 height 13
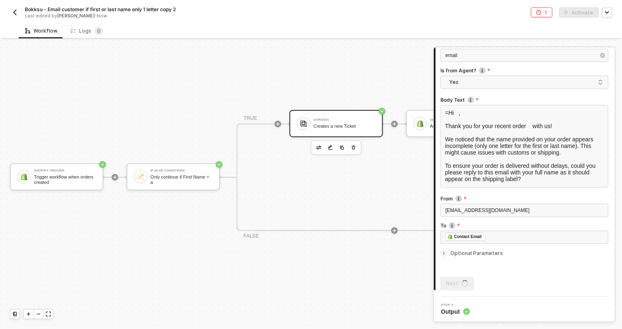
scroll to position [0, 0]
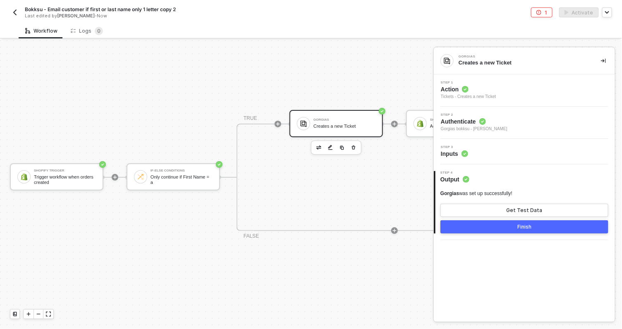
click at [529, 226] on div "Finish" at bounding box center [524, 227] width 14 height 7
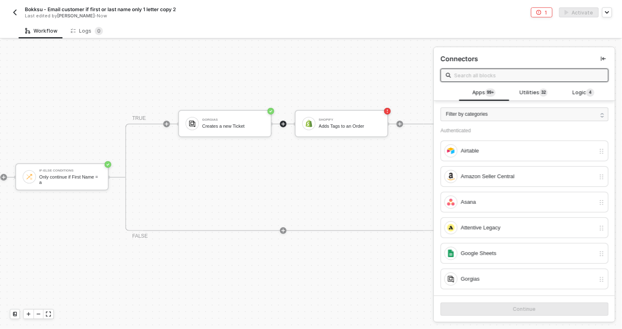
scroll to position [15, 148]
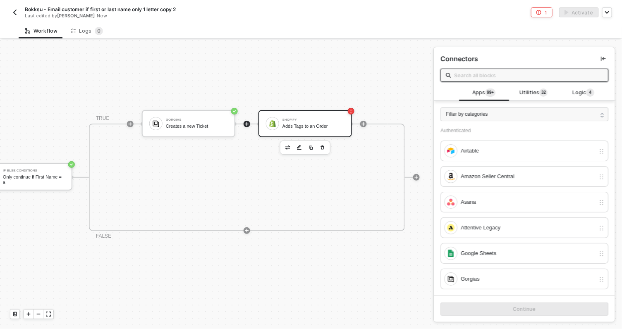
click at [308, 116] on div "Shopify Adds Tags to an Order" at bounding box center [314, 124] width 62 height 16
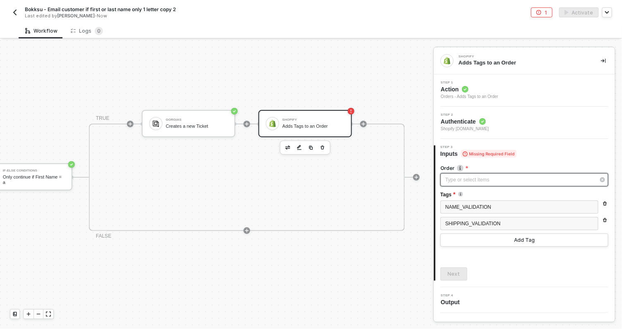
click at [466, 183] on div "Type or select items ﻿" at bounding box center [520, 180] width 150 height 8
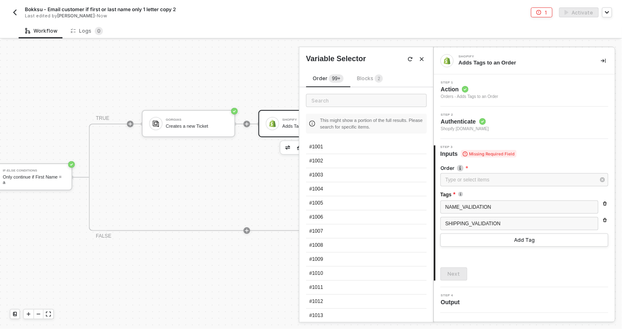
click at [369, 79] on span "Blocks 2" at bounding box center [370, 78] width 26 height 6
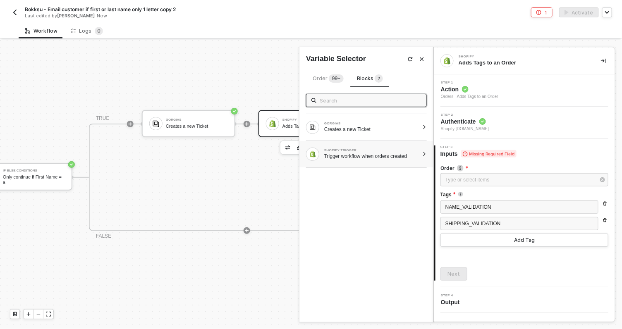
click at [426, 154] on div at bounding box center [424, 154] width 5 height 5
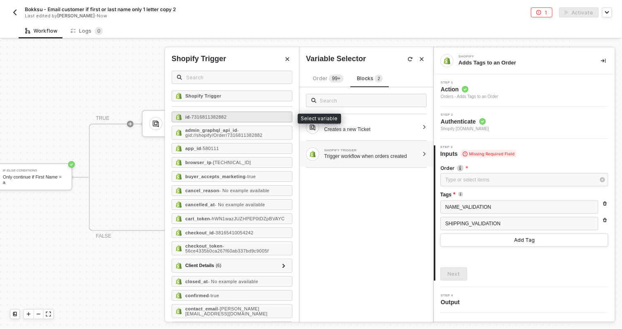
click at [204, 116] on span "- 7316811382882" at bounding box center [208, 117] width 37 height 5
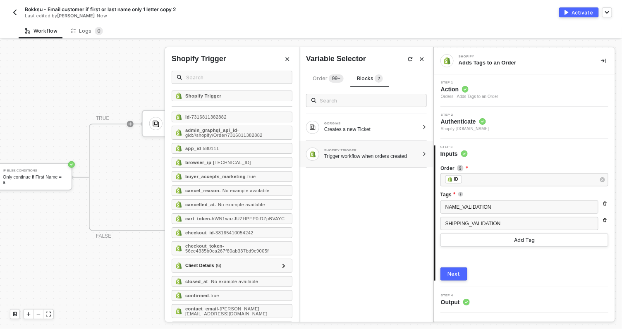
click at [454, 275] on div "Next" at bounding box center [454, 274] width 12 height 7
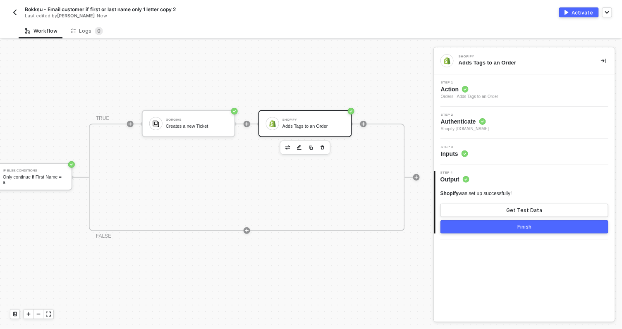
click at [500, 225] on button "Finish" at bounding box center [525, 226] width 168 height 13
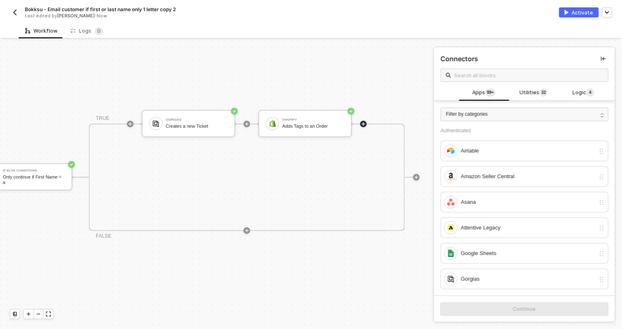
click at [31, 8] on span "Bokksu - Email customer if first or last name only 1 letter copy 2" at bounding box center [100, 9] width 151 height 7
click at [28, 9] on input "Bokksu - Email customer if first or last name only 1 letter copy 2" at bounding box center [95, 10] width 141 height 10
type input "MKT - Email customer if first or last name only 1 letter copy 2"
click at [176, 10] on div "Save" at bounding box center [177, 9] width 12 height 7
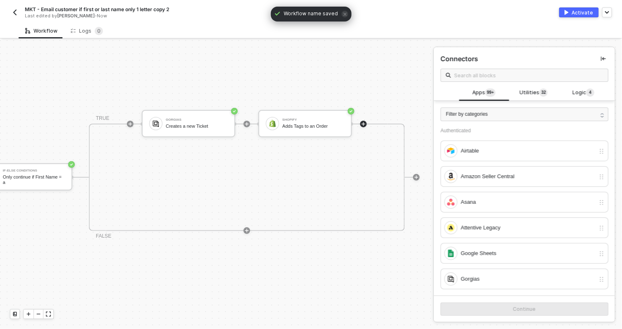
click at [156, 7] on span "MKT - Email customer if first or last name only 1 letter copy 2" at bounding box center [97, 9] width 144 height 7
drag, startPoint x: 156, startPoint y: 9, endPoint x: 203, endPoint y: 9, distance: 47.2
click at [203, 9] on form "MKT - Email customer if first or last name only 1 letter copy 2 Save Cancel" at bounding box center [158, 9] width 267 height 13
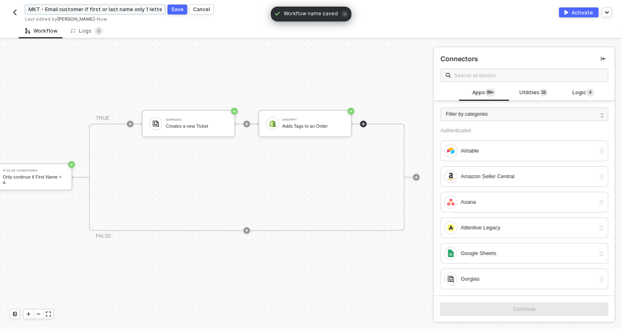
type input "MKT - Email customer if first or last name only 1 letter"
click at [175, 6] on div "Save" at bounding box center [177, 9] width 12 height 7
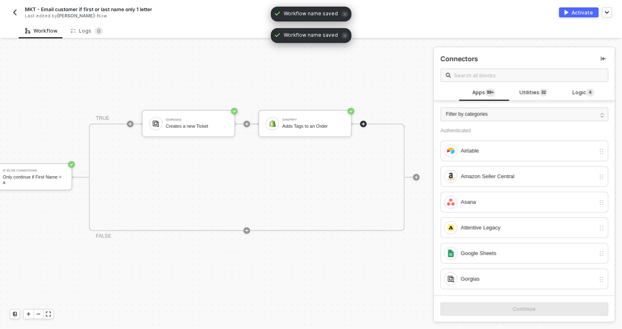
click at [576, 12] on div "Activate" at bounding box center [583, 12] width 22 height 7
click at [15, 12] on img "button" at bounding box center [15, 12] width 7 height 7
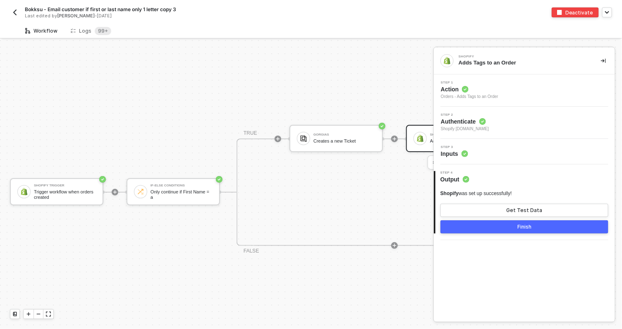
scroll to position [15, 0]
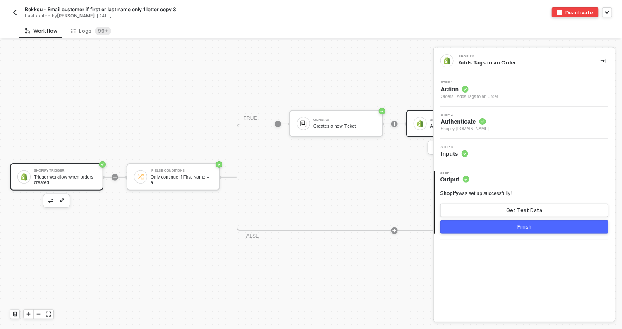
click at [48, 172] on div "Shopify Trigger Trigger workflow when orders created" at bounding box center [65, 177] width 62 height 16
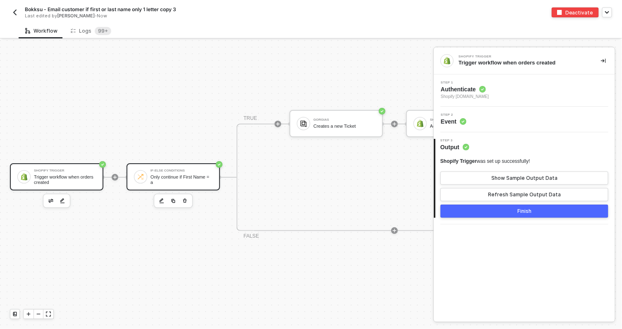
click at [176, 184] on div "Only continue if First Name = a" at bounding box center [182, 180] width 62 height 10
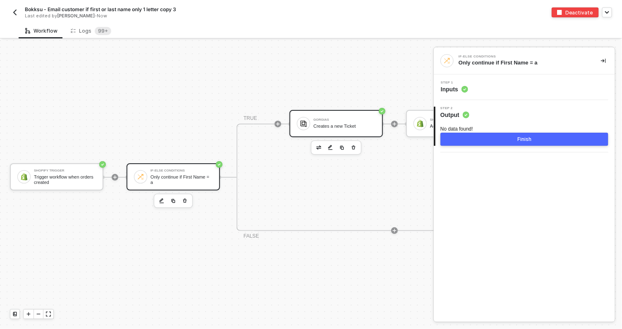
click at [344, 129] on div "Gorgias Creates a new Ticket" at bounding box center [345, 124] width 62 height 16
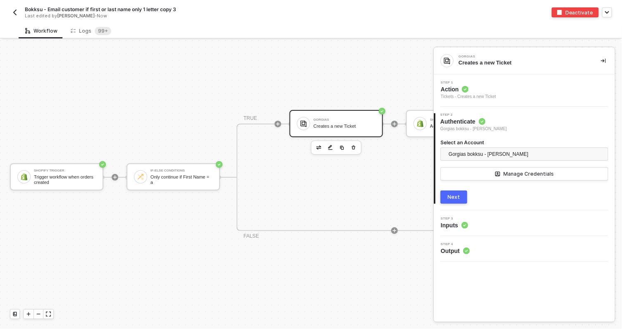
click at [506, 220] on div "Step 3 Inputs" at bounding box center [525, 223] width 179 height 12
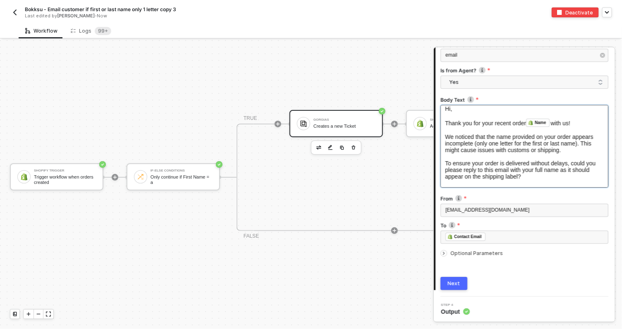
scroll to position [0, 0]
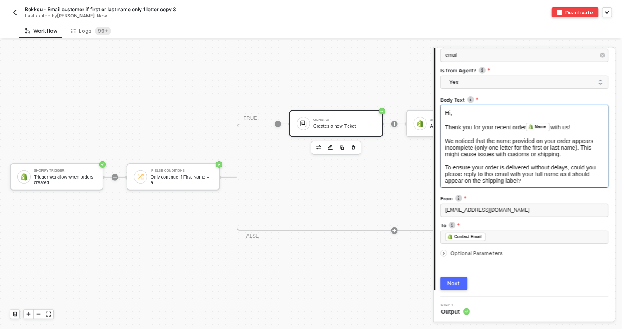
click at [515, 127] on span "Thank you for your recent order" at bounding box center [485, 127] width 81 height 7
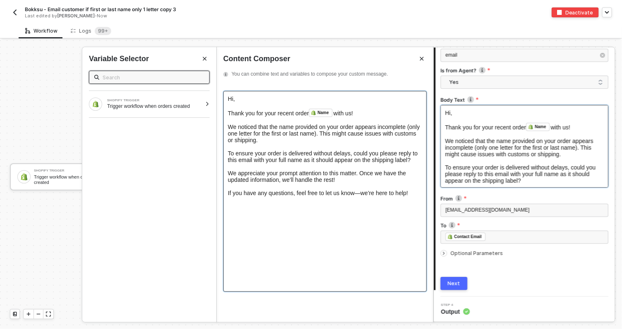
click at [299, 114] on span "Thank you for your recent order" at bounding box center [268, 113] width 81 height 7
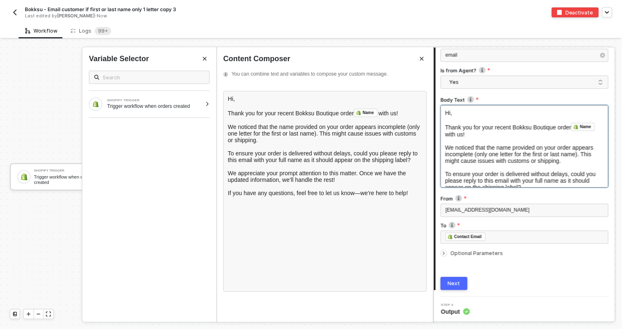
click at [502, 274] on div "Any changes made will be instantly live Channel email Is from Agent? Yes Body T…" at bounding box center [525, 151] width 168 height 280
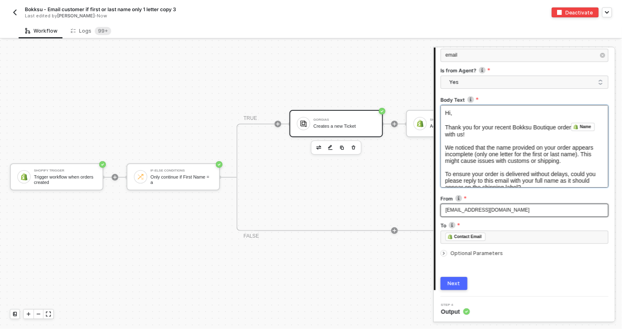
click at [477, 210] on span "care@bokksu.com" at bounding box center [487, 210] width 84 height 6
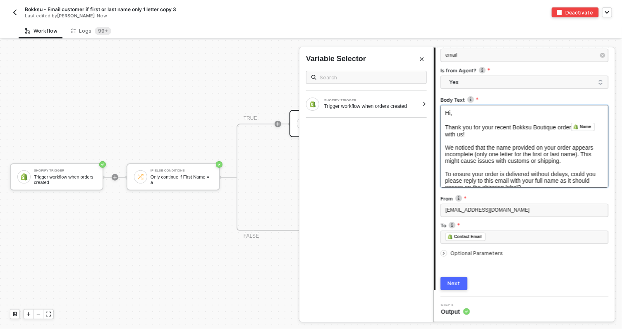
click at [454, 281] on div "Next" at bounding box center [454, 283] width 12 height 7
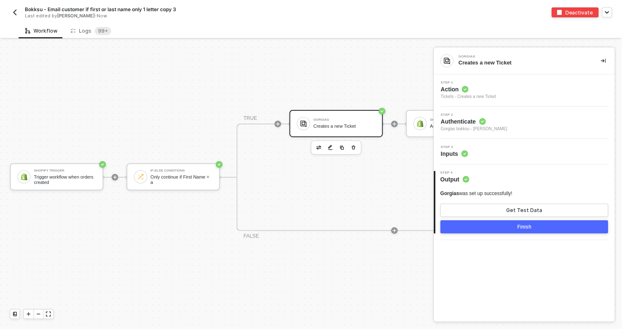
click at [546, 228] on button "Finish" at bounding box center [525, 226] width 168 height 13
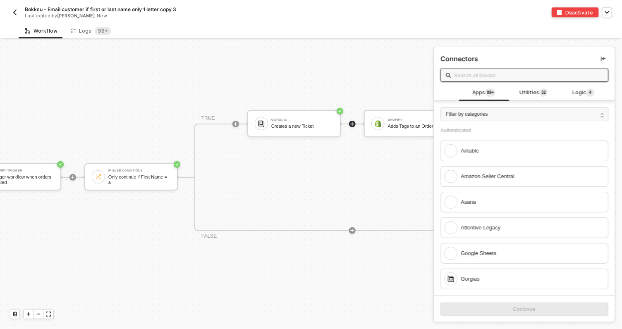
scroll to position [15, 148]
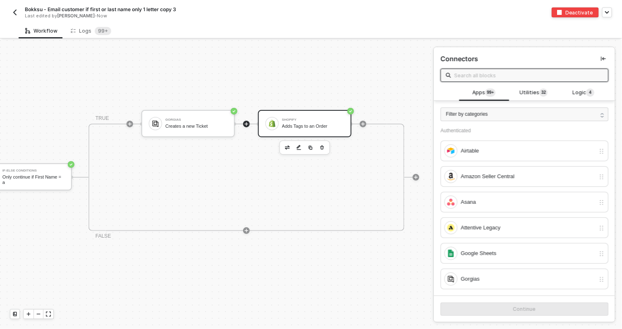
click at [300, 124] on div "Adds Tags to an Order" at bounding box center [313, 126] width 62 height 5
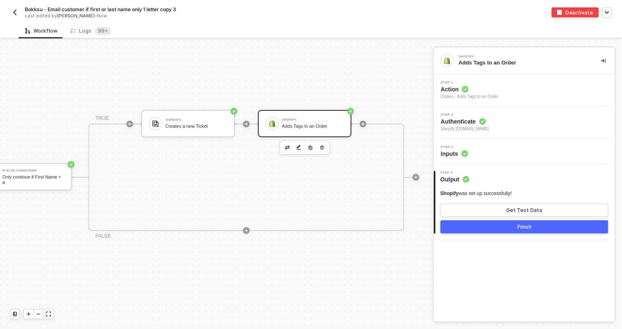
click at [520, 125] on div "Step 2 Authenticate Shopify bokksu.myshopify.com" at bounding box center [525, 122] width 179 height 19
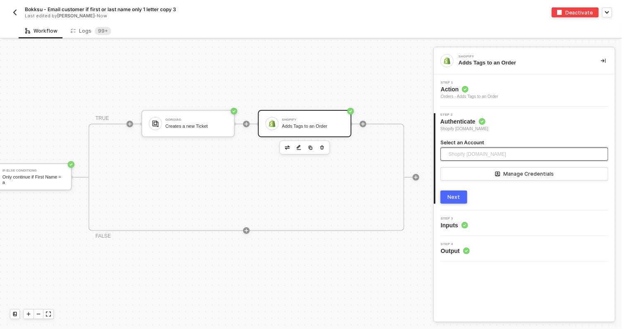
click at [481, 154] on span "Shopify bokksu.myshopify.com" at bounding box center [477, 154] width 57 height 12
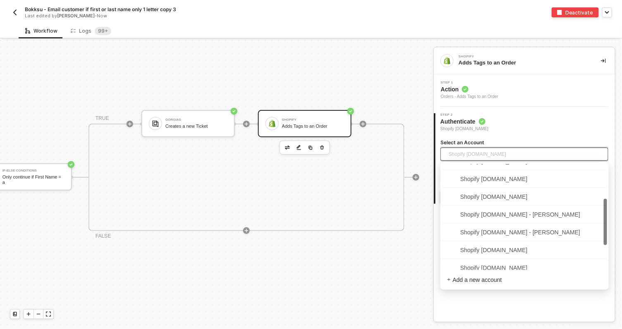
scroll to position [109, 0]
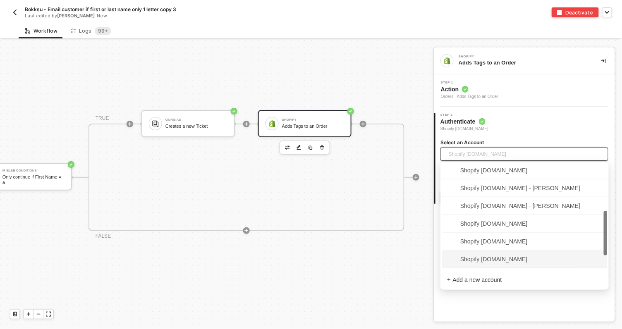
click at [505, 261] on span "Shopify btq-hashi.myshopify.com" at bounding box center [487, 259] width 81 height 9
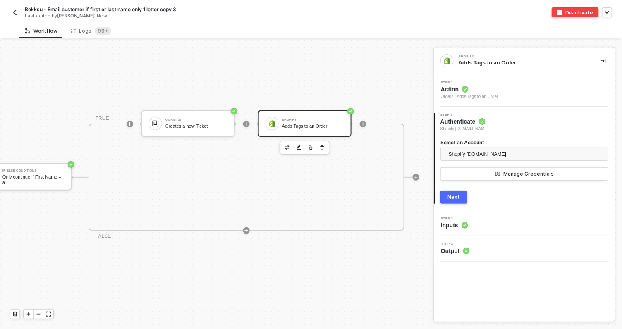
click at [450, 193] on button "Next" at bounding box center [454, 197] width 27 height 13
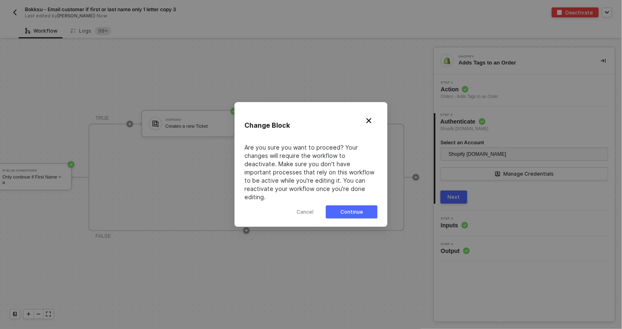
click at [353, 209] on div "Continue" at bounding box center [351, 212] width 23 height 7
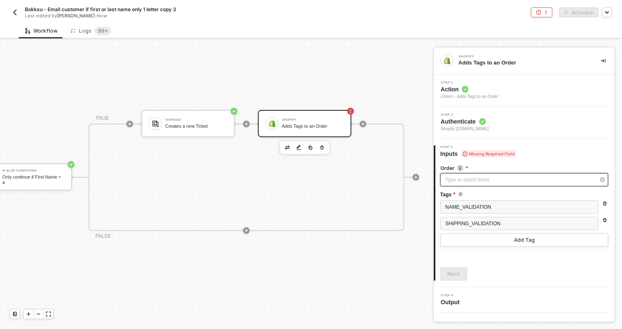
click at [492, 177] on div "Type or select items ﻿" at bounding box center [520, 180] width 150 height 8
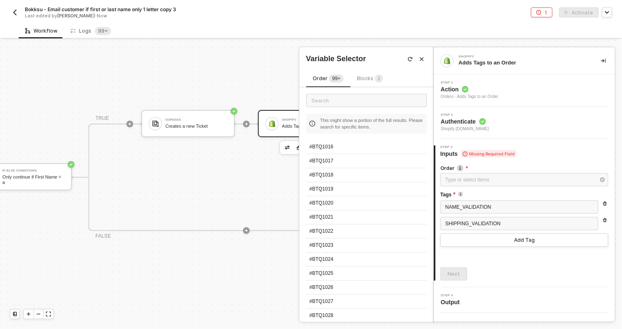
click at [376, 79] on sup "2" at bounding box center [379, 78] width 8 height 8
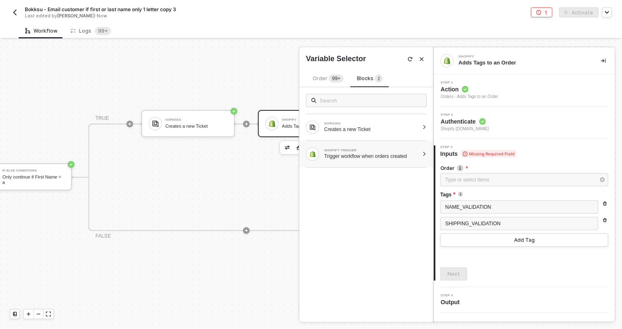
click at [424, 154] on div at bounding box center [424, 154] width 5 height 5
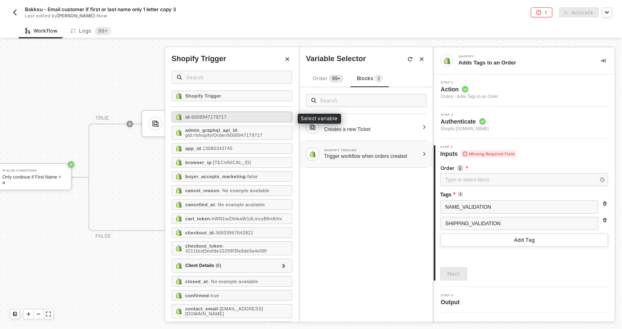
click at [188, 118] on strong "id" at bounding box center [187, 117] width 5 height 5
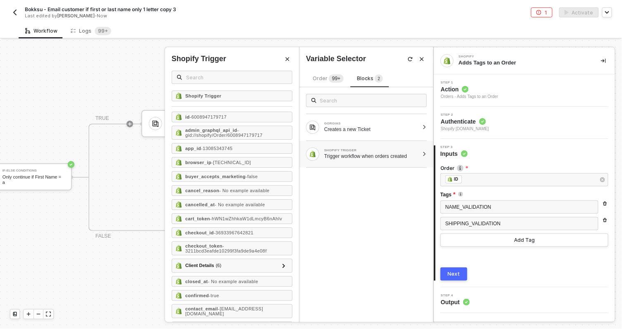
click at [453, 273] on div "Next" at bounding box center [454, 274] width 12 height 7
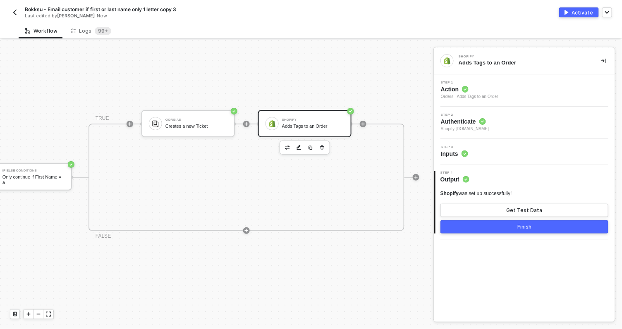
click at [29, 10] on span "Bokksu - Email customer if first or last name only 1 letter copy 3" at bounding box center [100, 9] width 151 height 7
click at [36, 9] on input "Bokksu - Email customer if first or last name only 1 letter copy 3" at bounding box center [95, 10] width 141 height 10
type input "BTQ - Email customer if first or last name only 1 letter copy 3"
click at [390, 63] on div "Shopify Trigger Trigger workflow when orders created If-Else Conditions Only co…" at bounding box center [136, 177] width 568 height 304
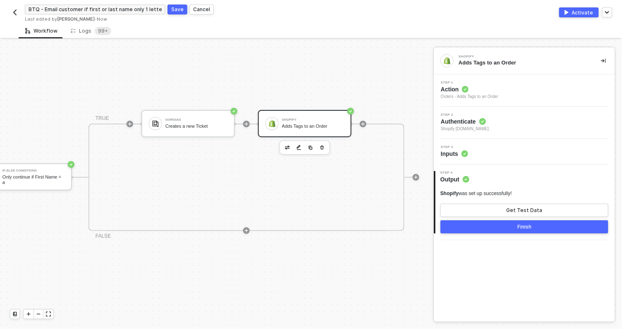
click at [575, 10] on div "Activate" at bounding box center [583, 12] width 22 height 7
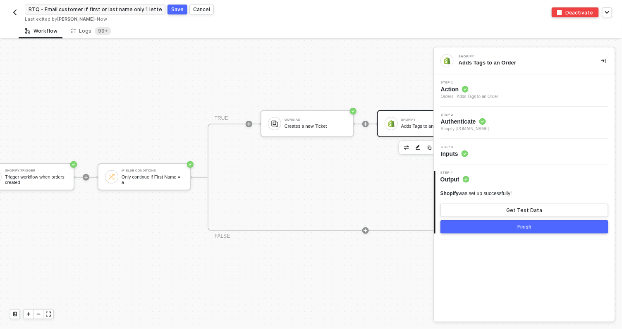
scroll to position [15, 0]
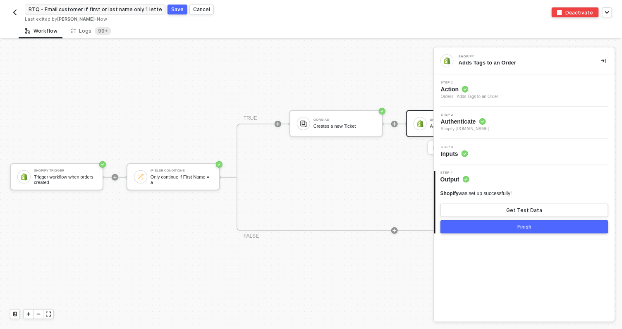
click at [14, 13] on img "button" at bounding box center [15, 12] width 7 height 7
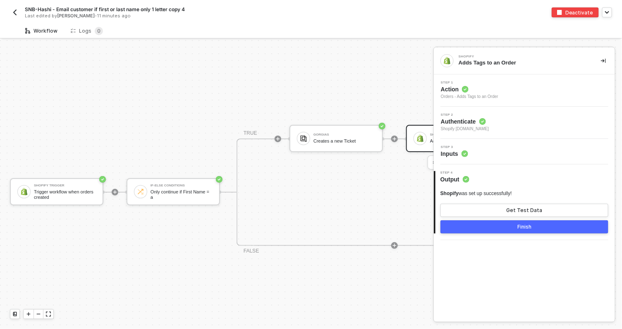
scroll to position [15, 0]
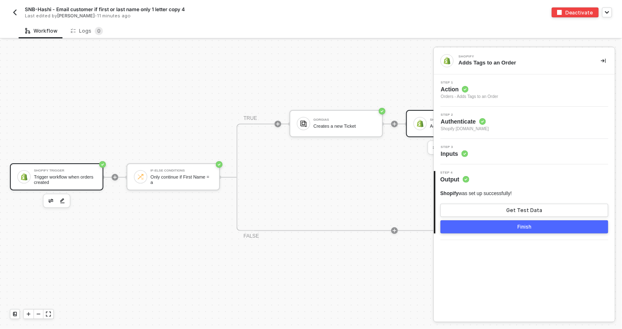
click at [62, 177] on div "Trigger workflow when orders created" at bounding box center [65, 180] width 62 height 10
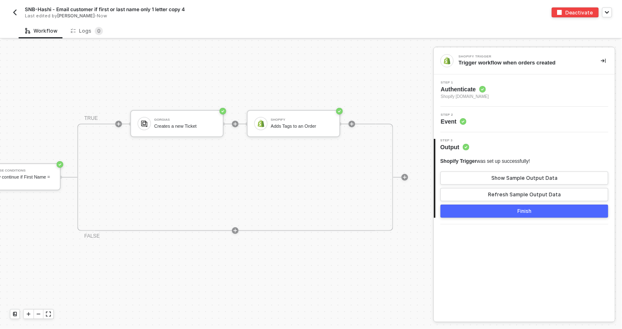
scroll to position [15, 185]
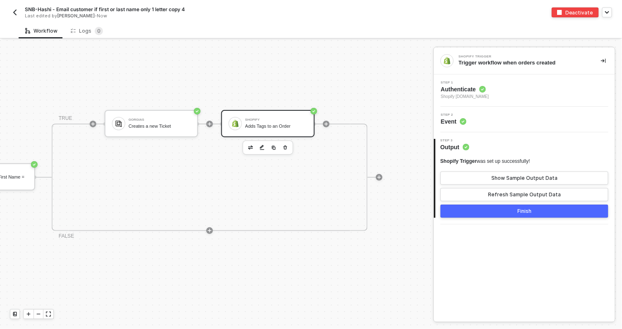
click at [251, 121] on div "Shopify" at bounding box center [276, 119] width 62 height 3
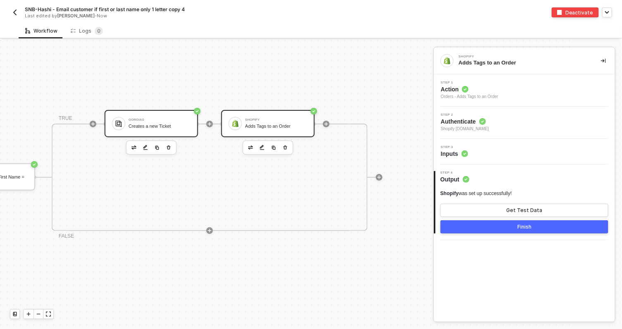
click at [144, 129] on div "Gorgias Creates a new Ticket" at bounding box center [160, 124] width 62 height 16
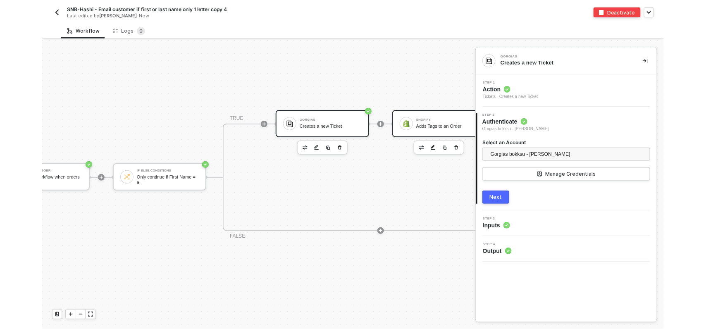
scroll to position [15, 0]
